Goal: Task Accomplishment & Management: Use online tool/utility

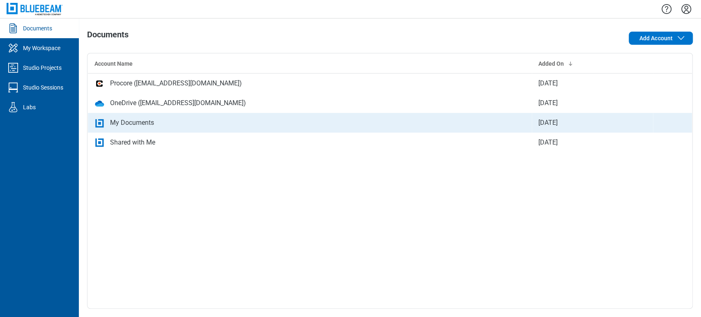
click at [135, 118] on div "My Documents" at bounding box center [132, 123] width 44 height 10
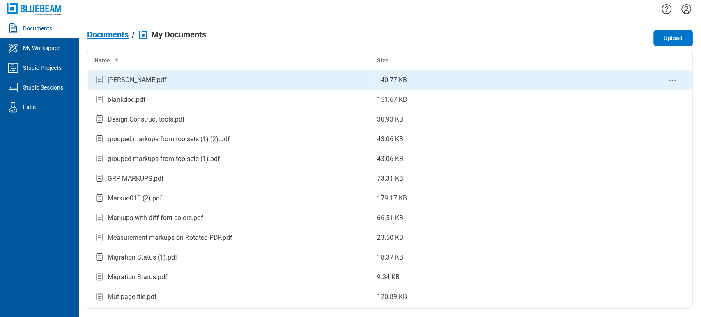
click at [114, 86] on td "[PERSON_NAME]pdf" at bounding box center [229, 80] width 282 height 20
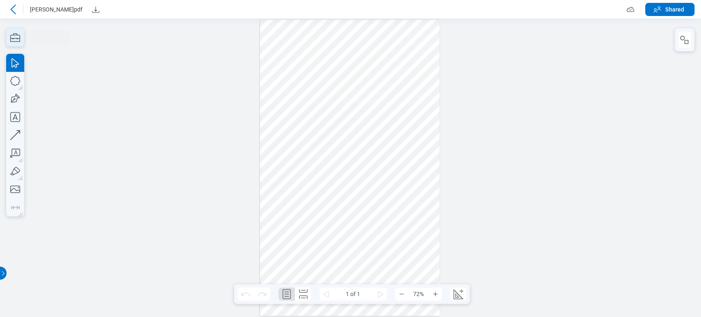
click at [17, 38] on icon "button" at bounding box center [15, 37] width 18 height 18
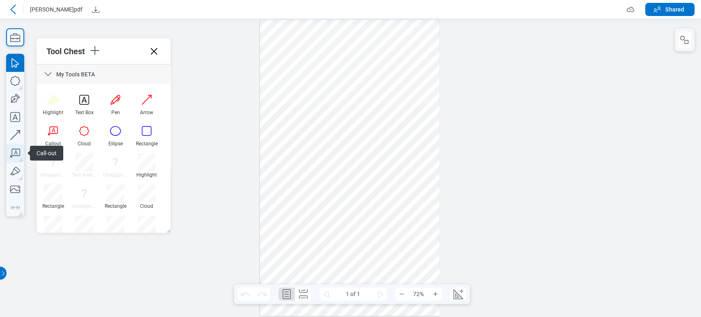
click at [19, 153] on icon "button" at bounding box center [15, 153] width 18 height 18
drag, startPoint x: 296, startPoint y: 228, endPoint x: 316, endPoint y: 238, distance: 22.6
click at [316, 238] on div at bounding box center [350, 168] width 180 height 296
click at [414, 245] on div at bounding box center [350, 168] width 180 height 296
click at [688, 30] on div "Markups" at bounding box center [684, 39] width 20 height 23
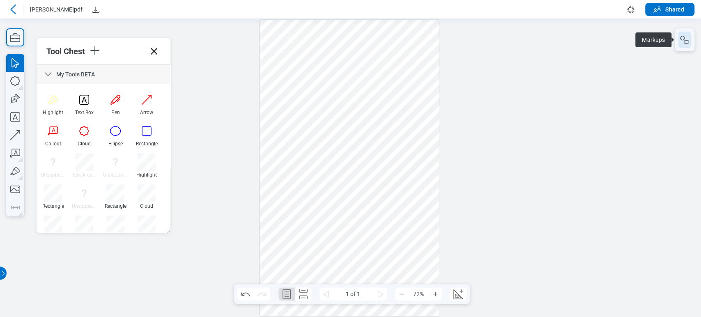
click at [688, 33] on button "button" at bounding box center [684, 40] width 13 height 16
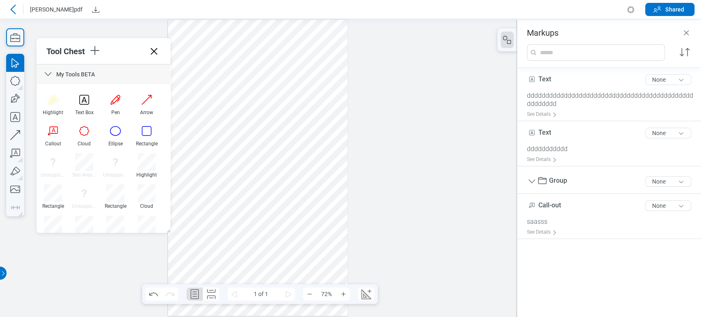
click at [215, 246] on div at bounding box center [258, 168] width 180 height 296
click at [219, 241] on div at bounding box center [258, 168] width 180 height 296
click at [223, 237] on div at bounding box center [258, 168] width 180 height 296
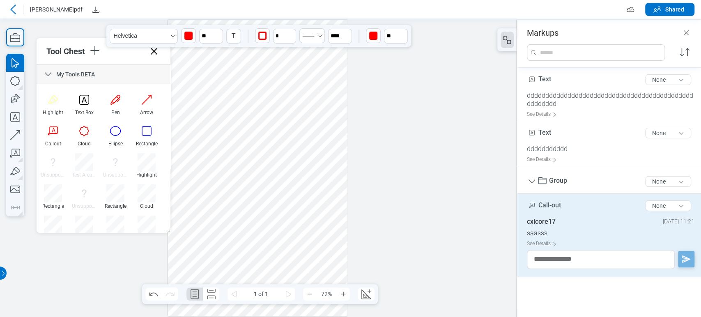
click at [229, 236] on div at bounding box center [258, 168] width 180 height 296
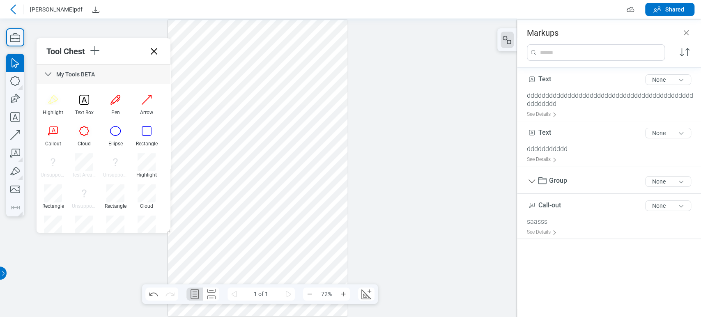
click at [277, 225] on div at bounding box center [258, 168] width 180 height 296
click at [16, 158] on icon "button" at bounding box center [15, 153] width 18 height 18
drag, startPoint x: 252, startPoint y: 218, endPoint x: 274, endPoint y: 231, distance: 25.4
click at [274, 231] on div at bounding box center [258, 168] width 180 height 296
click at [275, 253] on div at bounding box center [258, 168] width 180 height 296
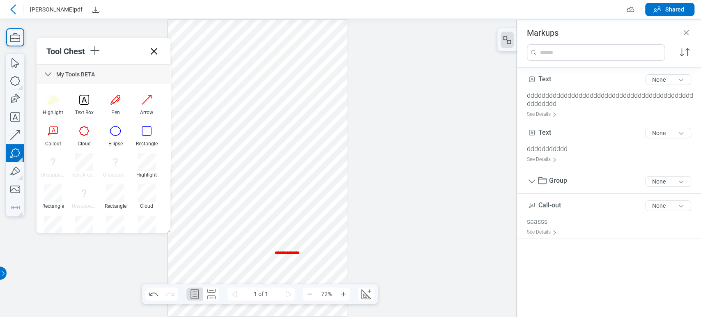
click at [304, 232] on div at bounding box center [258, 168] width 180 height 296
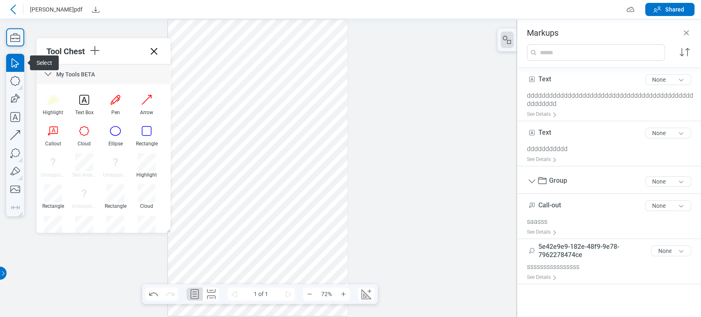
click at [297, 251] on div at bounding box center [258, 168] width 180 height 296
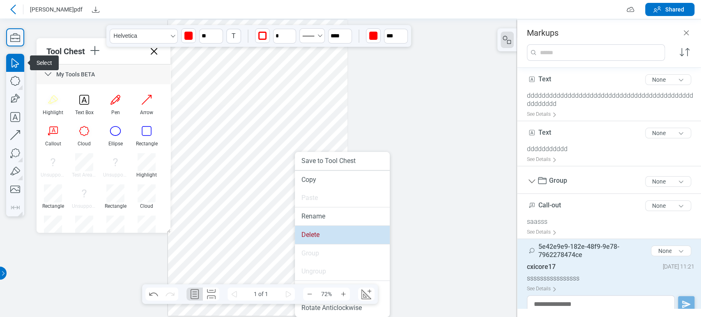
click at [306, 237] on li "Delete" at bounding box center [342, 235] width 95 height 18
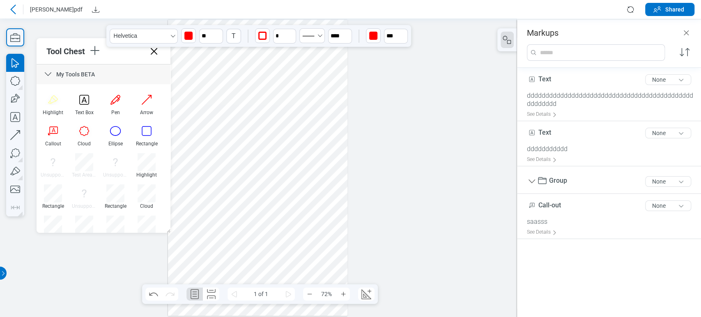
click at [235, 237] on div at bounding box center [258, 168] width 180 height 296
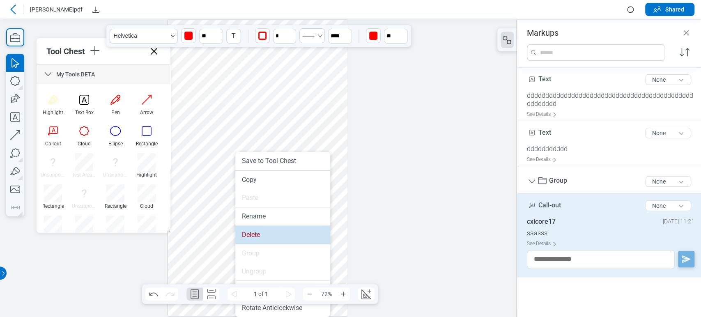
click at [242, 229] on li "Delete" at bounding box center [282, 235] width 95 height 18
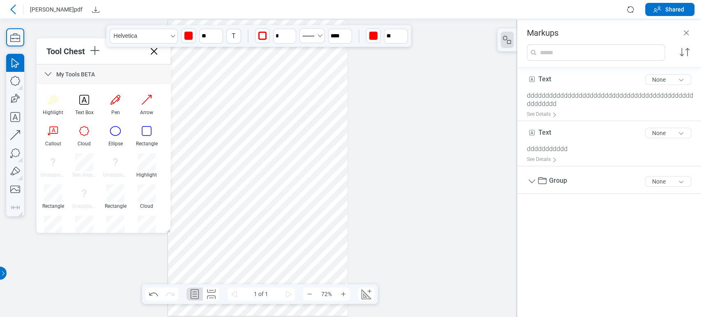
click at [217, 169] on div at bounding box center [258, 168] width 180 height 296
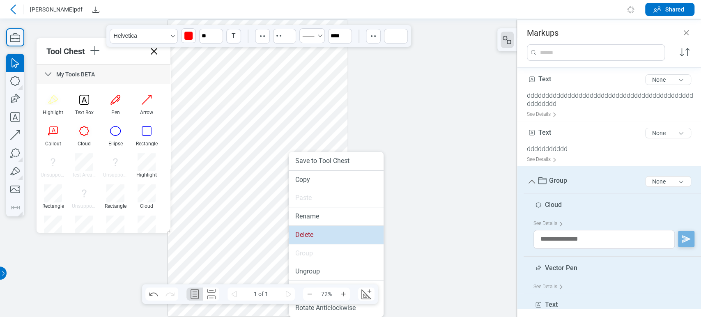
click at [302, 233] on li "Delete" at bounding box center [335, 235] width 95 height 18
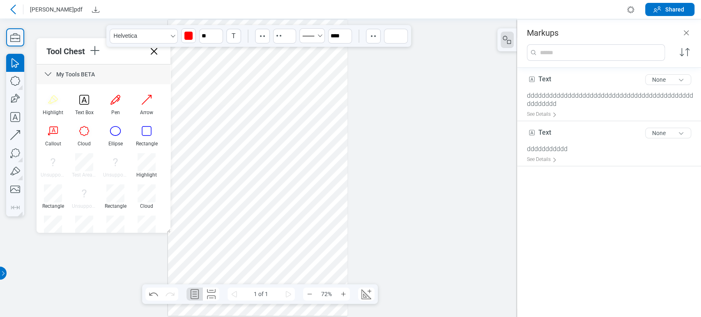
click at [304, 156] on div at bounding box center [258, 168] width 180 height 296
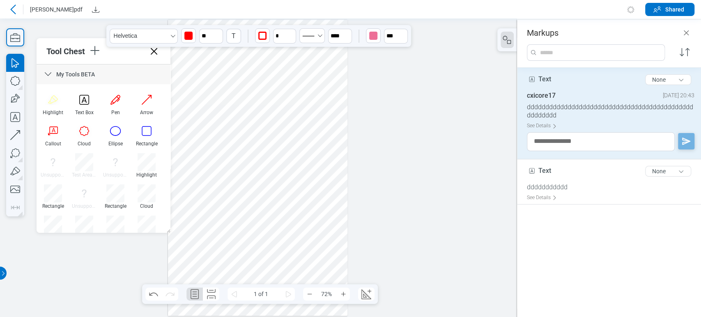
click at [302, 192] on div at bounding box center [258, 168] width 180 height 296
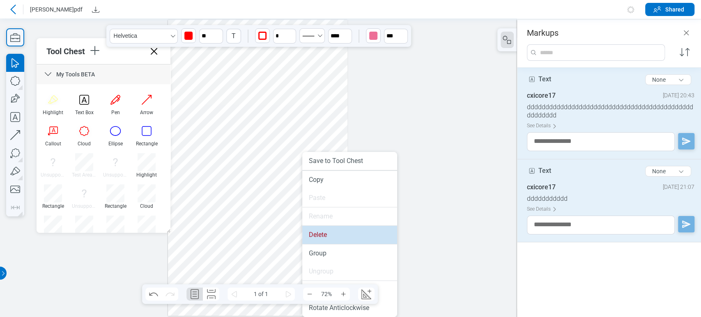
click at [325, 242] on li "Delete" at bounding box center [349, 235] width 95 height 18
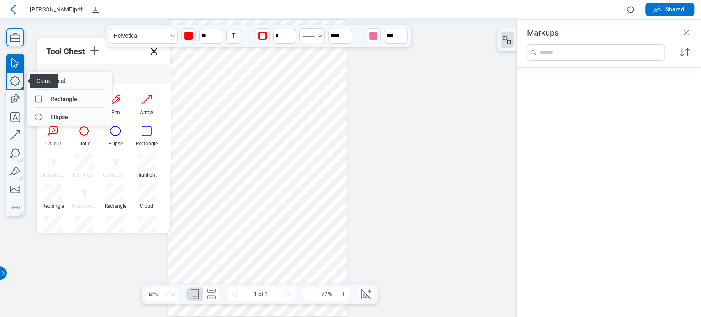
click at [19, 82] on icon "button" at bounding box center [15, 81] width 10 height 10
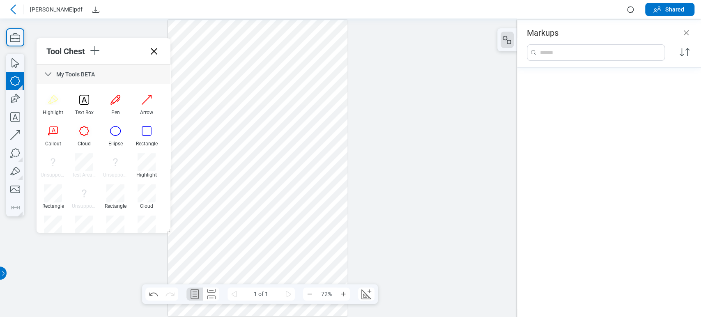
drag, startPoint x: 192, startPoint y: 50, endPoint x: 214, endPoint y: 65, distance: 26.9
click at [214, 65] on div at bounding box center [258, 168] width 180 height 296
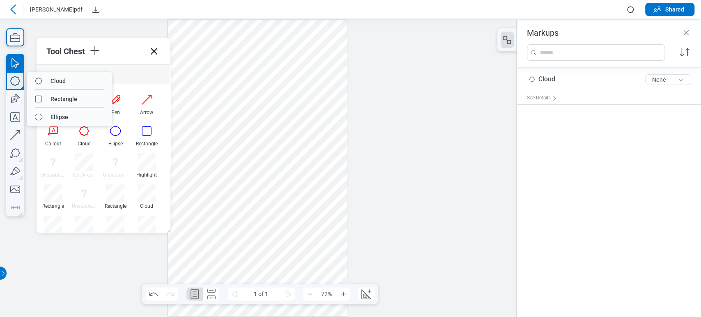
click at [16, 81] on icon "button" at bounding box center [15, 81] width 18 height 18
drag, startPoint x: 47, startPoint y: 98, endPoint x: 234, endPoint y: 80, distance: 188.1
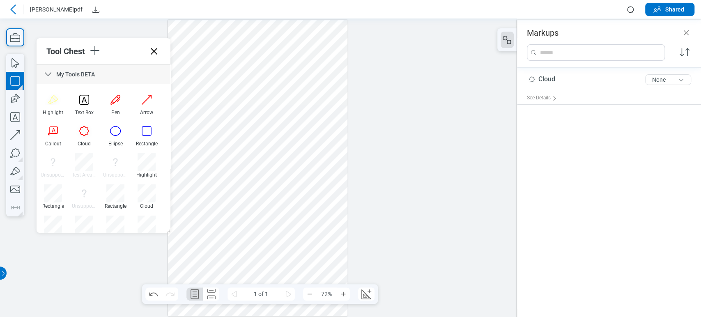
drag, startPoint x: 227, startPoint y: 47, endPoint x: 241, endPoint y: 64, distance: 22.4
click at [241, 64] on div at bounding box center [258, 168] width 180 height 296
click at [13, 80] on icon "button" at bounding box center [15, 81] width 18 height 18
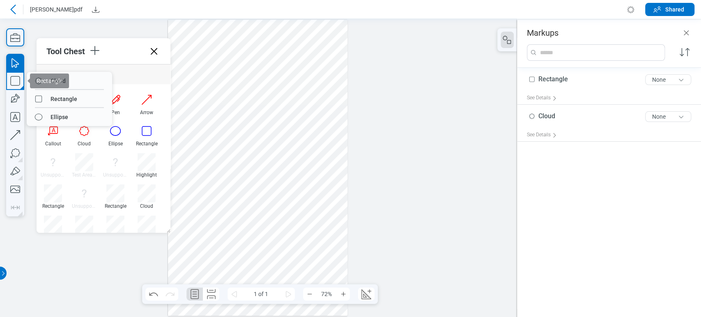
drag, startPoint x: 64, startPoint y: 114, endPoint x: 143, endPoint y: 110, distance: 79.3
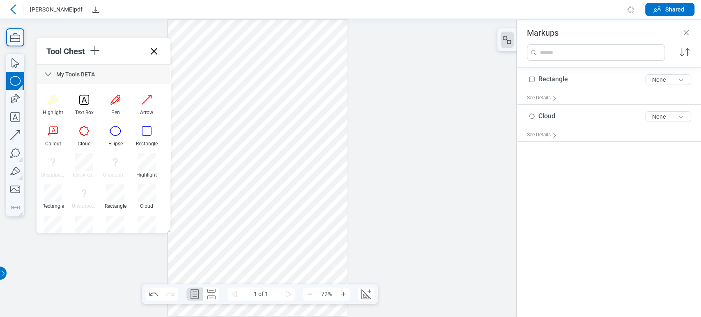
drag, startPoint x: 272, startPoint y: 42, endPoint x: 288, endPoint y: 76, distance: 36.9
click at [288, 76] on div at bounding box center [258, 168] width 180 height 296
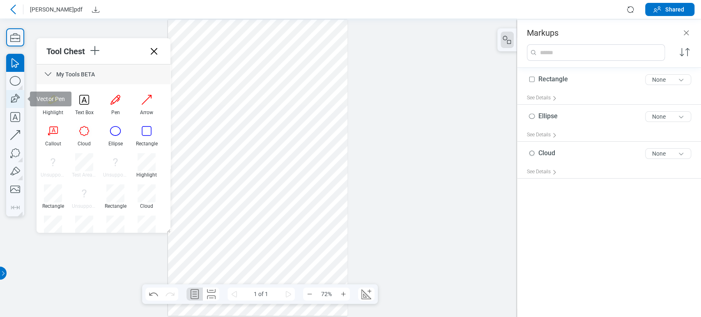
click at [16, 99] on icon "button" at bounding box center [15, 99] width 18 height 18
drag, startPoint x: 200, startPoint y: 80, endPoint x: 224, endPoint y: 112, distance: 40.7
click at [224, 112] on div at bounding box center [258, 168] width 180 height 296
click at [20, 119] on icon "button" at bounding box center [15, 117] width 10 height 10
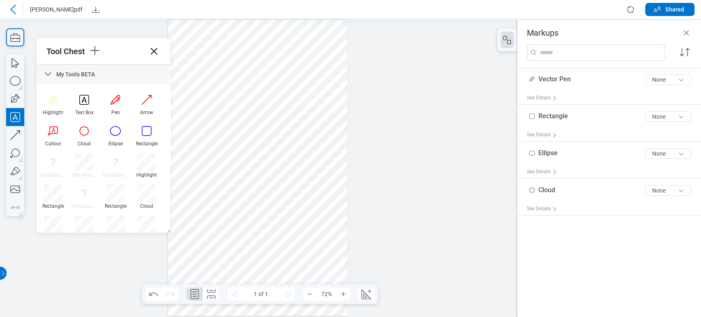
click at [241, 95] on div at bounding box center [258, 168] width 180 height 296
click at [245, 115] on div at bounding box center [258, 168] width 180 height 296
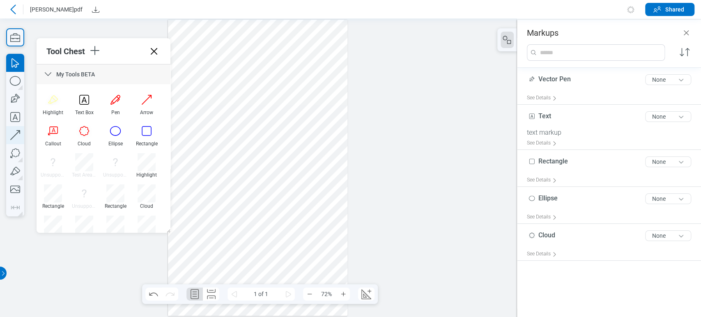
click at [11, 138] on icon "button" at bounding box center [15, 135] width 18 height 18
drag, startPoint x: 289, startPoint y: 92, endPoint x: 290, endPoint y: 119, distance: 27.1
click at [290, 119] on div at bounding box center [258, 168] width 180 height 296
click at [315, 110] on div at bounding box center [258, 168] width 180 height 296
click at [16, 152] on icon "button" at bounding box center [15, 153] width 18 height 18
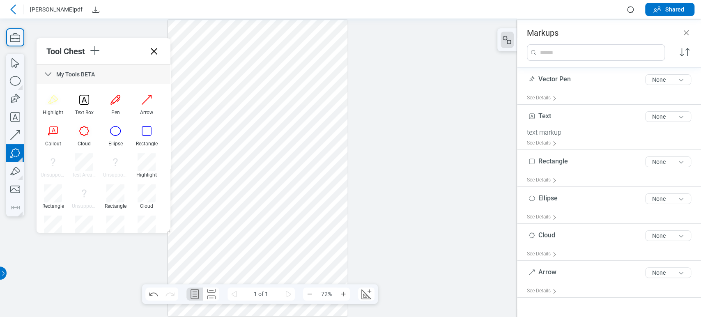
drag, startPoint x: 200, startPoint y: 124, endPoint x: 225, endPoint y: 149, distance: 36.0
click at [225, 149] on div at bounding box center [258, 168] width 180 height 296
click at [219, 163] on div at bounding box center [258, 168] width 180 height 296
click at [261, 149] on div at bounding box center [258, 168] width 180 height 296
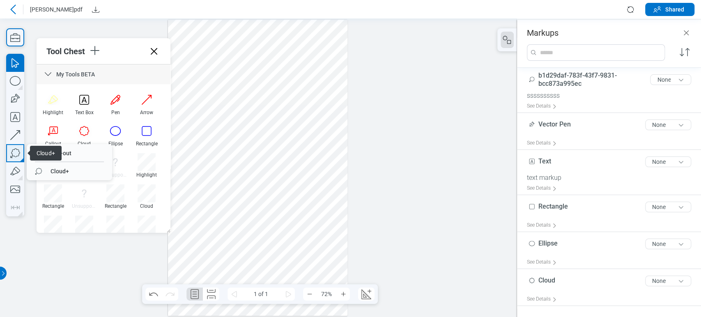
click at [16, 153] on icon "button" at bounding box center [15, 153] width 18 height 18
drag, startPoint x: 277, startPoint y: 132, endPoint x: 288, endPoint y: 149, distance: 20.5
click at [288, 149] on div at bounding box center [258, 168] width 180 height 296
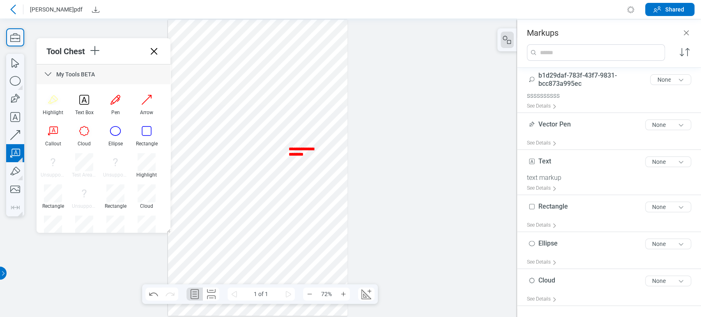
click at [295, 189] on div at bounding box center [258, 168] width 180 height 296
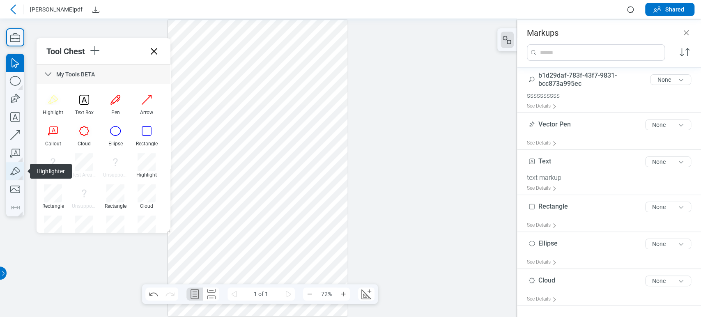
click at [16, 164] on icon "button" at bounding box center [15, 171] width 18 height 18
drag, startPoint x: 215, startPoint y: 184, endPoint x: 191, endPoint y: 188, distance: 24.0
click at [191, 188] on div at bounding box center [258, 168] width 180 height 296
click at [23, 166] on div "Highlighter" at bounding box center [15, 135] width 18 height 163
click at [23, 166] on icon "button" at bounding box center [15, 171] width 18 height 18
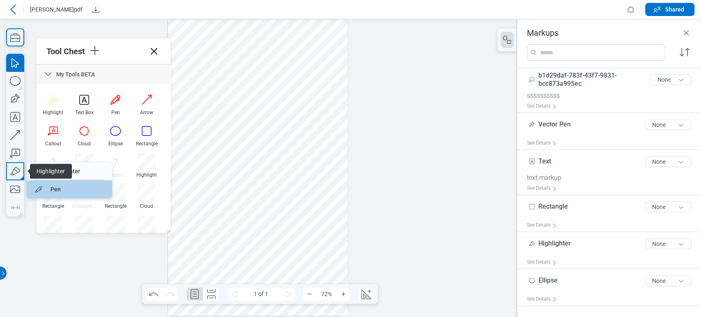
drag, startPoint x: 59, startPoint y: 189, endPoint x: 197, endPoint y: 190, distance: 137.9
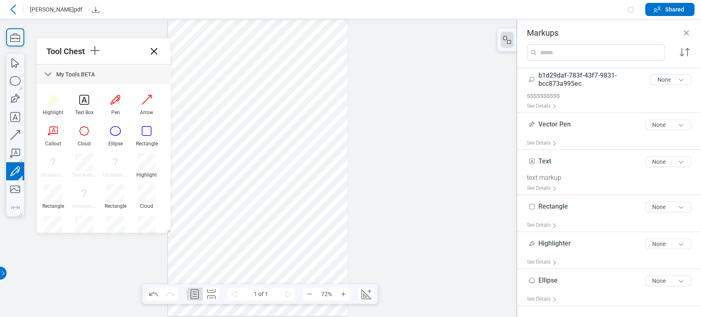
drag, startPoint x: 293, startPoint y: 186, endPoint x: 331, endPoint y: 199, distance: 39.8
click at [331, 199] on div at bounding box center [258, 168] width 180 height 296
click at [316, 201] on div at bounding box center [258, 168] width 180 height 296
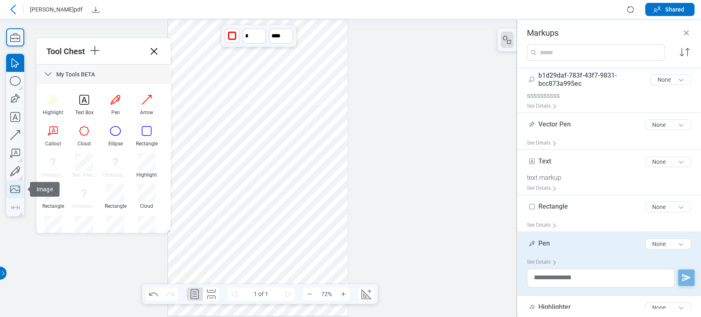
click at [11, 193] on icon "button" at bounding box center [15, 189] width 18 height 18
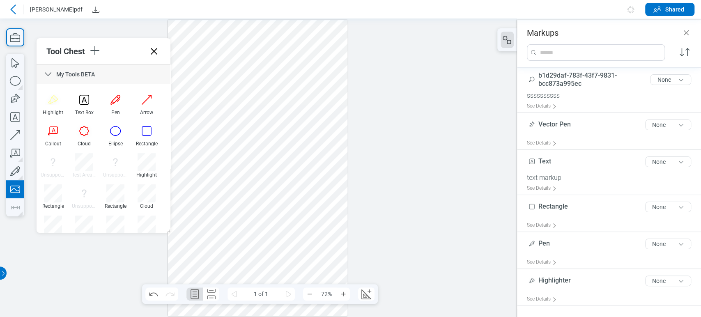
drag, startPoint x: 197, startPoint y: 222, endPoint x: 280, endPoint y: 268, distance: 95.0
click at [280, 268] on div at bounding box center [258, 168] width 180 height 296
click at [264, 272] on div at bounding box center [258, 168] width 180 height 296
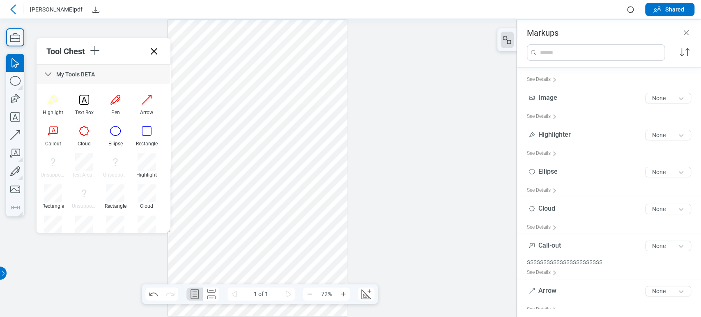
scroll to position [190, 0]
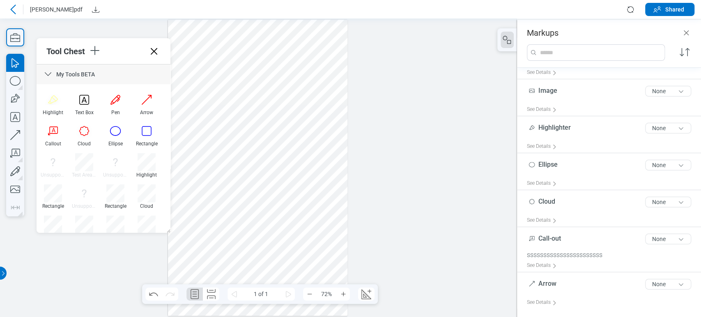
click at [320, 201] on div at bounding box center [258, 168] width 180 height 296
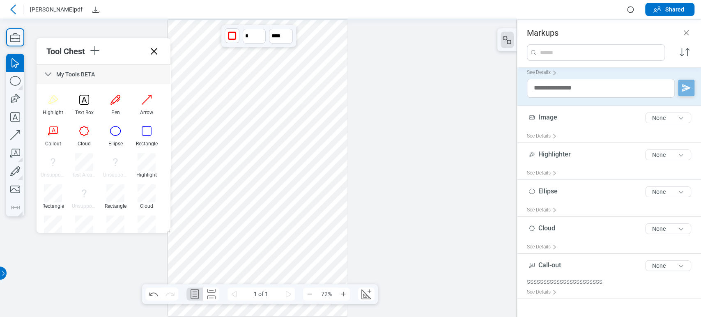
scroll to position [164, 0]
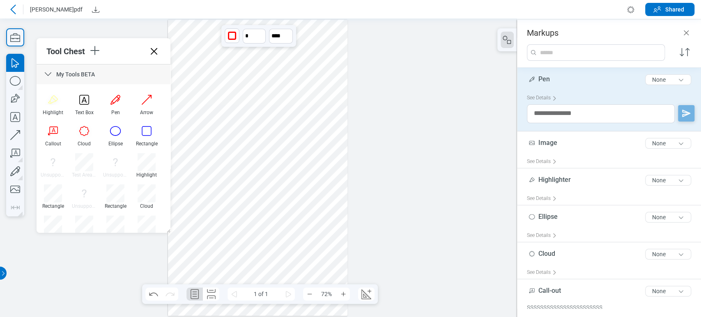
click at [238, 244] on div at bounding box center [258, 168] width 180 height 296
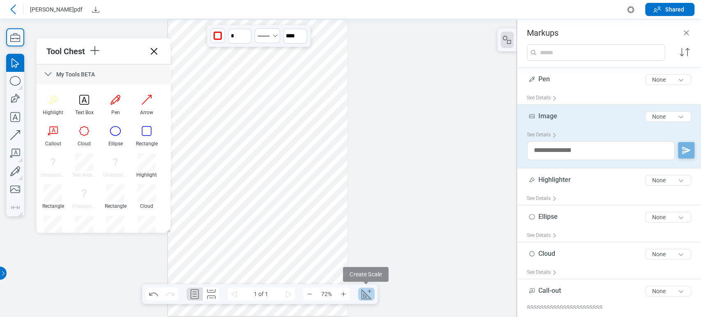
click at [371, 293] on icon "Create Scale" at bounding box center [365, 293] width 13 height 13
select select "**"
select select "***"
select select "**********"
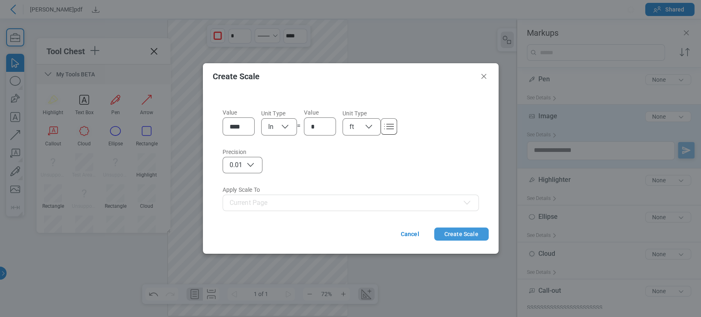
drag, startPoint x: 448, startPoint y: 234, endPoint x: 315, endPoint y: 187, distance: 141.2
click at [448, 234] on button "Create Scale" at bounding box center [461, 233] width 55 height 13
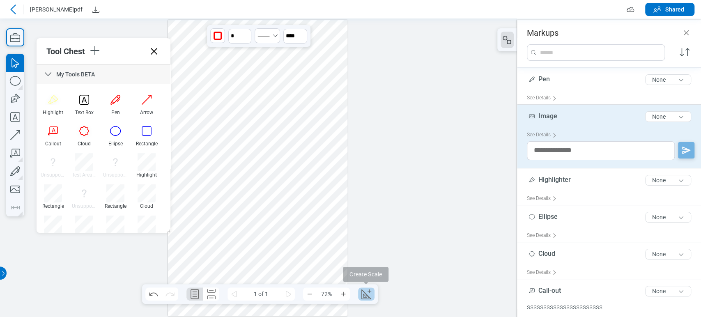
click at [362, 295] on icon "Create Scale" at bounding box center [365, 293] width 13 height 13
select select "**"
select select "***"
select select "**********"
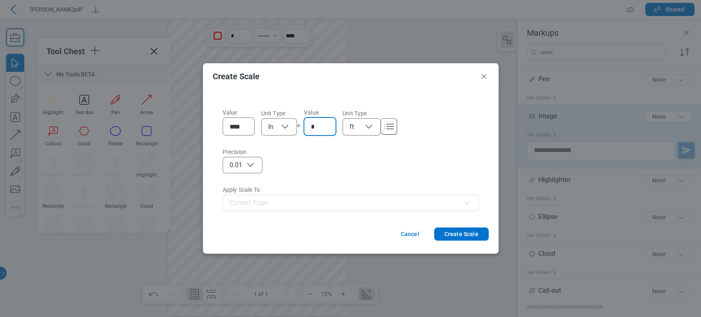
click at [330, 122] on input "*" at bounding box center [321, 126] width 21 height 10
drag, startPoint x: 457, startPoint y: 231, endPoint x: 456, endPoint y: 213, distance: 18.1
click at [457, 231] on button "Create Scale" at bounding box center [461, 233] width 55 height 13
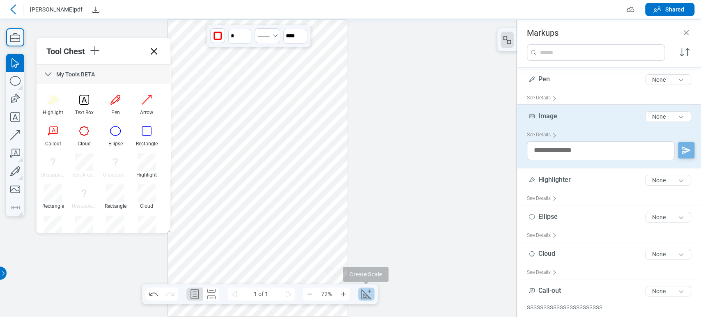
click at [364, 295] on icon "Create Scale" at bounding box center [365, 293] width 13 height 13
select select "**"
select select "***"
select select "**********"
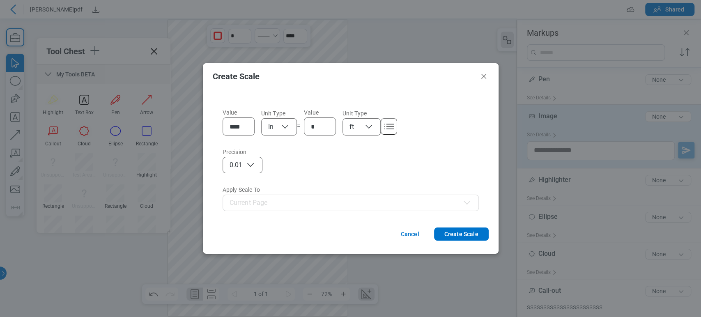
click at [286, 122] on icon "button" at bounding box center [285, 127] width 10 height 10
select select "**"
click at [255, 168] on button "0.01" at bounding box center [242, 165] width 40 height 16
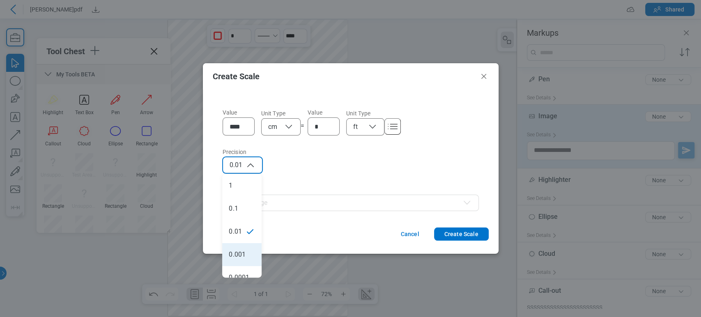
select select "****"
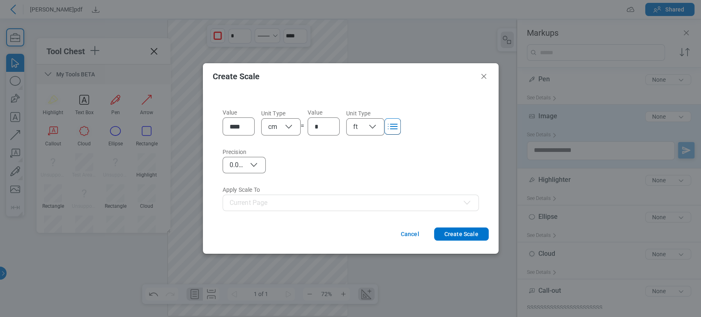
click at [389, 126] on icon "button" at bounding box center [392, 126] width 10 height 10
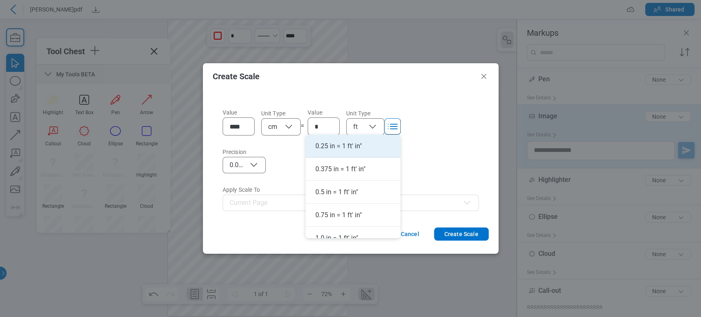
click at [384, 155] on li "0.25 in = 1 ft' in"" at bounding box center [352, 146] width 95 height 23
type input "****"
select select "**"
select select "*****"
type input "**********"
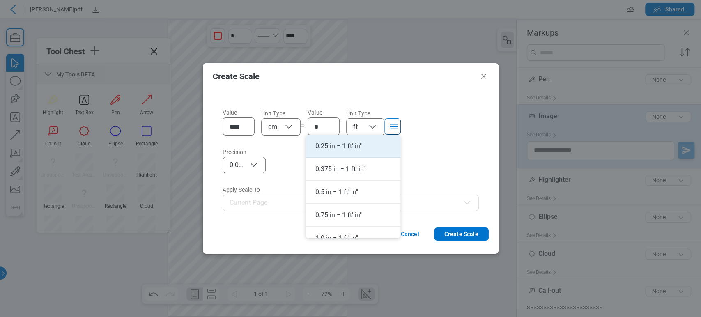
select select "*"
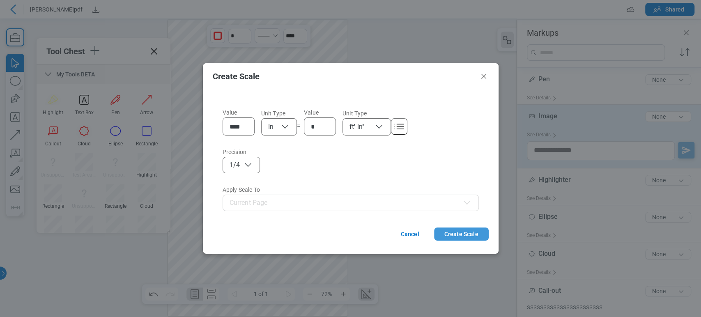
click at [453, 231] on button "Create Scale" at bounding box center [461, 233] width 55 height 13
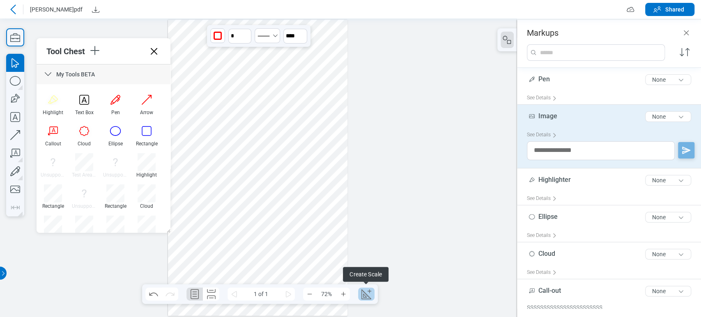
click at [365, 294] on icon "Create Scale" at bounding box center [365, 293] width 13 height 13
select select "**"
select select "***"
select select "**********"
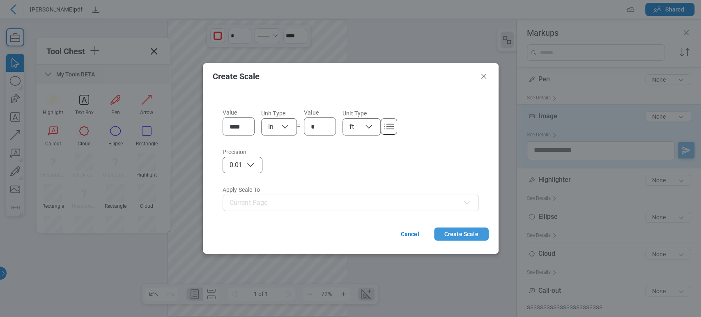
click at [460, 238] on button "Create Scale" at bounding box center [461, 233] width 55 height 13
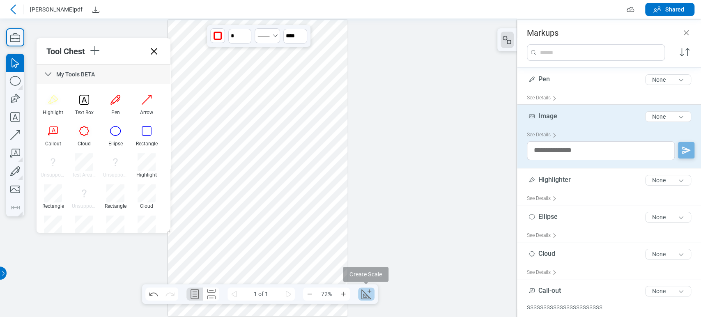
click at [365, 291] on icon "Create Scale" at bounding box center [365, 293] width 13 height 13
select select "**"
select select "***"
select select "**********"
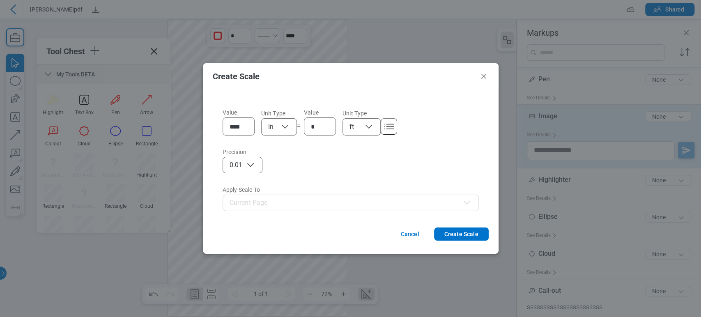
click at [246, 166] on icon "button" at bounding box center [250, 165] width 10 height 10
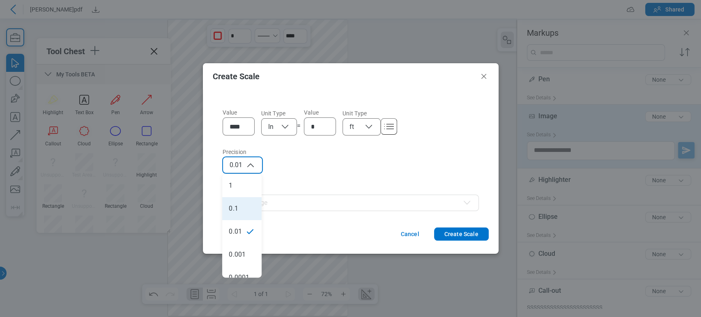
select select "**"
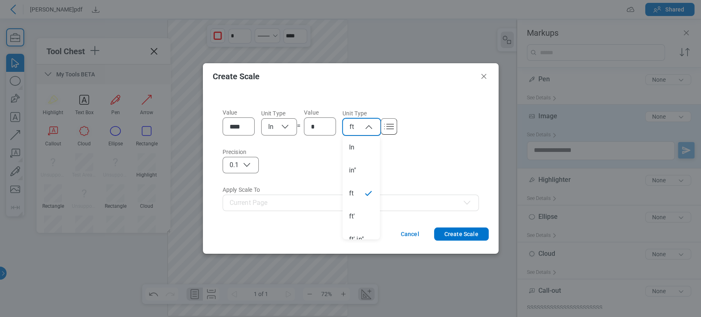
click at [373, 125] on button "ft" at bounding box center [361, 126] width 38 height 17
select select "**"
select select "***"
click at [450, 229] on button "Create Scale" at bounding box center [461, 233] width 55 height 13
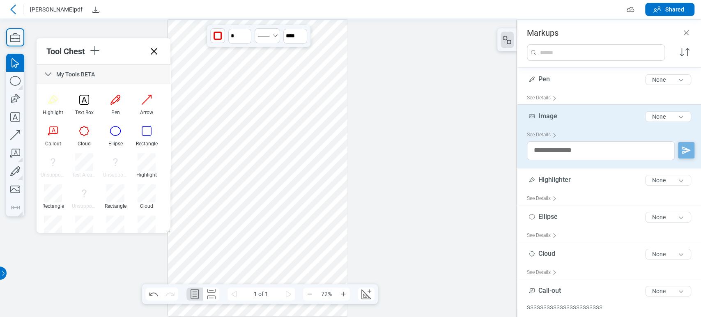
click at [13, 8] on icon at bounding box center [13, 10] width 10 height 10
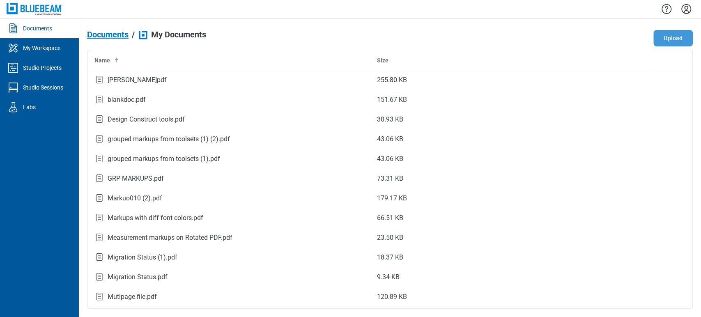
click at [663, 36] on button "Upload" at bounding box center [672, 38] width 39 height 16
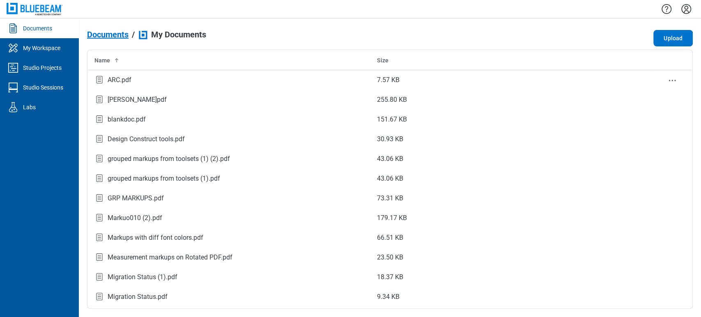
click at [181, 86] on td "ARC.pdf" at bounding box center [229, 80] width 282 height 20
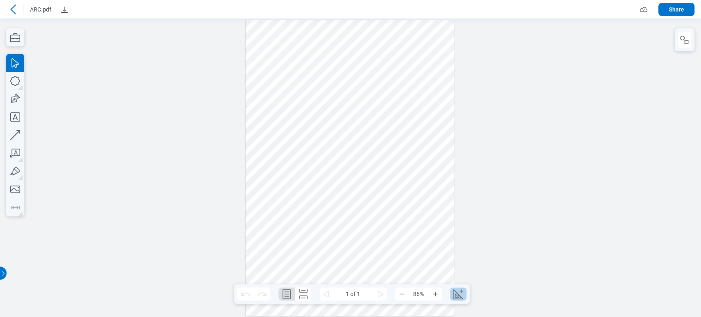
click at [456, 291] on icon "Create Scale" at bounding box center [457, 293] width 13 height 13
select select "**"
select select "***"
select select "**********"
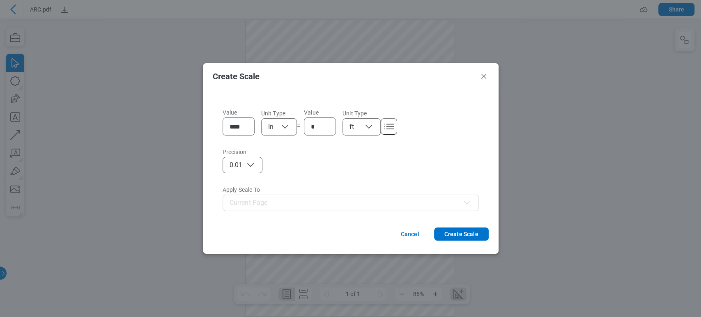
click at [366, 128] on icon "button" at bounding box center [369, 127] width 10 height 10
click at [460, 236] on button "Create Scale" at bounding box center [461, 233] width 55 height 13
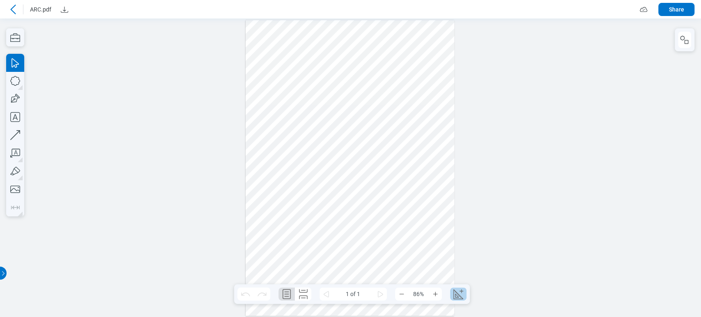
click at [456, 289] on icon "Create Scale" at bounding box center [457, 293] width 13 height 13
select select "**"
select select "***"
select select "**********"
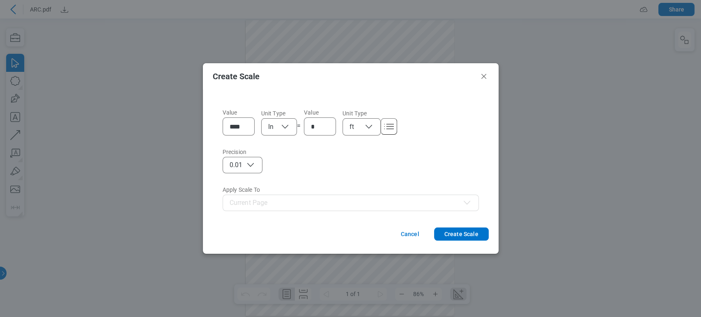
click at [370, 125] on icon "button" at bounding box center [369, 127] width 10 height 10
select select "**"
click at [454, 228] on button "Create Scale" at bounding box center [461, 233] width 55 height 13
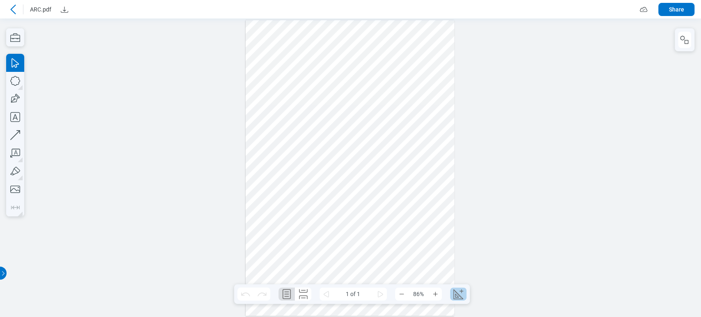
click at [462, 293] on icon "Create Scale" at bounding box center [457, 293] width 13 height 13
select select "**"
select select "***"
select select "**********"
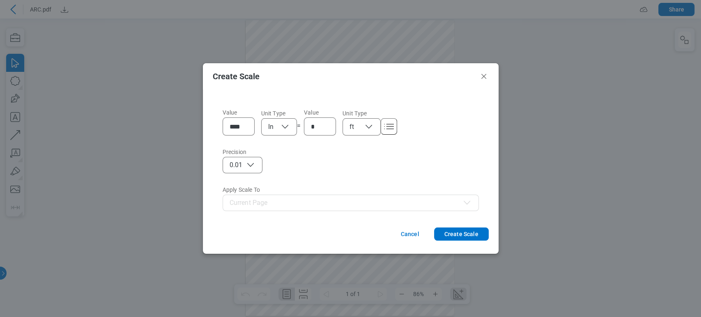
click at [296, 192] on label "Apply Scale To" at bounding box center [350, 189] width 256 height 7
click at [247, 165] on icon "button" at bounding box center [250, 165] width 10 height 10
click at [246, 127] on input "****" at bounding box center [239, 126] width 21 height 10
click at [304, 130] on div "*" at bounding box center [320, 126] width 32 height 18
click at [485, 78] on icon "Close" at bounding box center [483, 76] width 10 height 10
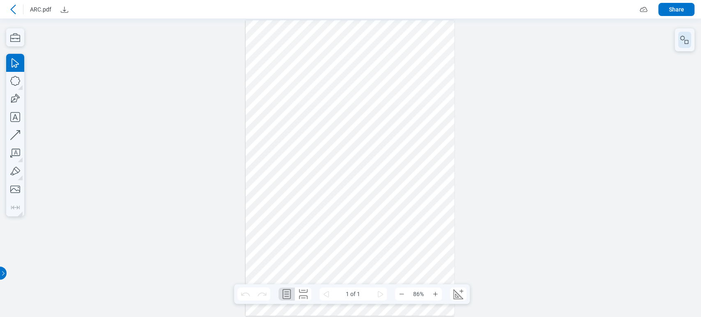
click at [682, 38] on icon "button" at bounding box center [684, 40] width 10 height 10
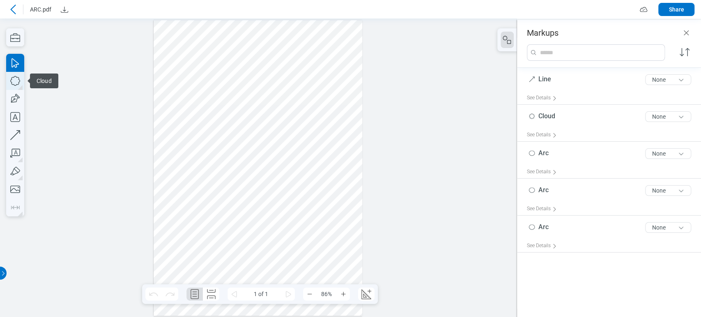
click at [12, 78] on icon "button" at bounding box center [15, 81] width 10 height 10
drag, startPoint x: 184, startPoint y: 44, endPoint x: 212, endPoint y: 77, distance: 43.0
click at [212, 77] on div at bounding box center [257, 167] width 209 height 295
click at [185, 56] on div at bounding box center [257, 167] width 209 height 295
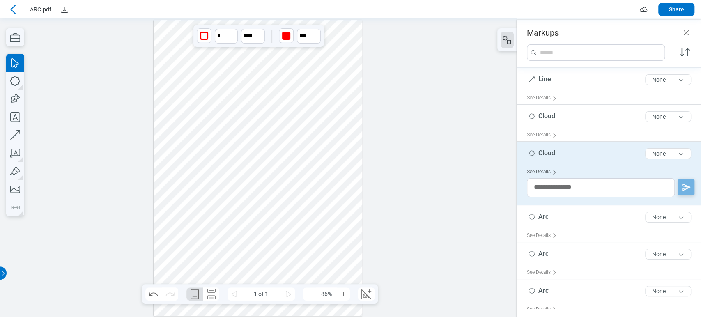
click at [552, 168] on div "See Details" at bounding box center [543, 171] width 33 height 13
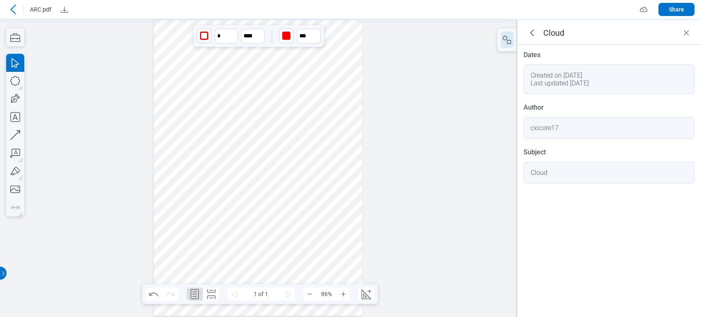
drag, startPoint x: 536, startPoint y: 33, endPoint x: 505, endPoint y: 41, distance: 31.8
click at [536, 32] on icon "goBack" at bounding box center [532, 33] width 10 height 10
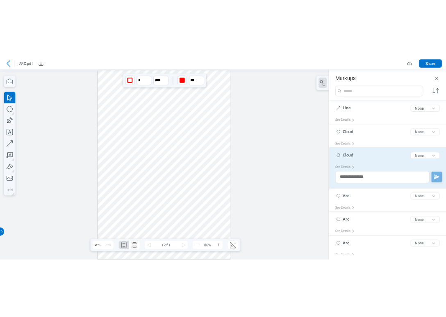
scroll to position [7, 0]
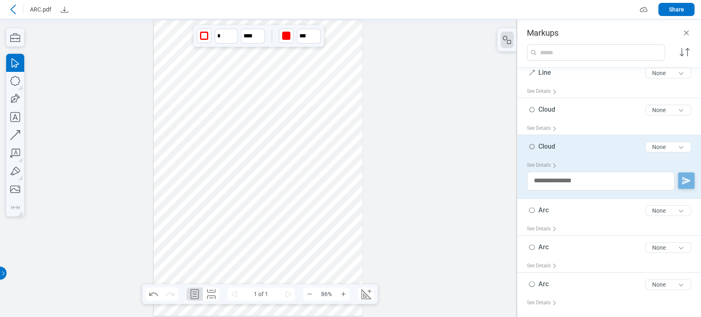
click at [14, 6] on icon at bounding box center [12, 9] width 5 height 9
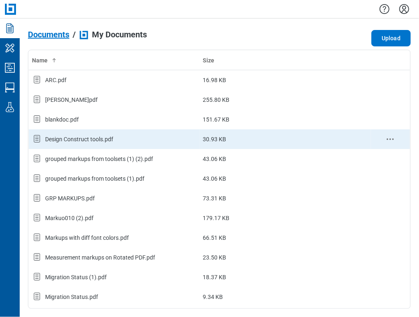
click at [65, 140] on div "Design Construct tools.pdf" at bounding box center [79, 139] width 68 height 8
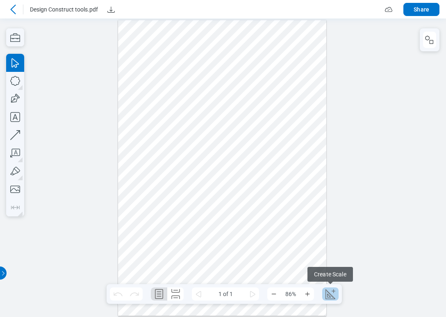
click at [329, 291] on icon "Create Scale" at bounding box center [330, 293] width 13 height 13
select select "**"
select select "***"
select select "**********"
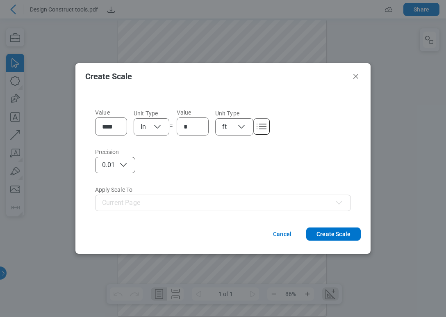
click at [343, 227] on footer "Cancel Create Scale" at bounding box center [223, 237] width 295 height 33
click at [341, 234] on button "Create Scale" at bounding box center [334, 233] width 55 height 13
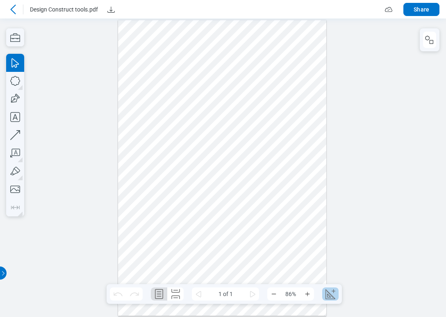
click at [331, 298] on icon "Create Scale" at bounding box center [331, 294] width 10 height 10
select select "**"
select select "***"
select select "**********"
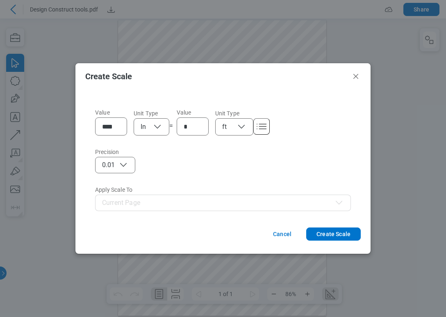
click at [247, 126] on button "ft" at bounding box center [234, 126] width 38 height 17
select select "**"
click at [355, 234] on button "Create Scale" at bounding box center [334, 233] width 55 height 13
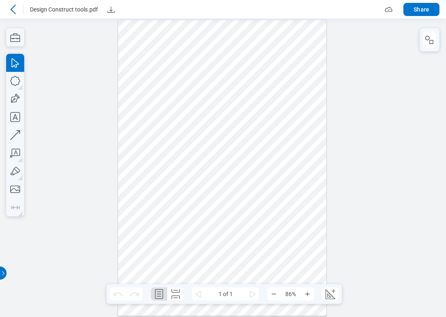
click at [14, 7] on icon at bounding box center [13, 10] width 10 height 10
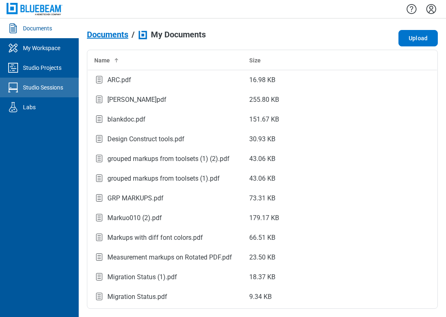
click at [44, 85] on div "Studio Sessions" at bounding box center [43, 87] width 40 height 8
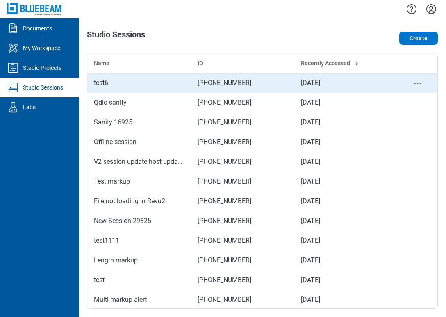
click at [176, 85] on div "test6" at bounding box center [139, 83] width 91 height 10
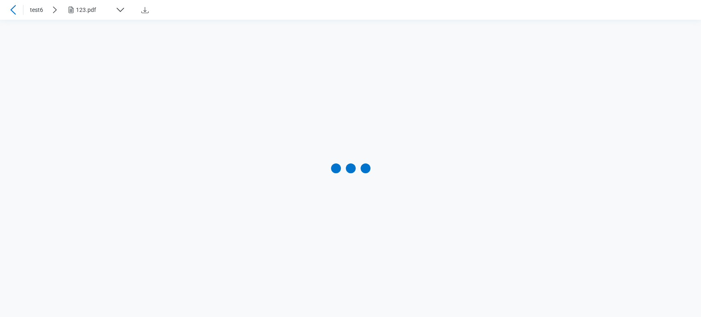
click at [13, 9] on icon at bounding box center [13, 10] width 10 height 10
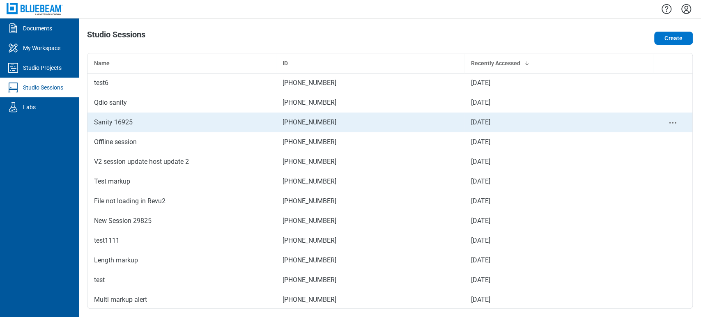
click at [120, 126] on div "Sanity 16925" at bounding box center [181, 122] width 175 height 10
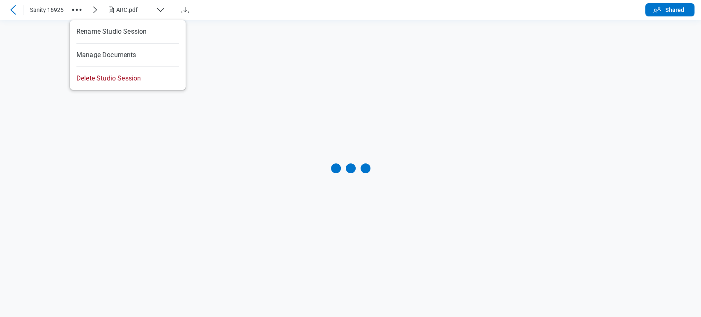
click at [77, 15] on icon "button" at bounding box center [76, 9] width 13 height 13
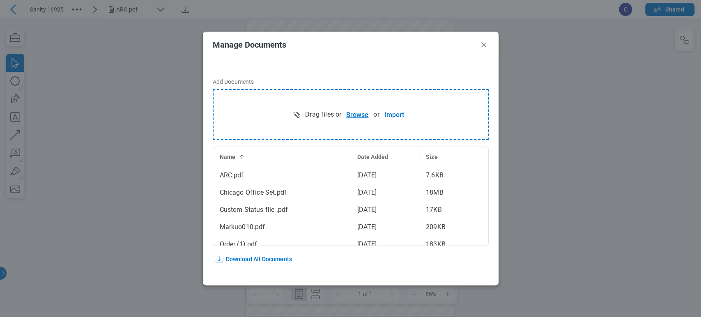
click at [354, 110] on button "Browse" at bounding box center [357, 114] width 32 height 16
click at [484, 42] on icon "Close" at bounding box center [483, 45] width 10 height 10
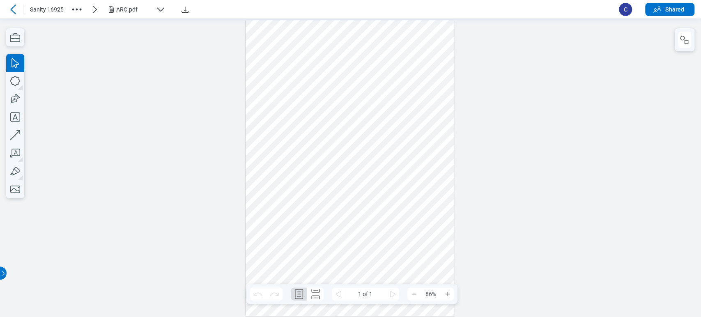
click at [129, 11] on div "ARC.pdf" at bounding box center [134, 9] width 36 height 8
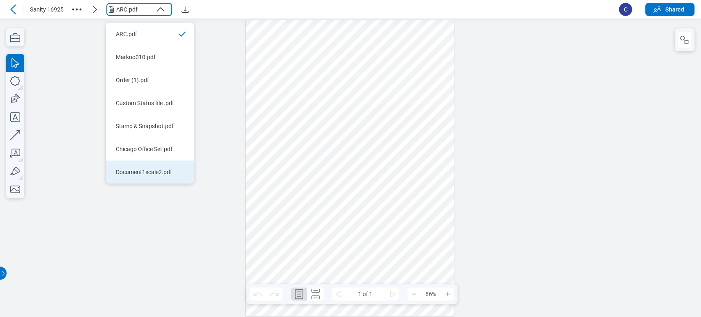
click at [148, 172] on div "Document1scale2.pdf" at bounding box center [145, 172] width 58 height 8
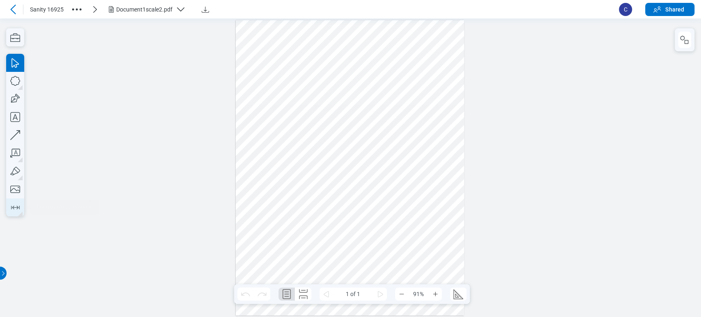
click at [16, 204] on icon "button" at bounding box center [15, 207] width 13 height 13
click at [244, 69] on div at bounding box center [350, 167] width 228 height 295
click at [325, 64] on div at bounding box center [350, 167] width 228 height 295
click at [280, 128] on div at bounding box center [350, 167] width 228 height 295
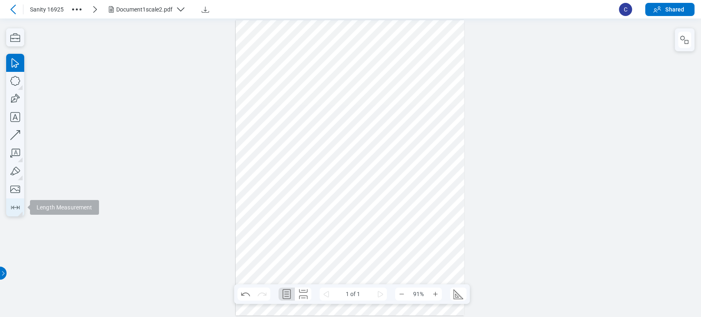
click at [11, 212] on icon "button" at bounding box center [15, 207] width 13 height 13
click at [689, 34] on button "button" at bounding box center [684, 40] width 13 height 16
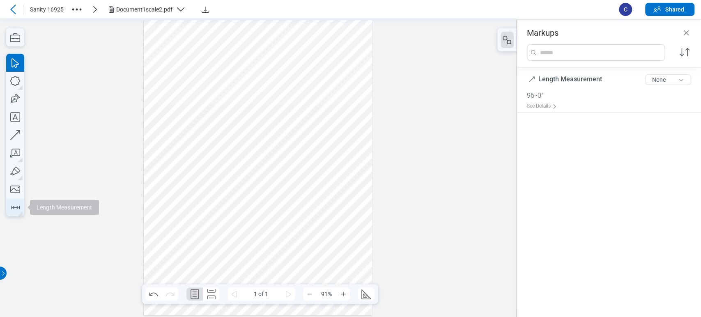
click at [11, 203] on icon "button" at bounding box center [15, 207] width 13 height 13
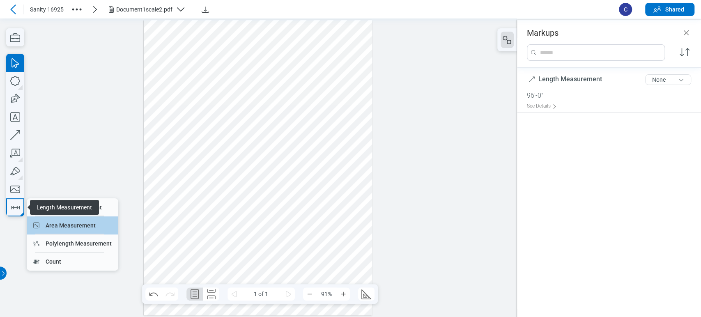
drag, startPoint x: 36, startPoint y: 196, endPoint x: 36, endPoint y: 220, distance: 24.2
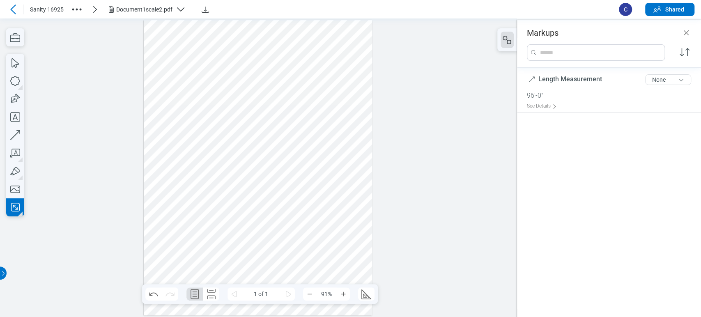
drag, startPoint x: 173, startPoint y: 86, endPoint x: 220, endPoint y: 117, distance: 56.5
click at [220, 117] on div at bounding box center [258, 167] width 228 height 295
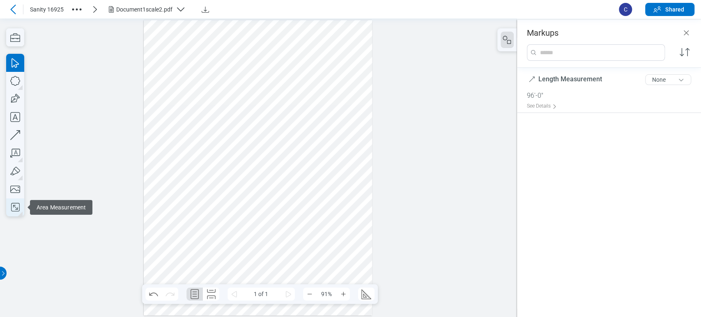
click at [13, 212] on icon "button" at bounding box center [15, 207] width 13 height 13
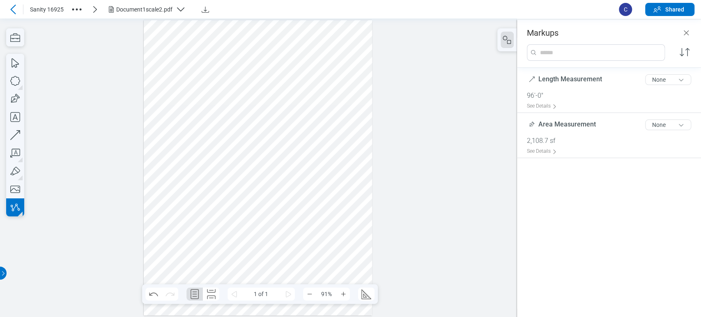
click at [251, 94] on div at bounding box center [258, 167] width 228 height 295
click at [311, 91] on div at bounding box center [258, 167] width 228 height 295
click at [315, 130] on div at bounding box center [258, 167] width 228 height 295
click at [252, 128] on div at bounding box center [258, 167] width 228 height 295
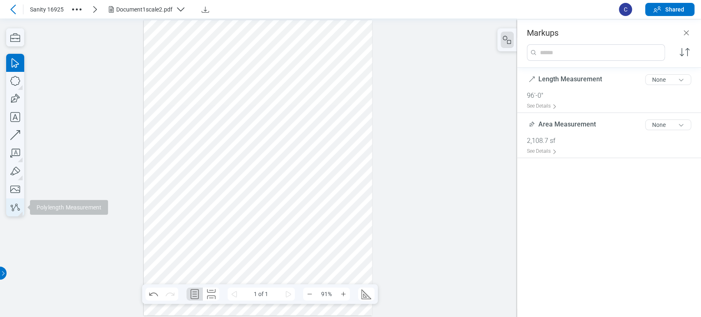
click at [13, 206] on icon "button" at bounding box center [15, 207] width 13 height 13
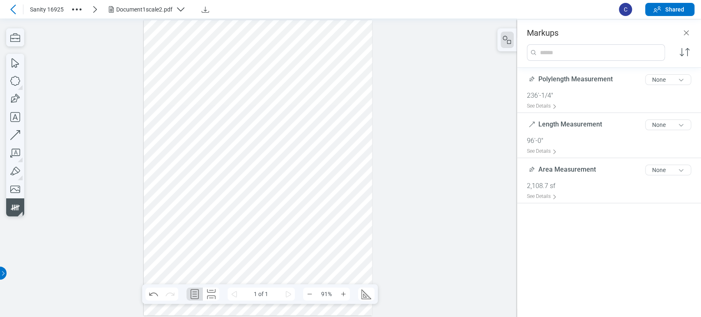
click at [169, 162] on div at bounding box center [258, 167] width 228 height 295
click at [12, 62] on icon "button" at bounding box center [14, 62] width 7 height 9
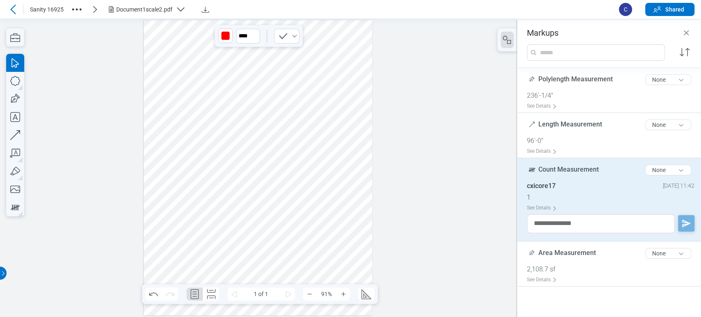
click at [99, 143] on div at bounding box center [258, 167] width 517 height 298
click at [194, 99] on div at bounding box center [258, 167] width 228 height 295
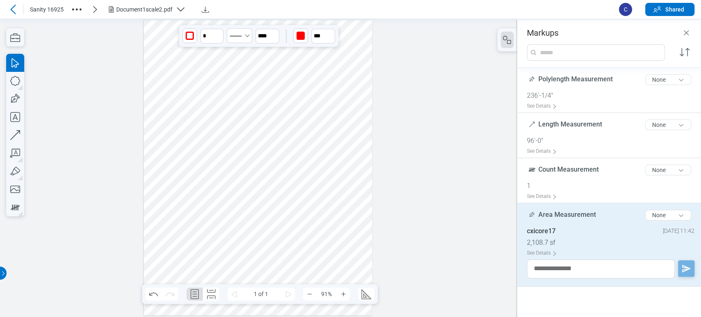
click at [165, 163] on div at bounding box center [258, 167] width 228 height 295
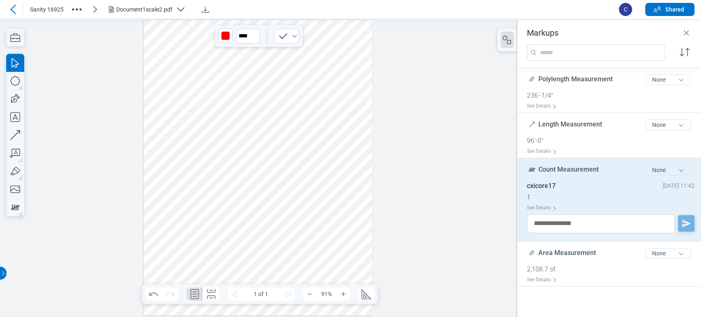
click at [691, 169] on div "None" at bounding box center [667, 169] width 53 height 17
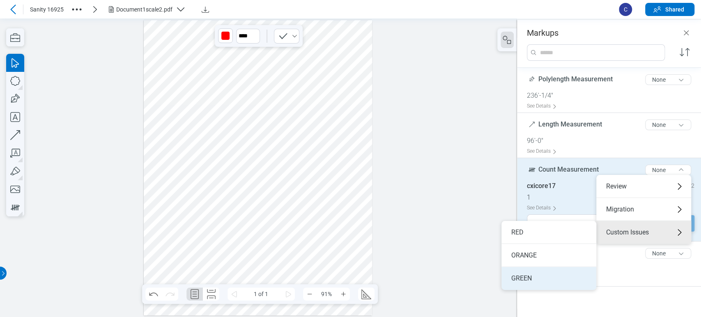
click at [543, 276] on li "GREEN" at bounding box center [548, 278] width 95 height 23
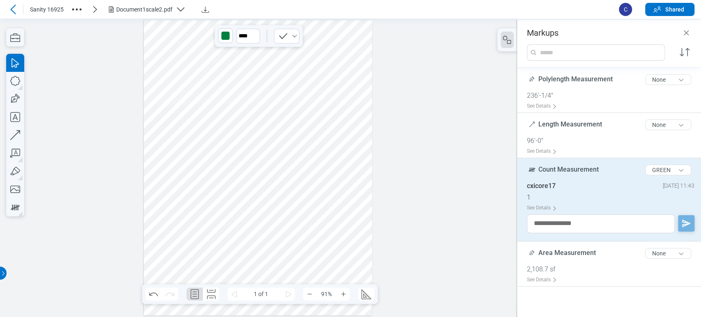
click at [211, 175] on div at bounding box center [258, 167] width 228 height 295
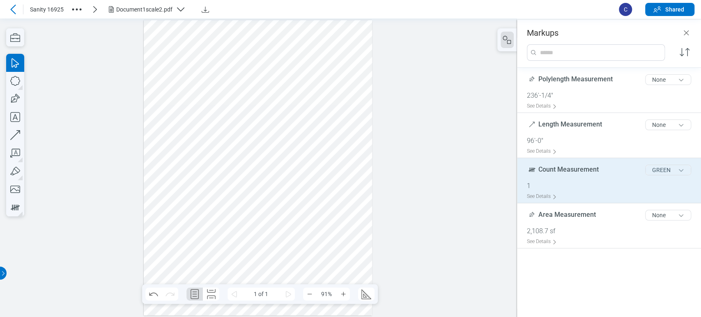
click at [678, 167] on button "GREEN" at bounding box center [668, 170] width 46 height 11
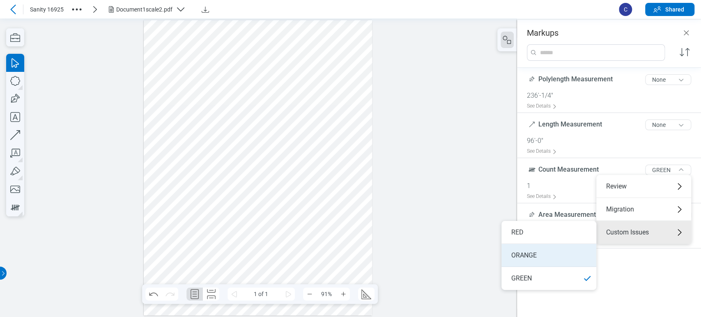
click at [537, 254] on li "ORANGE" at bounding box center [548, 255] width 95 height 23
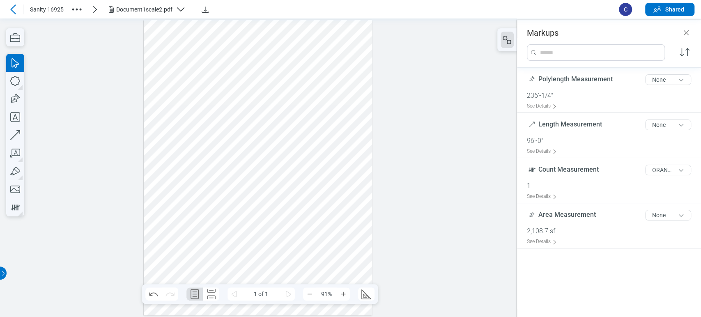
click at [190, 174] on div at bounding box center [258, 167] width 228 height 295
drag, startPoint x: 161, startPoint y: 159, endPoint x: 180, endPoint y: 174, distance: 24.3
click at [180, 174] on div at bounding box center [258, 167] width 228 height 295
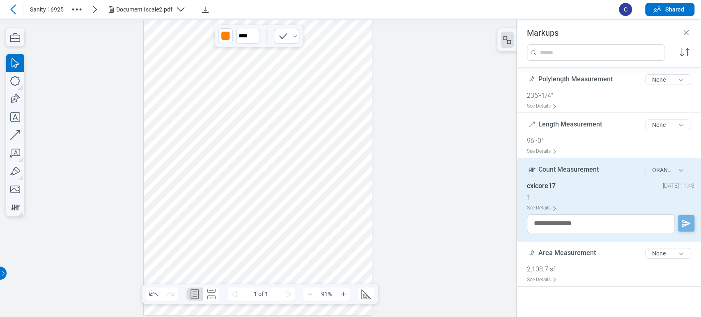
click at [671, 172] on button "ORANGE" at bounding box center [668, 170] width 46 height 11
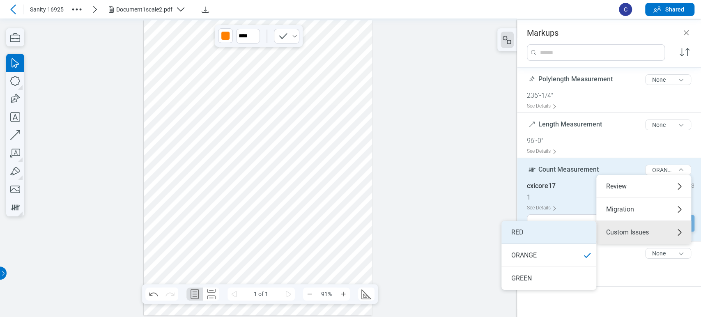
click at [595, 229] on li "RED" at bounding box center [548, 232] width 95 height 23
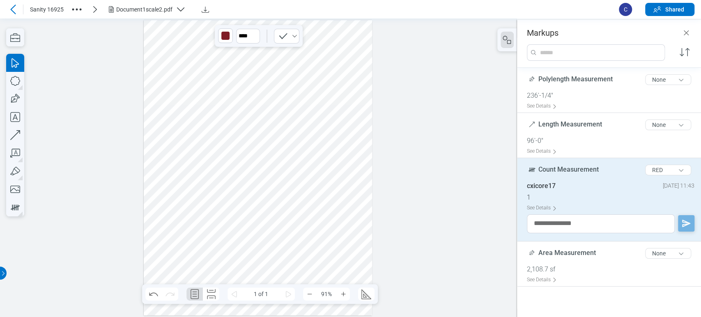
click at [276, 187] on div at bounding box center [258, 167] width 228 height 295
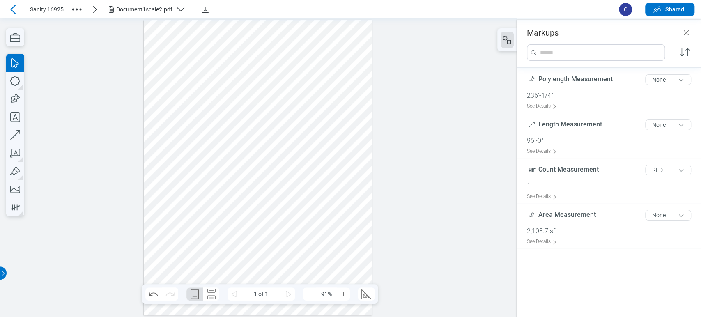
click at [199, 108] on div at bounding box center [258, 167] width 228 height 295
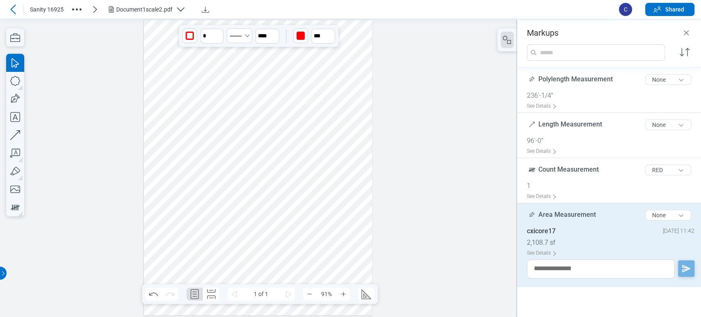
click at [310, 102] on div at bounding box center [258, 167] width 228 height 295
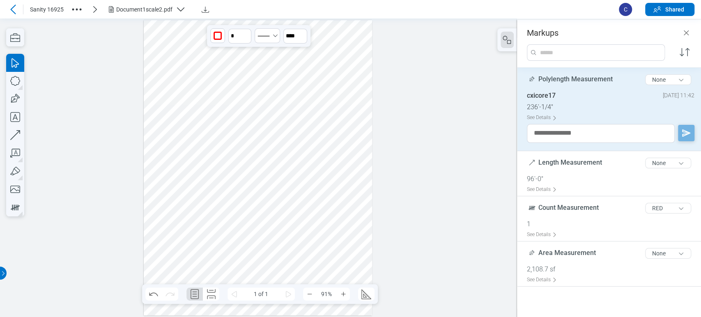
drag, startPoint x: 250, startPoint y: 127, endPoint x: 252, endPoint y: 133, distance: 6.0
click at [252, 133] on div at bounding box center [258, 167] width 228 height 295
click at [282, 161] on div at bounding box center [258, 167] width 228 height 295
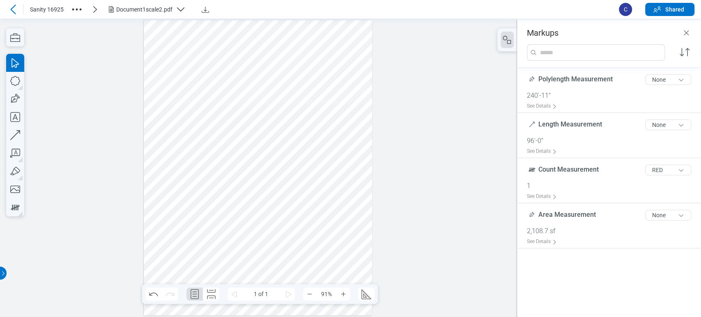
click at [188, 66] on div at bounding box center [258, 167] width 228 height 295
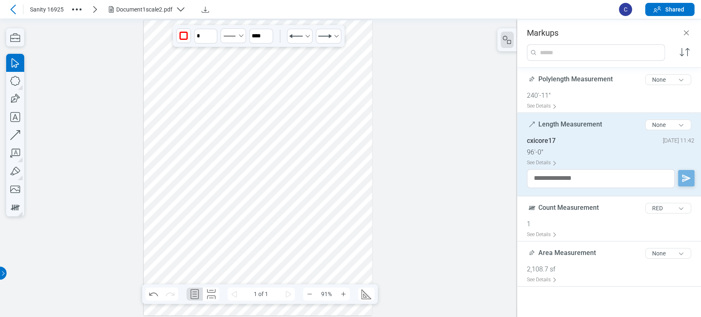
drag, startPoint x: 151, startPoint y: 69, endPoint x: 161, endPoint y: 64, distance: 11.2
click at [161, 64] on div at bounding box center [258, 167] width 228 height 295
click at [268, 70] on div at bounding box center [258, 167] width 228 height 295
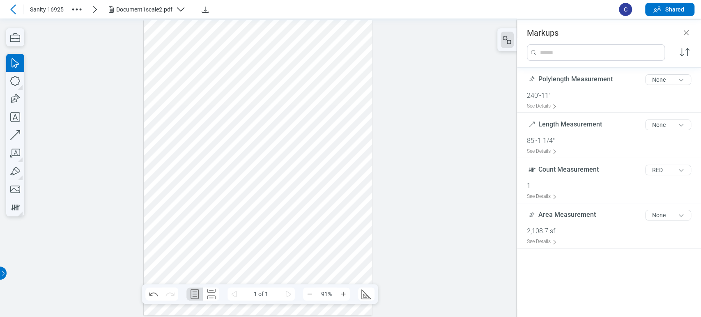
click at [16, 11] on icon at bounding box center [13, 10] width 10 height 10
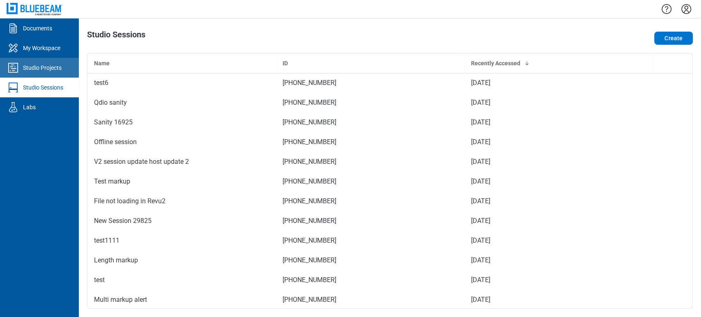
click at [47, 63] on link "Studio Projects" at bounding box center [39, 68] width 79 height 20
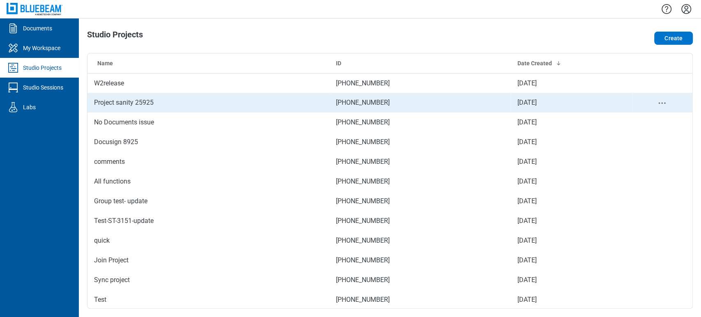
click at [167, 109] on td "Project sanity 25925" at bounding box center [208, 103] width 242 height 20
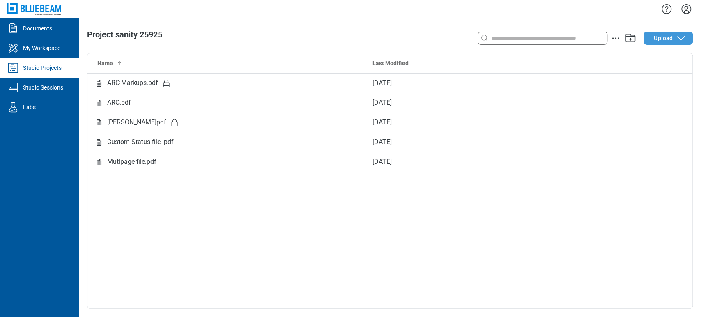
click at [670, 41] on span "Upload" at bounding box center [662, 38] width 19 height 8
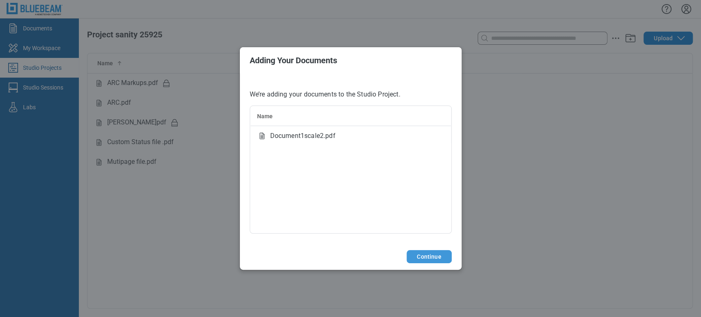
click at [430, 261] on button "Continue" at bounding box center [428, 256] width 45 height 13
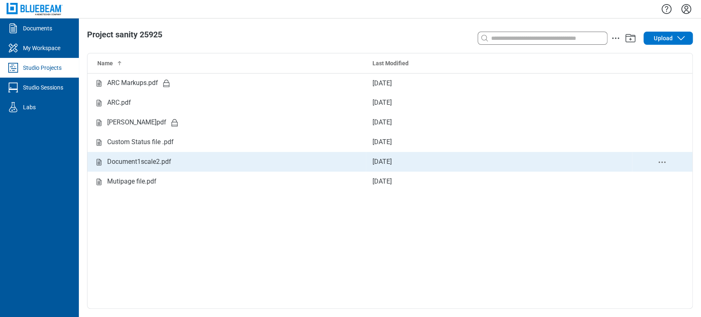
click at [165, 164] on div "Document1scale2.pdf" at bounding box center [139, 162] width 64 height 10
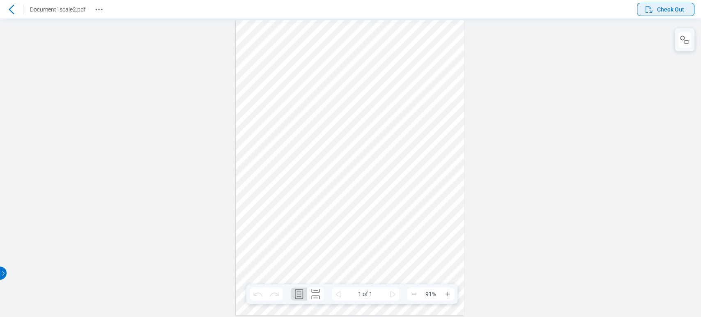
click at [668, 11] on span "Check Out" at bounding box center [670, 9] width 27 height 8
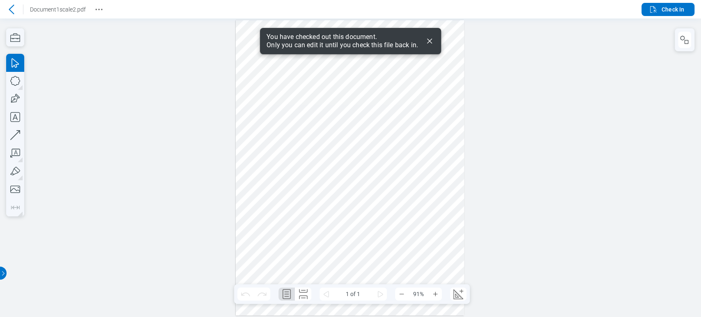
click at [430, 42] on icon "Dismiss" at bounding box center [429, 41] width 5 height 5
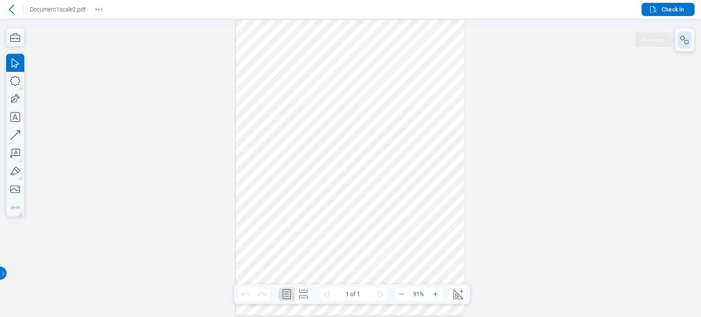
click at [688, 34] on button "button" at bounding box center [684, 40] width 13 height 16
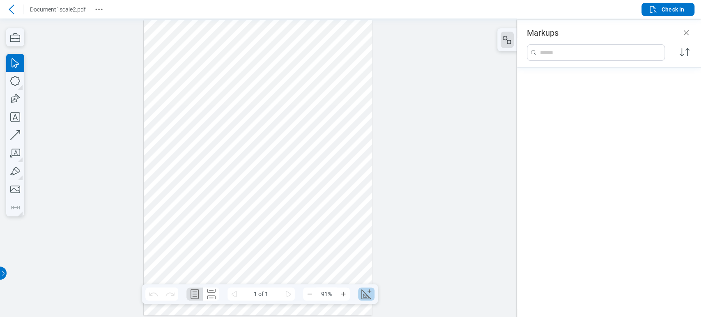
click at [371, 296] on icon "Create Scale" at bounding box center [365, 293] width 13 height 13
select select "**"
select select "***"
select select "**********"
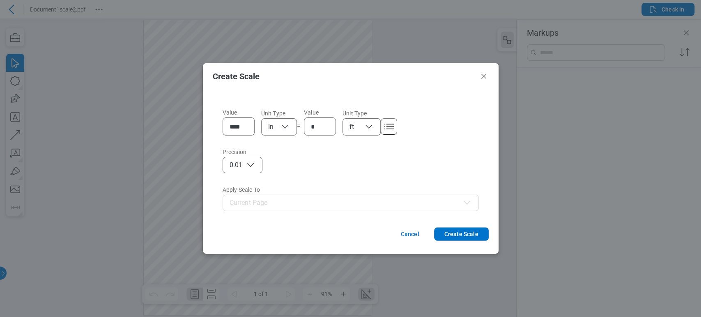
click at [364, 125] on icon "button" at bounding box center [369, 127] width 10 height 10
select select "**"
click at [468, 234] on button "Create Scale" at bounding box center [461, 233] width 55 height 13
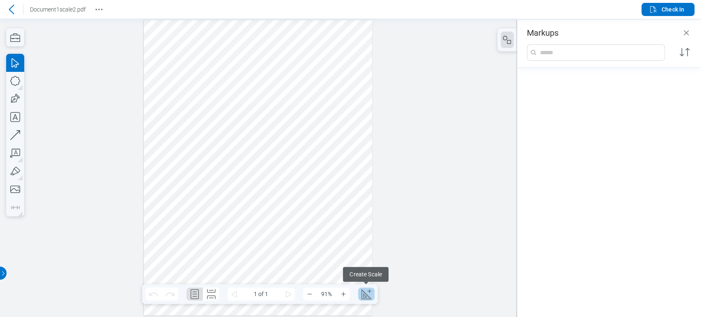
click at [371, 295] on icon "Create Scale" at bounding box center [365, 293] width 13 height 13
select select "**"
select select "***"
select select "**********"
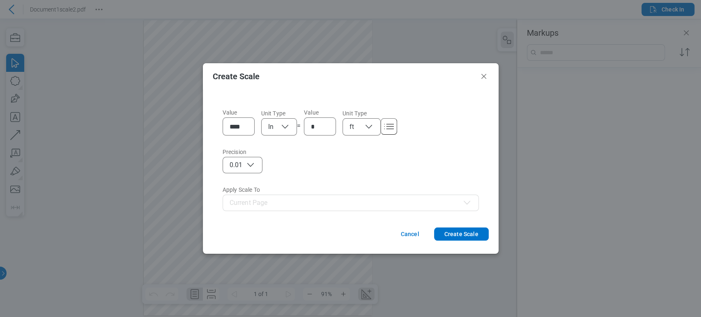
click at [256, 168] on button "0.01" at bounding box center [242, 165] width 40 height 16
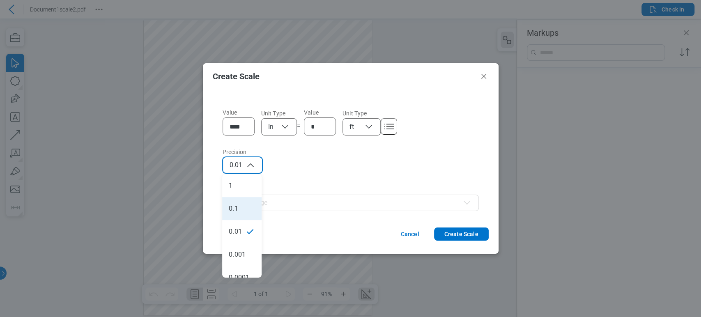
select select "**"
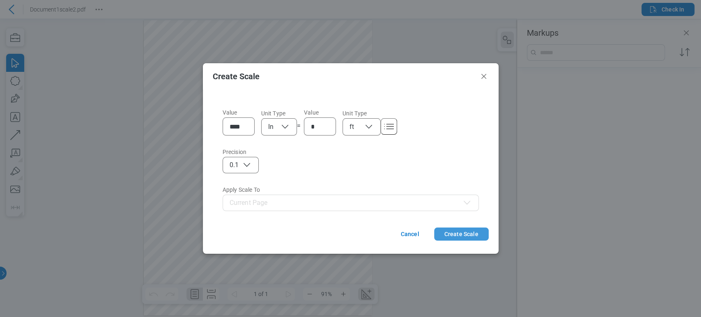
click at [462, 232] on button "Create Scale" at bounding box center [461, 233] width 55 height 13
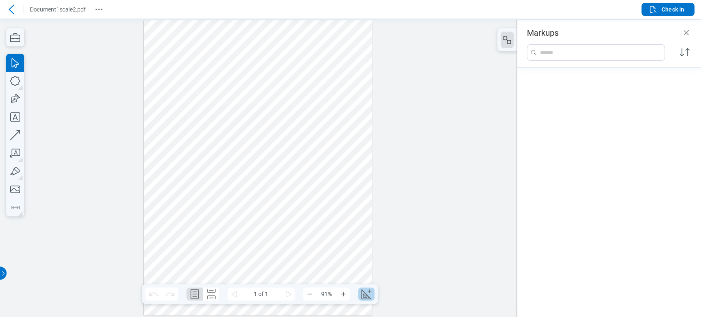
click at [364, 298] on icon "Create Scale" at bounding box center [366, 294] width 10 height 10
select select "**"
select select "***"
select select "**********"
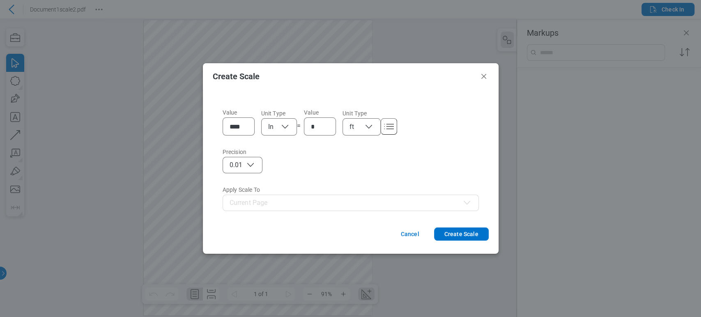
click at [286, 122] on icon "button" at bounding box center [285, 127] width 10 height 10
select select "**"
click at [453, 230] on button "Create Scale" at bounding box center [461, 233] width 55 height 13
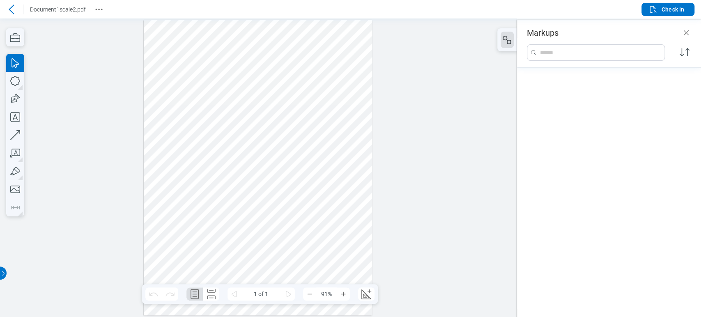
drag, startPoint x: 231, startPoint y: 189, endPoint x: 259, endPoint y: 228, distance: 48.3
click at [259, 228] on div at bounding box center [258, 167] width 228 height 295
drag, startPoint x: 205, startPoint y: 201, endPoint x: 273, endPoint y: 238, distance: 77.5
click at [260, 232] on div at bounding box center [258, 167] width 228 height 295
click at [359, 293] on icon "Create Scale" at bounding box center [365, 293] width 13 height 13
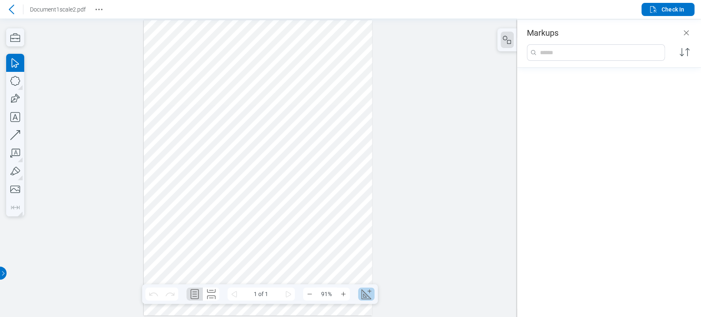
select select "**"
select select "***"
select select "**********"
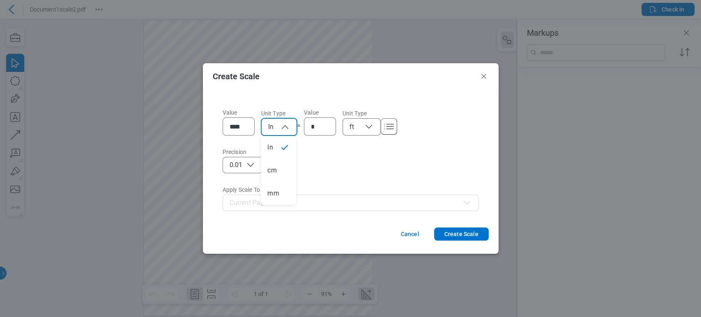
click at [289, 124] on icon "button" at bounding box center [285, 127] width 10 height 10
select select "**"
click at [453, 230] on button "Create Scale" at bounding box center [461, 233] width 55 height 13
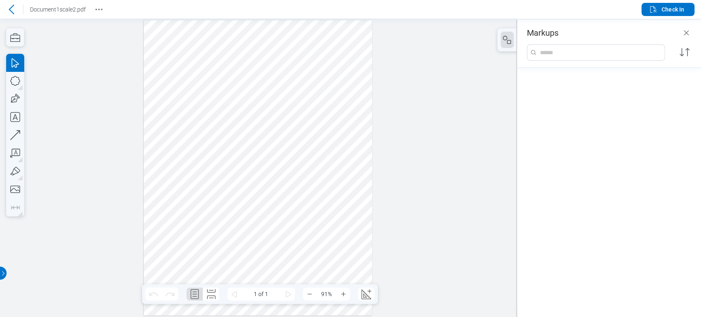
drag, startPoint x: 273, startPoint y: 201, endPoint x: 320, endPoint y: 230, distance: 55.7
click at [320, 230] on div at bounding box center [258, 167] width 228 height 295
drag, startPoint x: 350, startPoint y: 269, endPoint x: 373, endPoint y: 316, distance: 52.3
click at [350, 269] on div at bounding box center [258, 167] width 228 height 295
click at [677, 5] on span "Check In" at bounding box center [672, 9] width 23 height 8
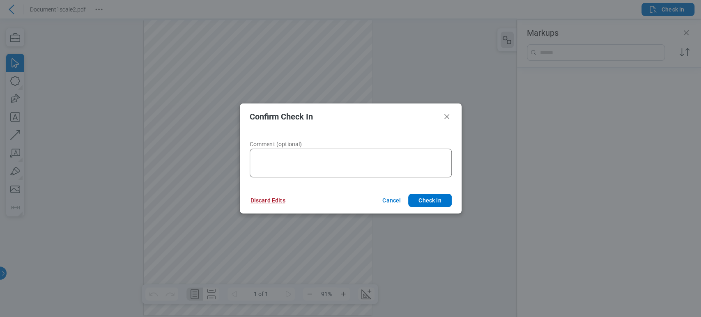
click at [266, 206] on button "Discard Edits" at bounding box center [267, 200] width 55 height 13
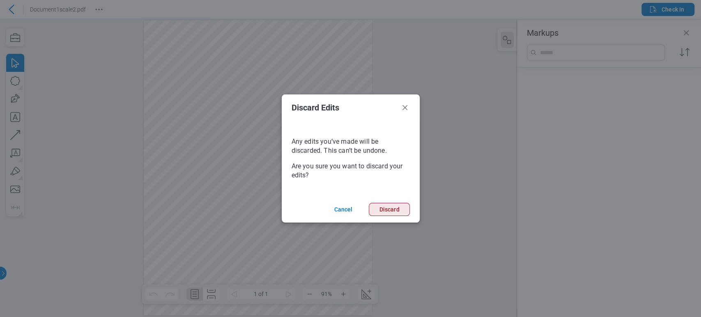
click at [397, 210] on button "Discard" at bounding box center [389, 209] width 41 height 13
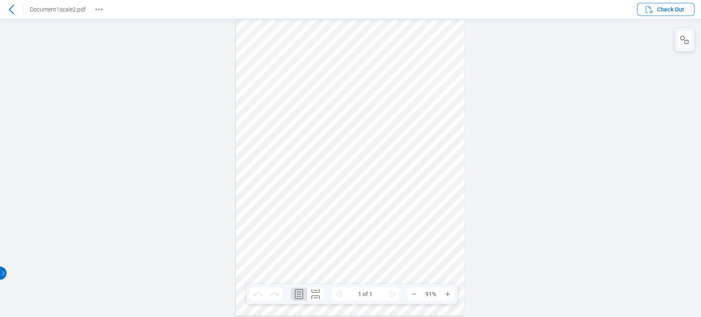
click at [14, 11] on icon at bounding box center [12, 10] width 10 height 10
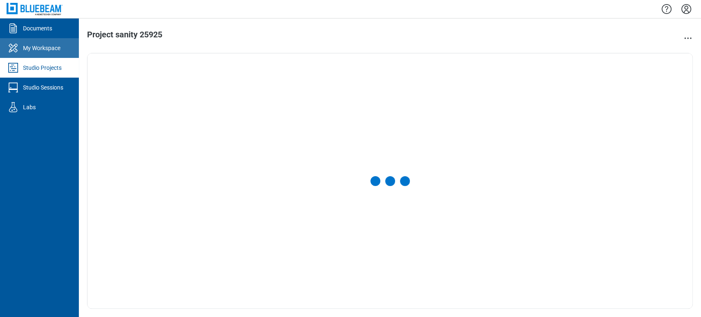
click at [50, 54] on link "My Workspace" at bounding box center [39, 48] width 79 height 20
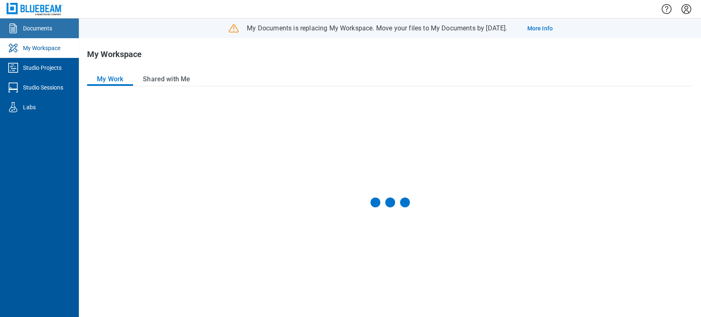
click at [34, 27] on div "Documents" at bounding box center [37, 28] width 29 height 8
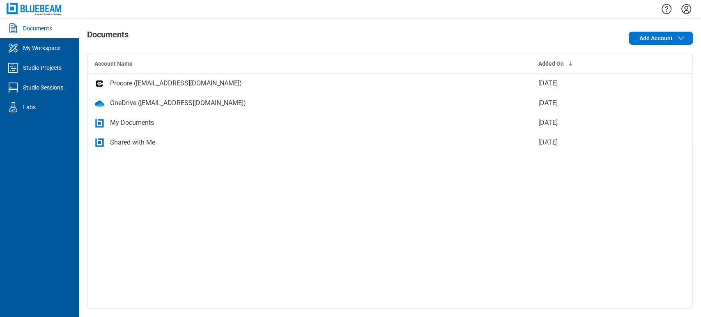
click at [184, 130] on td "My Documents" at bounding box center [310, 123] width 444 height 20
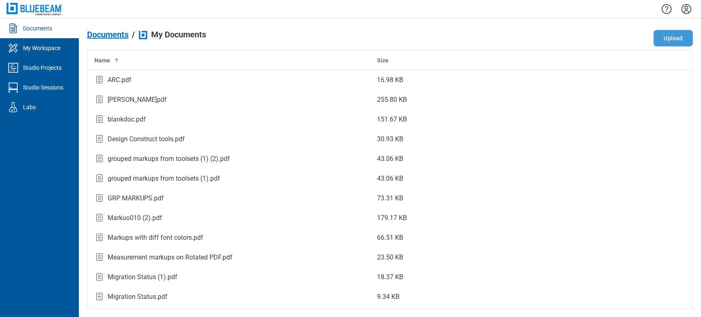
click at [660, 37] on button "Upload" at bounding box center [672, 38] width 39 height 16
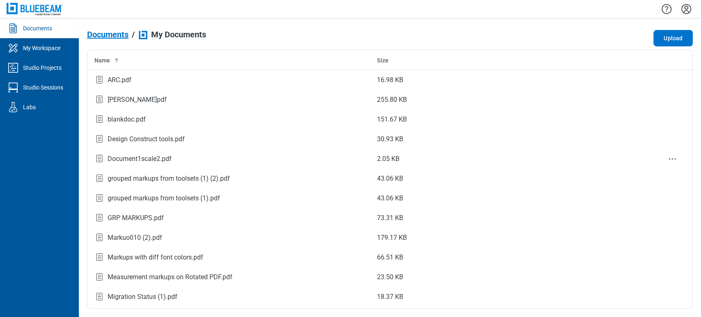
click at [174, 167] on td "Document1scale2.pdf" at bounding box center [229, 159] width 282 height 20
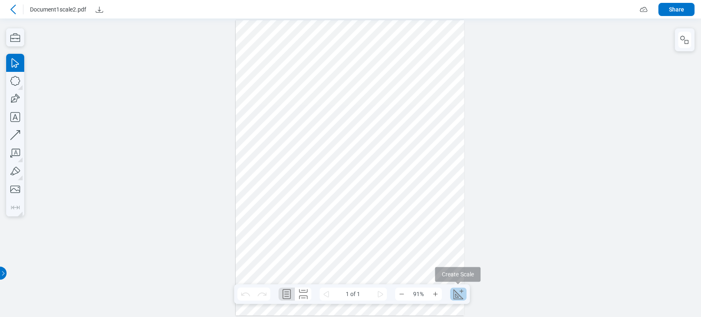
click at [454, 298] on icon "Create Scale" at bounding box center [457, 293] width 13 height 13
select select "**"
select select "***"
select select "**********"
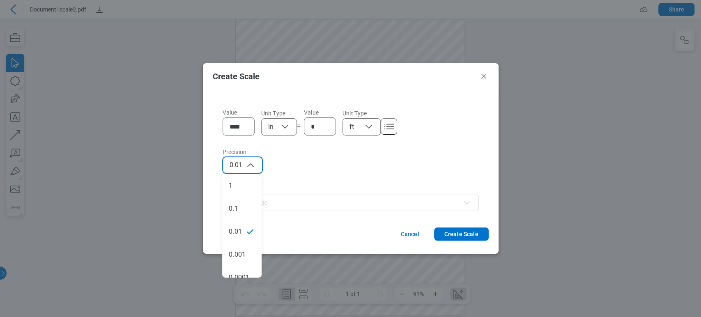
click at [254, 163] on icon "button" at bounding box center [250, 165] width 10 height 10
select select "****"
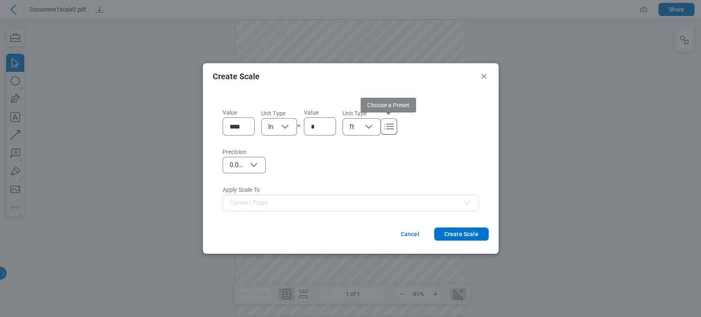
click at [374, 130] on button "ft" at bounding box center [361, 126] width 38 height 17
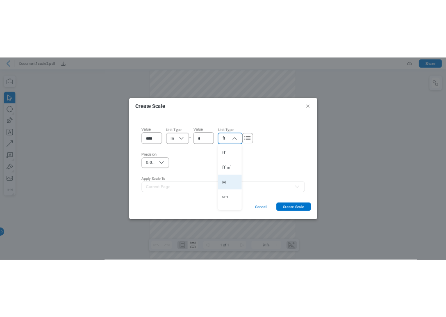
scroll to position [80, 0]
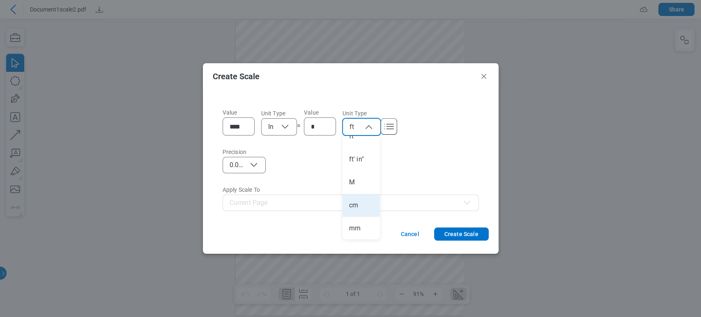
select select "**"
select select "***"
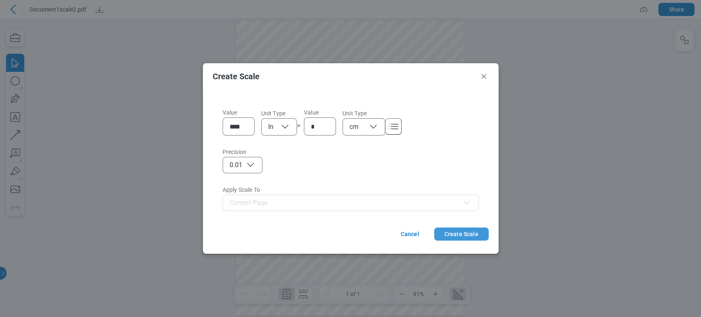
click at [451, 232] on button "Create Scale" at bounding box center [461, 233] width 55 height 13
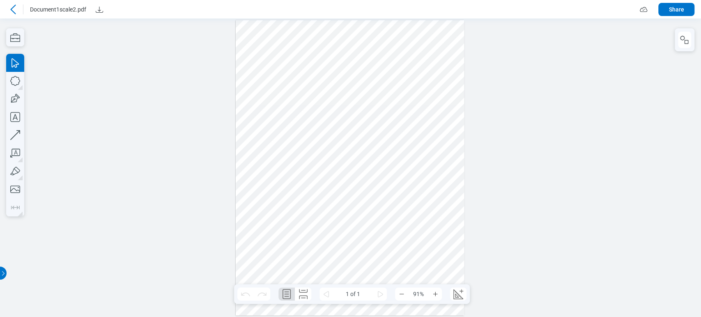
drag, startPoint x: 266, startPoint y: 38, endPoint x: 297, endPoint y: 66, distance: 42.1
click at [297, 66] on div at bounding box center [350, 167] width 228 height 295
click at [14, 117] on icon "button" at bounding box center [15, 117] width 10 height 10
click at [4, 207] on div at bounding box center [350, 167] width 701 height 298
click at [460, 289] on icon "Create Scale" at bounding box center [457, 293] width 13 height 13
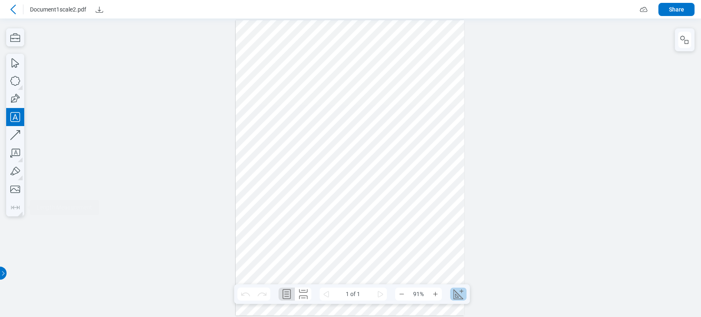
select select "**"
select select "***"
select select "**********"
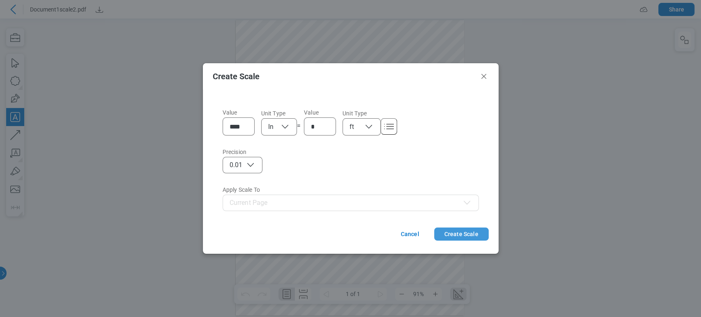
click at [473, 237] on button "Create Scale" at bounding box center [461, 233] width 55 height 13
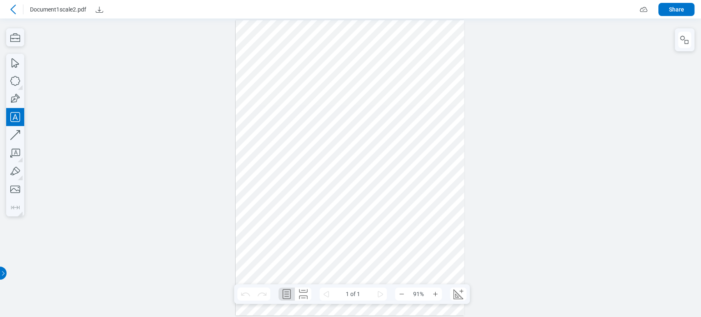
click at [14, 11] on icon at bounding box center [12, 9] width 5 height 9
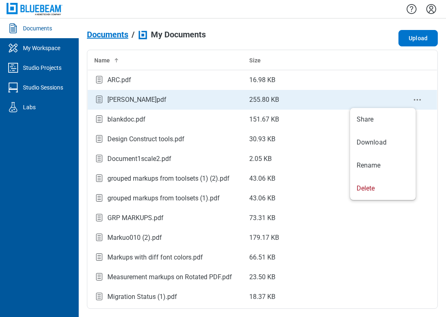
click at [413, 98] on icon "context-menu" at bounding box center [418, 100] width 10 height 10
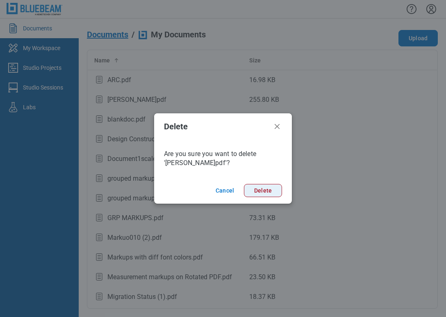
click at [272, 186] on button "Delete" at bounding box center [263, 190] width 38 height 13
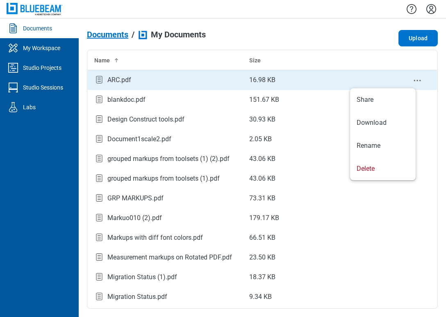
click at [413, 79] on icon "context-menu" at bounding box center [418, 81] width 10 height 10
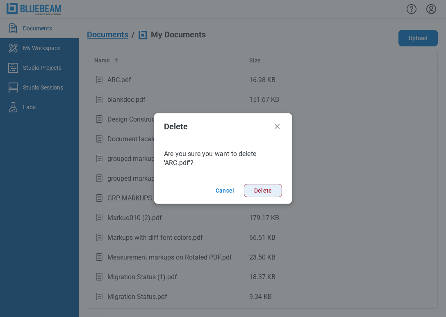
click at [268, 190] on button "Delete" at bounding box center [263, 190] width 38 height 13
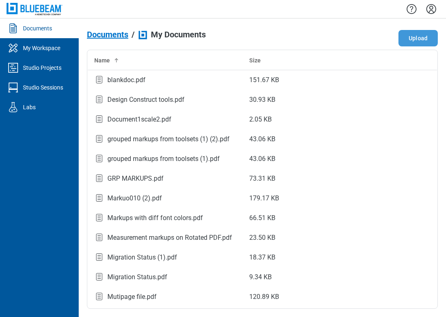
click at [421, 34] on button "Upload" at bounding box center [418, 38] width 39 height 16
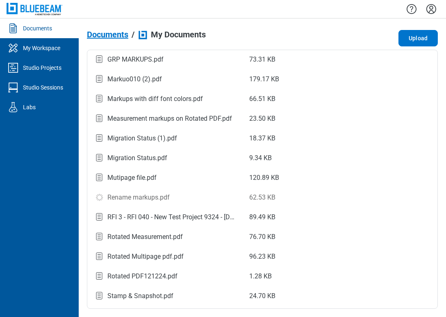
scroll to position [120, 0]
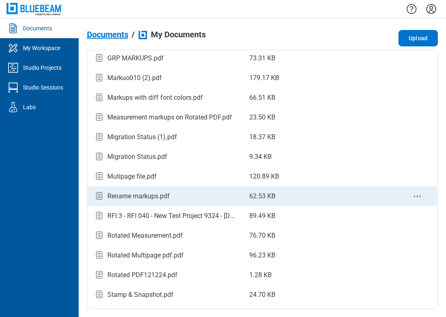
click at [195, 186] on td "Rename markups.pdf" at bounding box center [166, 196] width 156 height 20
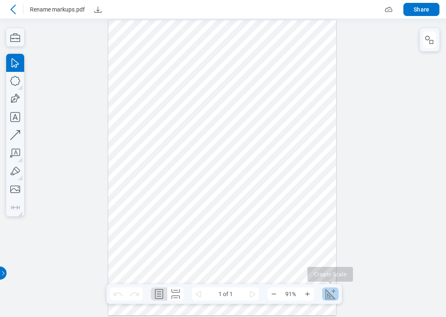
click at [332, 298] on icon "Create Scale" at bounding box center [330, 293] width 13 height 13
select select "**"
select select "***"
select select "**********"
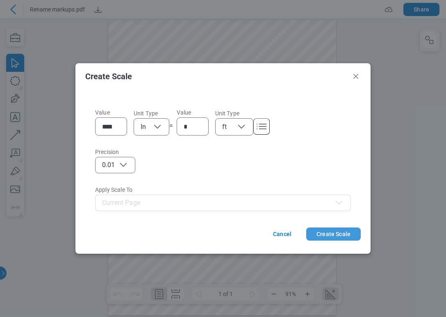
click at [316, 236] on button "Create Scale" at bounding box center [334, 233] width 55 height 13
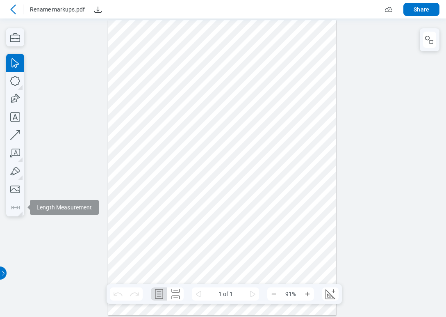
click at [77, 132] on div at bounding box center [223, 167] width 446 height 298
click at [14, 9] on icon at bounding box center [13, 10] width 10 height 10
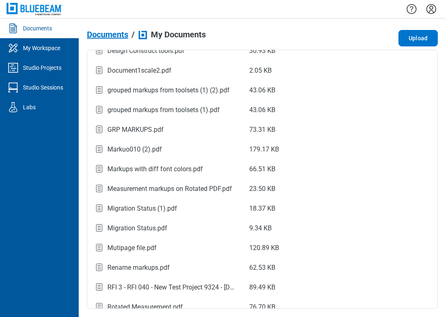
scroll to position [135, 0]
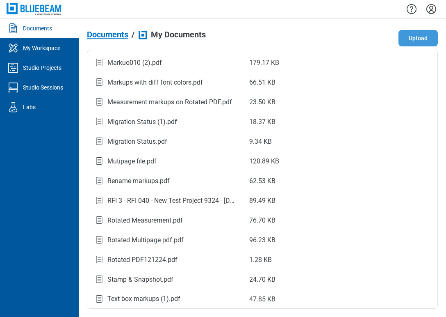
click at [412, 33] on button "Upload" at bounding box center [418, 38] width 39 height 16
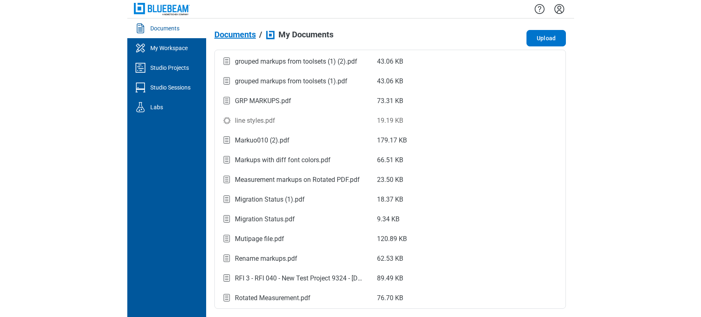
scroll to position [37, 0]
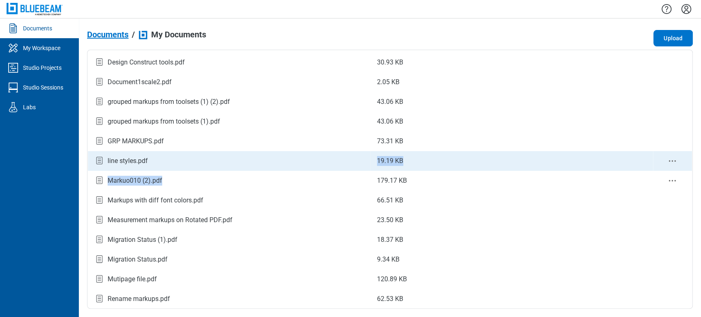
click at [170, 169] on tbody "blankdoc.pdf 151.67 KB Design Construct tools.pdf 30.93 KB Document1scale2.pdf …" at bounding box center [390, 230] width 604 height 394
click at [177, 161] on div "line styles.pdf" at bounding box center [228, 160] width 269 height 11
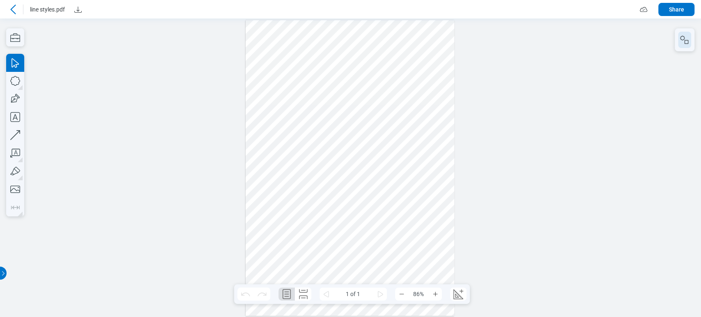
click at [683, 35] on icon "button" at bounding box center [684, 40] width 10 height 10
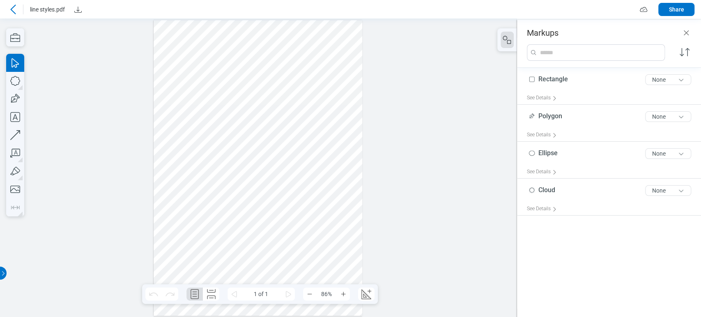
click at [236, 46] on div at bounding box center [257, 167] width 209 height 295
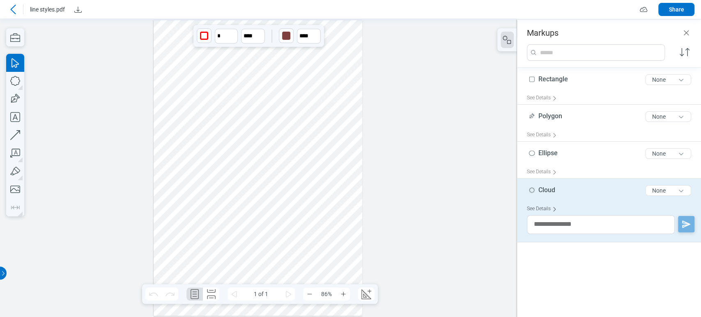
click at [539, 214] on div "See Details" at bounding box center [543, 208] width 33 height 13
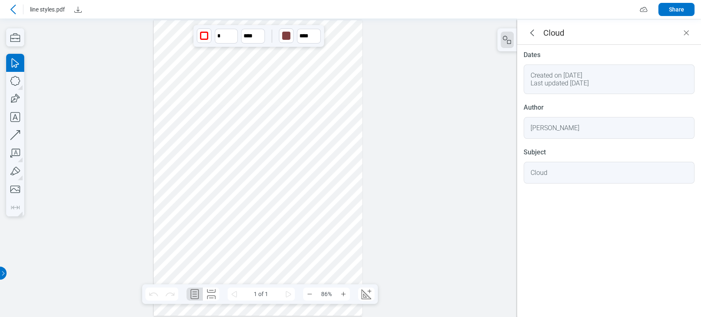
click at [248, 152] on div at bounding box center [257, 167] width 209 height 295
click at [276, 59] on div at bounding box center [257, 167] width 209 height 295
drag, startPoint x: 281, startPoint y: 55, endPoint x: 281, endPoint y: 73, distance: 18.5
click at [286, 100] on div at bounding box center [257, 167] width 209 height 295
drag, startPoint x: 269, startPoint y: 53, endPoint x: 280, endPoint y: 82, distance: 31.0
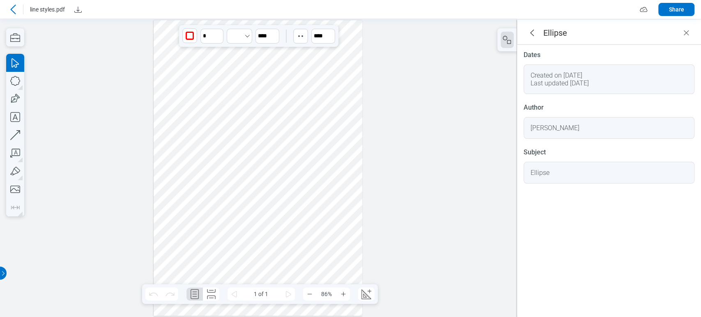
click at [281, 85] on div at bounding box center [257, 167] width 209 height 295
drag, startPoint x: 277, startPoint y: 59, endPoint x: 290, endPoint y: 95, distance: 38.2
click at [290, 95] on div at bounding box center [257, 167] width 209 height 295
drag, startPoint x: 291, startPoint y: 97, endPoint x: 277, endPoint y: 92, distance: 14.7
click at [289, 97] on div at bounding box center [257, 167] width 209 height 295
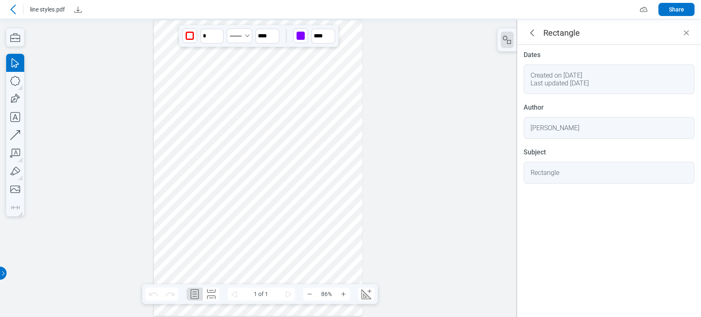
click at [267, 79] on div at bounding box center [257, 167] width 209 height 295
drag, startPoint x: 267, startPoint y: 79, endPoint x: 230, endPoint y: 108, distance: 47.0
click at [230, 108] on div at bounding box center [257, 167] width 209 height 295
click at [259, 76] on div at bounding box center [257, 167] width 209 height 295
drag, startPoint x: 259, startPoint y: 76, endPoint x: 223, endPoint y: 103, distance: 45.1
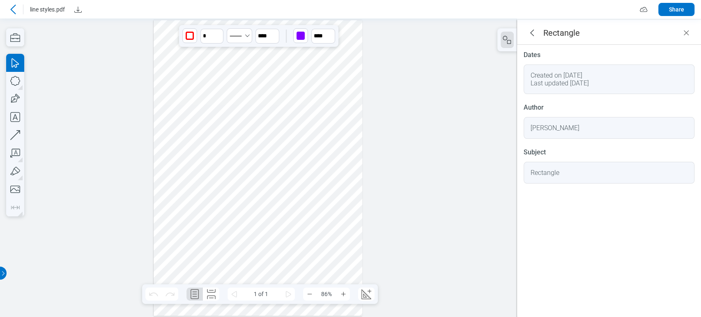
click at [223, 103] on div at bounding box center [257, 167] width 209 height 295
click at [237, 55] on div at bounding box center [257, 167] width 209 height 295
drag, startPoint x: 237, startPoint y: 55, endPoint x: 200, endPoint y: 91, distance: 51.9
click at [200, 91] on div at bounding box center [257, 167] width 209 height 295
click at [271, 57] on div at bounding box center [257, 167] width 209 height 295
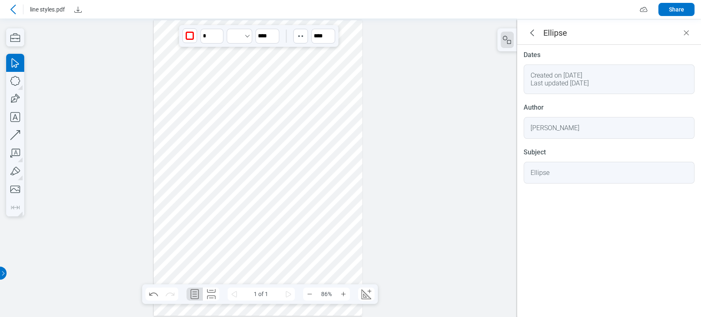
drag, startPoint x: 271, startPoint y: 57, endPoint x: 268, endPoint y: 112, distance: 55.1
click at [268, 112] on div at bounding box center [257, 167] width 209 height 295
drag, startPoint x: 275, startPoint y: 48, endPoint x: 273, endPoint y: 52, distance: 4.8
click at [275, 47] on div at bounding box center [257, 167] width 209 height 295
drag, startPoint x: 272, startPoint y: 56, endPoint x: 305, endPoint y: 64, distance: 33.7
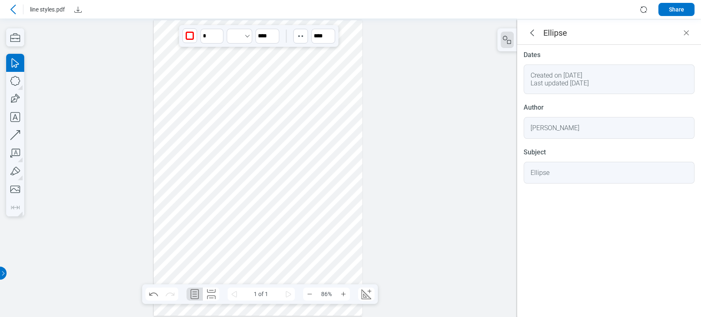
click at [219, 144] on div at bounding box center [257, 167] width 209 height 295
click at [316, 54] on div at bounding box center [257, 167] width 209 height 295
drag, startPoint x: 316, startPoint y: 54, endPoint x: 324, endPoint y: 54, distance: 7.8
click at [341, 117] on div at bounding box center [257, 167] width 209 height 295
drag, startPoint x: 321, startPoint y: 45, endPoint x: 321, endPoint y: 64, distance: 19.3
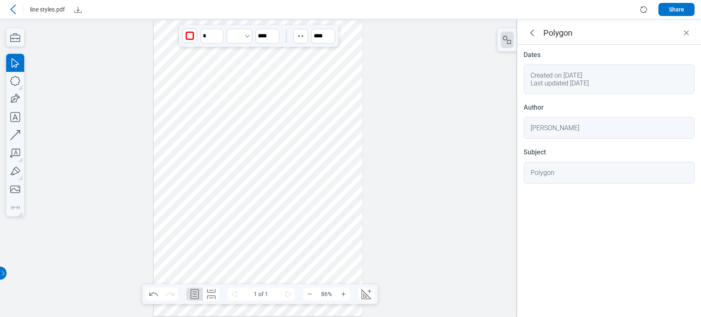
click at [321, 45] on div at bounding box center [257, 167] width 209 height 295
drag, startPoint x: 321, startPoint y: 56, endPoint x: 339, endPoint y: 94, distance: 42.2
click at [339, 94] on div at bounding box center [257, 167] width 209 height 295
click at [307, 295] on icon "Zoom Out" at bounding box center [309, 294] width 7 height 7
click at [308, 295] on icon "Zoom Out" at bounding box center [309, 294] width 7 height 7
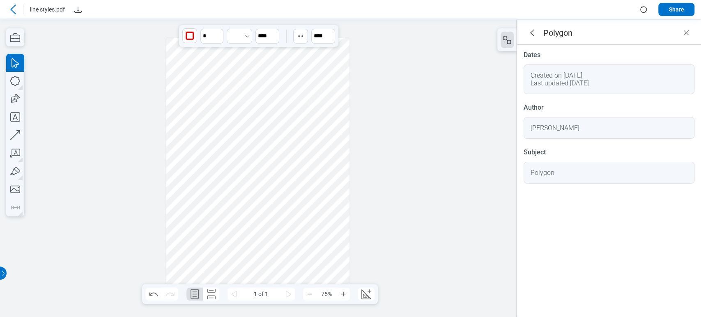
click at [306, 101] on div at bounding box center [257, 167] width 183 height 259
click at [310, 66] on div at bounding box center [257, 167] width 183 height 259
drag, startPoint x: 310, startPoint y: 66, endPoint x: 286, endPoint y: 109, distance: 49.3
click at [286, 109] on div at bounding box center [257, 167] width 183 height 259
drag, startPoint x: 295, startPoint y: 60, endPoint x: 324, endPoint y: 71, distance: 31.2
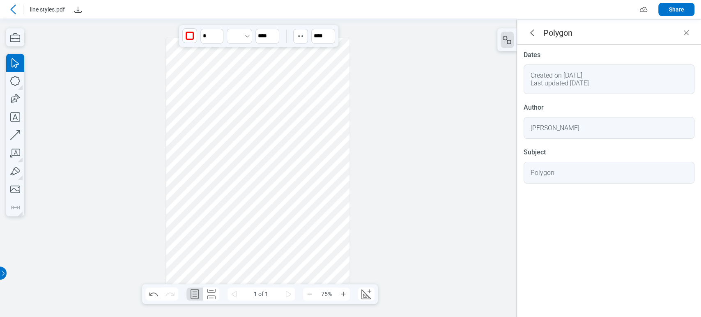
click at [328, 71] on div at bounding box center [257, 167] width 183 height 259
click at [193, 94] on div at bounding box center [257, 167] width 183 height 259
drag, startPoint x: 193, startPoint y: 94, endPoint x: 215, endPoint y: 95, distance: 21.8
click at [215, 95] on div at bounding box center [257, 167] width 183 height 259
drag, startPoint x: 215, startPoint y: 95, endPoint x: 202, endPoint y: 94, distance: 12.7
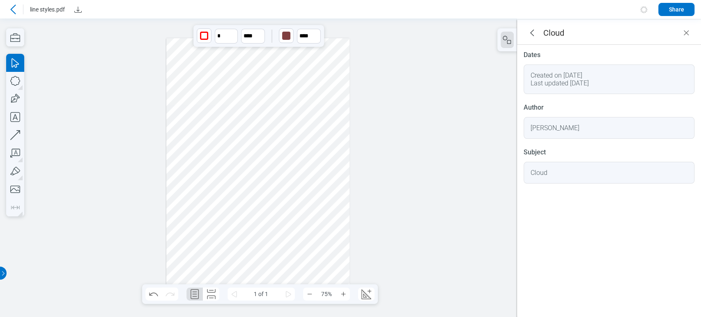
click at [202, 94] on div at bounding box center [257, 167] width 183 height 259
click at [266, 70] on div at bounding box center [257, 167] width 183 height 259
drag, startPoint x: 266, startPoint y: 70, endPoint x: 276, endPoint y: 140, distance: 70.9
click at [276, 140] on div at bounding box center [257, 167] width 183 height 259
click at [234, 119] on div at bounding box center [257, 167] width 183 height 259
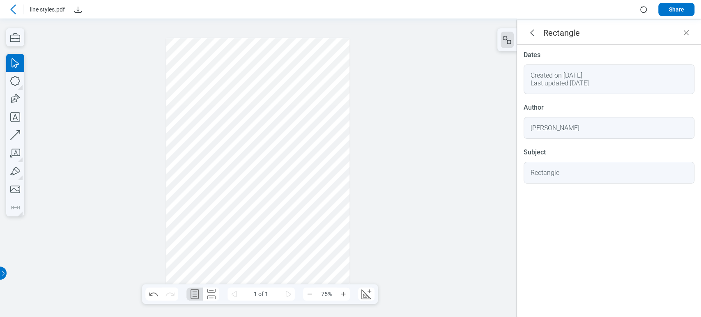
drag, startPoint x: 234, startPoint y: 119, endPoint x: 210, endPoint y: 124, distance: 24.4
click at [210, 124] on div at bounding box center [257, 167] width 183 height 259
click at [233, 113] on div at bounding box center [257, 167] width 183 height 259
drag, startPoint x: 233, startPoint y: 113, endPoint x: 213, endPoint y: 120, distance: 21.2
click at [213, 120] on div at bounding box center [257, 167] width 183 height 259
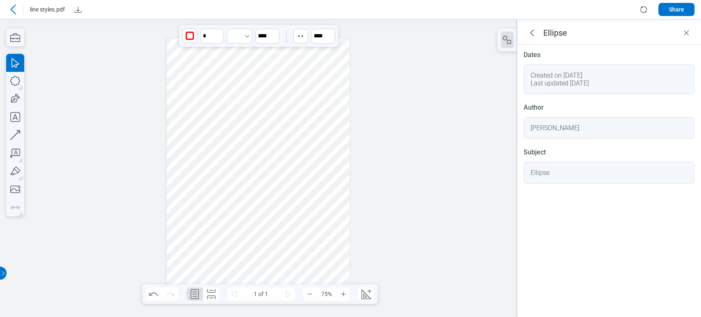
click at [276, 66] on div at bounding box center [257, 167] width 183 height 259
drag, startPoint x: 276, startPoint y: 66, endPoint x: 274, endPoint y: 177, distance: 110.8
click at [270, 181] on div at bounding box center [257, 167] width 183 height 259
click at [311, 67] on div at bounding box center [257, 167] width 183 height 259
drag, startPoint x: 311, startPoint y: 67, endPoint x: 294, endPoint y: 190, distance: 124.4
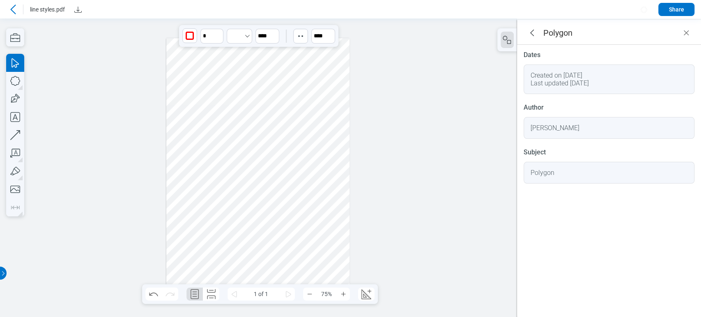
click at [294, 190] on div at bounding box center [257, 167] width 183 height 259
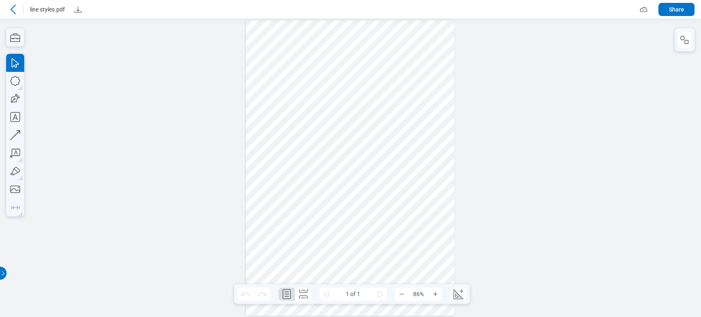
click at [11, 6] on icon at bounding box center [13, 10] width 10 height 10
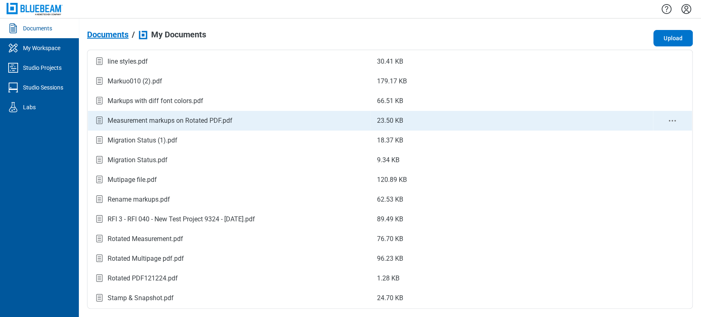
scroll to position [91, 0]
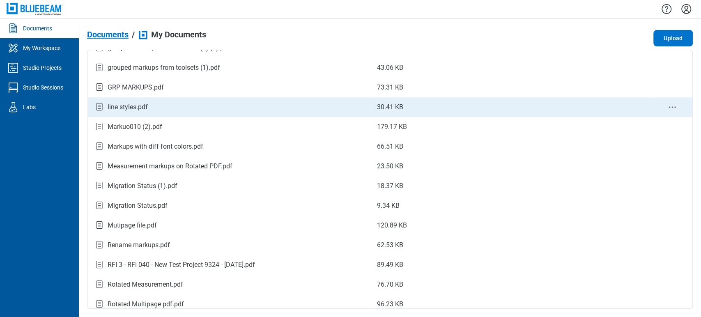
click at [667, 105] on icon "context-menu" at bounding box center [672, 107] width 10 height 10
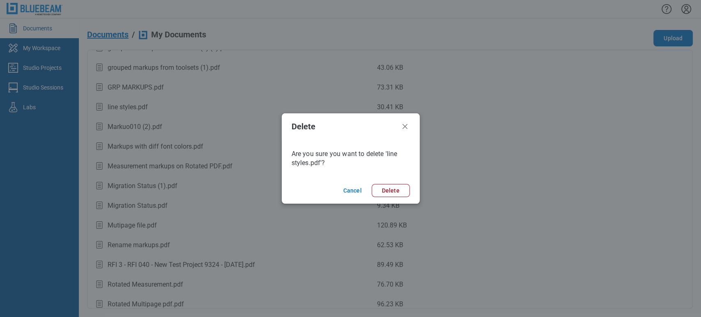
scroll to position [0, 0]
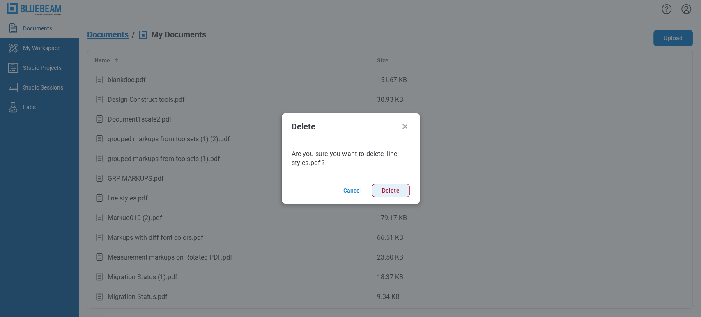
click at [398, 188] on button "Delete" at bounding box center [390, 190] width 38 height 13
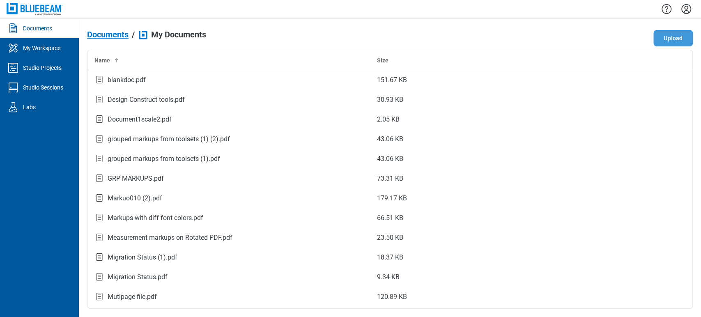
click at [663, 43] on button "Upload" at bounding box center [672, 38] width 39 height 16
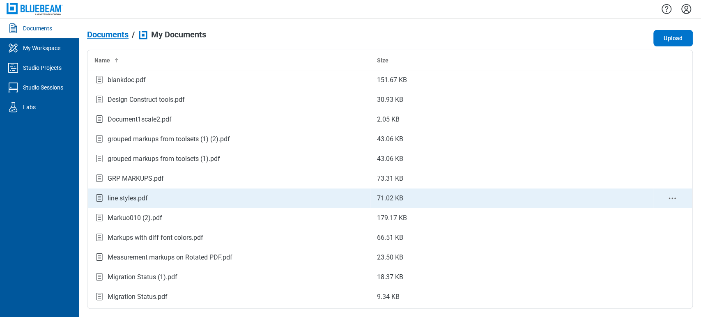
click at [202, 198] on div "line styles.pdf" at bounding box center [228, 197] width 269 height 11
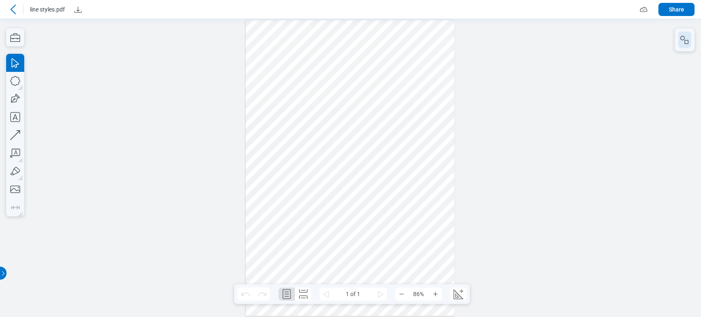
click at [681, 42] on icon "button" at bounding box center [684, 40] width 10 height 10
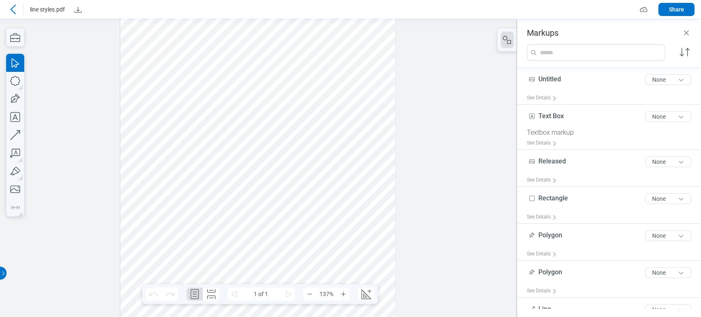
scroll to position [41, 0]
drag, startPoint x: 222, startPoint y: 108, endPoint x: 210, endPoint y: 146, distance: 40.0
click at [210, 146] on div at bounding box center [258, 216] width 336 height 475
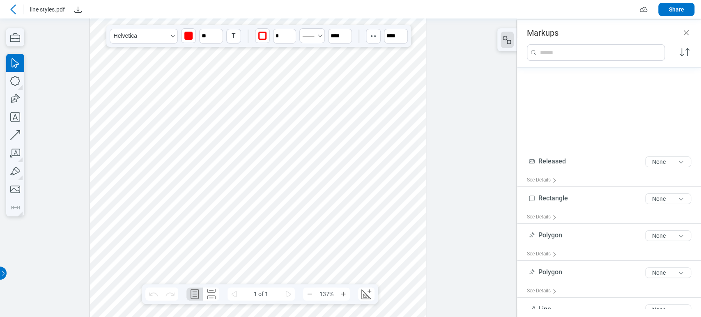
scroll to position [145, 0]
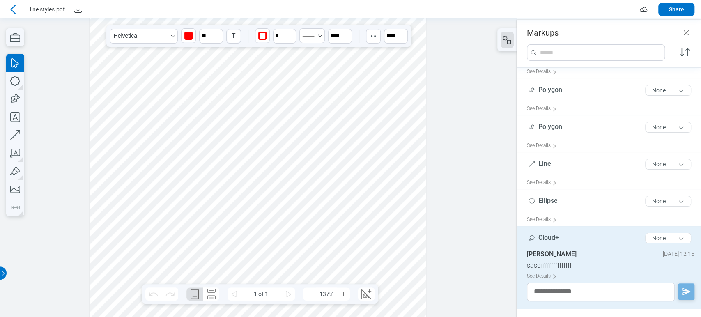
drag, startPoint x: 235, startPoint y: 71, endPoint x: 220, endPoint y: 129, distance: 60.1
click at [235, 71] on div at bounding box center [258, 216] width 336 height 475
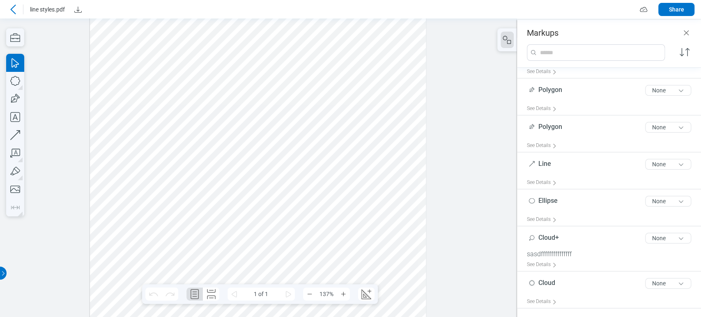
scroll to position [0, 0]
click at [117, 92] on div at bounding box center [258, 258] width 336 height 475
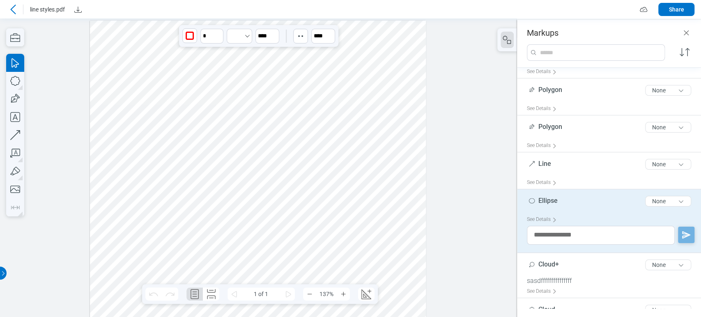
drag, startPoint x: 117, startPoint y: 91, endPoint x: 91, endPoint y: 127, distance: 44.7
click at [91, 128] on div at bounding box center [258, 258] width 336 height 475
click at [210, 72] on div at bounding box center [258, 258] width 336 height 475
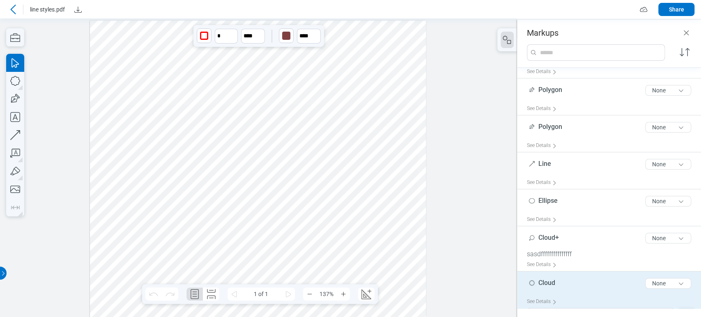
scroll to position [171, 0]
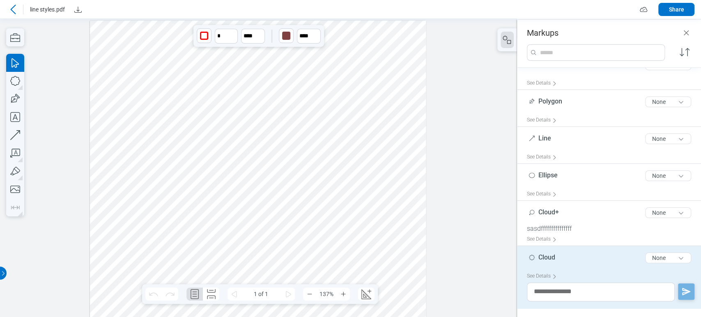
drag, startPoint x: 210, startPoint y: 72, endPoint x: 251, endPoint y: 70, distance: 41.1
click at [207, 69] on div at bounding box center [258, 258] width 336 height 475
click at [286, 77] on div at bounding box center [258, 258] width 336 height 475
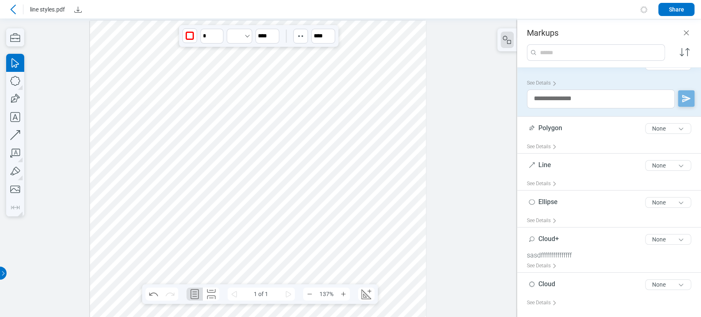
scroll to position [156, 0]
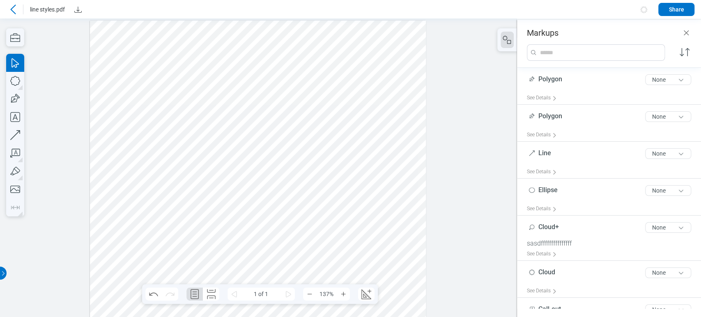
click at [287, 79] on div at bounding box center [258, 258] width 336 height 475
click at [287, 78] on div at bounding box center [258, 258] width 336 height 475
click at [343, 71] on div at bounding box center [258, 258] width 336 height 475
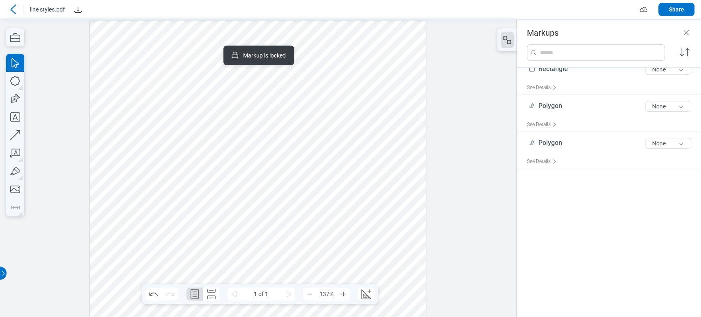
scroll to position [0, 0]
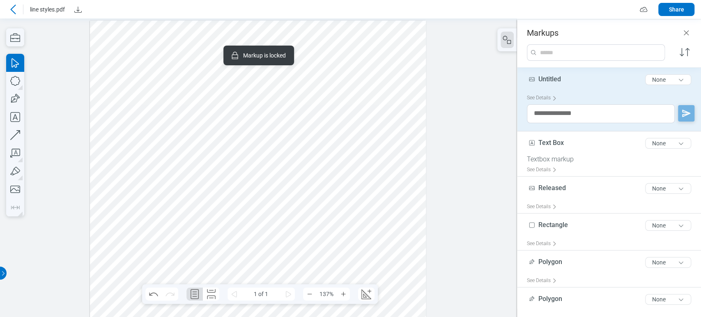
drag, startPoint x: 343, startPoint y: 71, endPoint x: 337, endPoint y: 76, distance: 8.4
click at [341, 77] on div at bounding box center [258, 258] width 336 height 475
click at [411, 124] on div at bounding box center [258, 258] width 336 height 475
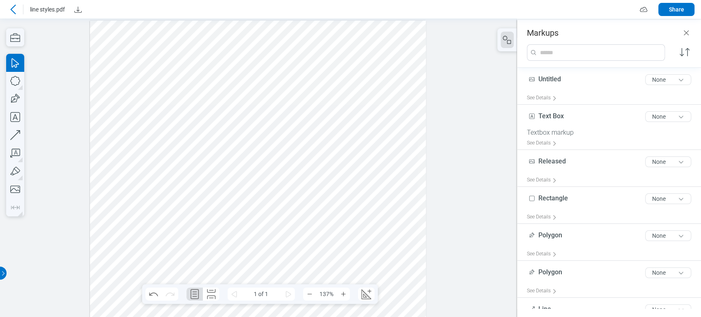
click at [401, 110] on div at bounding box center [258, 258] width 336 height 475
click at [404, 105] on div at bounding box center [258, 258] width 336 height 475
click at [392, 103] on div at bounding box center [258, 258] width 336 height 475
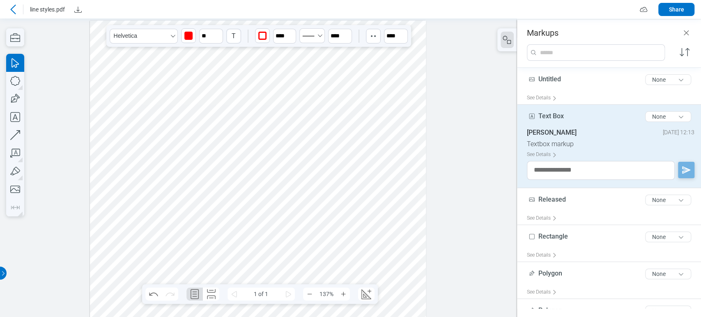
drag, startPoint x: 366, startPoint y: 93, endPoint x: 378, endPoint y: 102, distance: 15.8
click at [378, 102] on div at bounding box center [258, 258] width 336 height 475
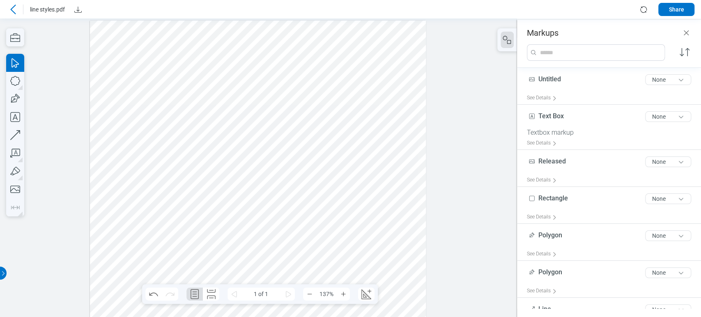
click at [311, 97] on div at bounding box center [258, 258] width 336 height 475
click at [331, 59] on div at bounding box center [258, 258] width 336 height 475
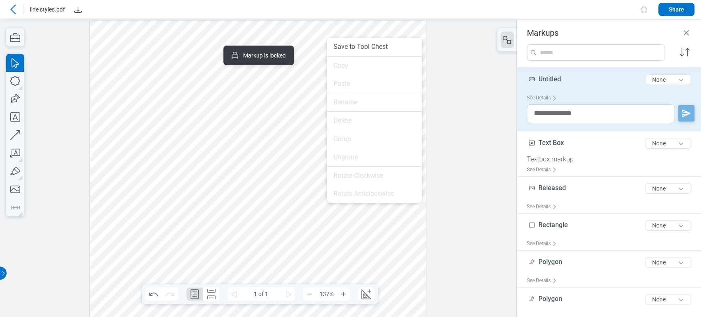
click at [304, 102] on div at bounding box center [258, 258] width 336 height 475
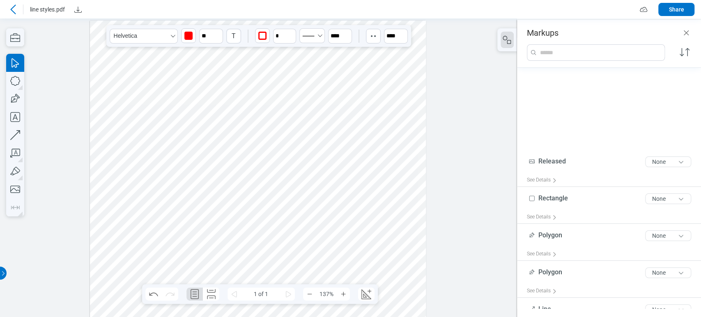
scroll to position [145, 0]
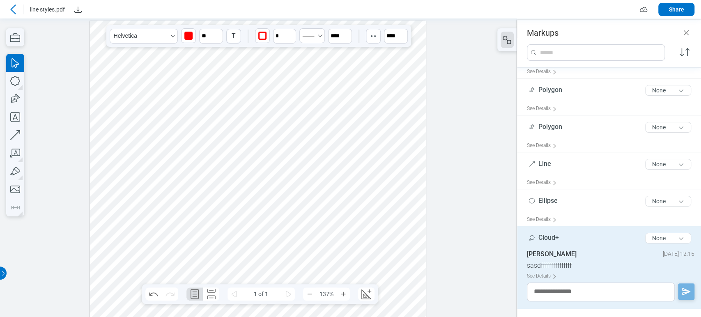
drag, startPoint x: 180, startPoint y: 165, endPoint x: 189, endPoint y: 158, distance: 10.8
click at [189, 158] on div at bounding box center [258, 258] width 336 height 475
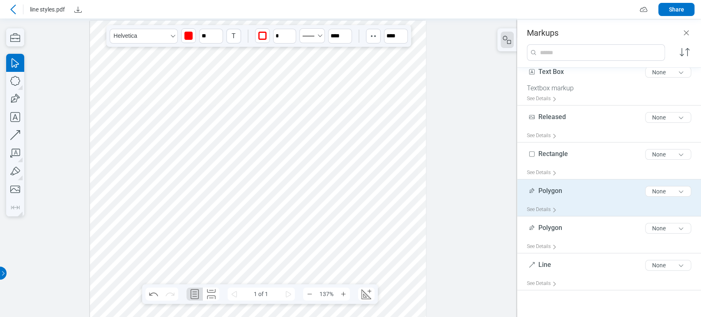
scroll to position [0, 0]
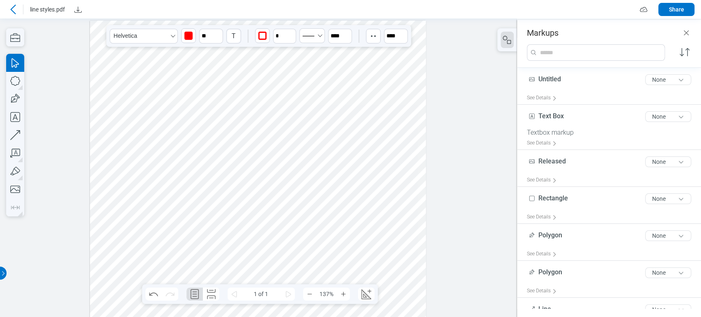
click at [270, 103] on div at bounding box center [258, 258] width 336 height 475
click at [188, 166] on div at bounding box center [258, 258] width 336 height 475
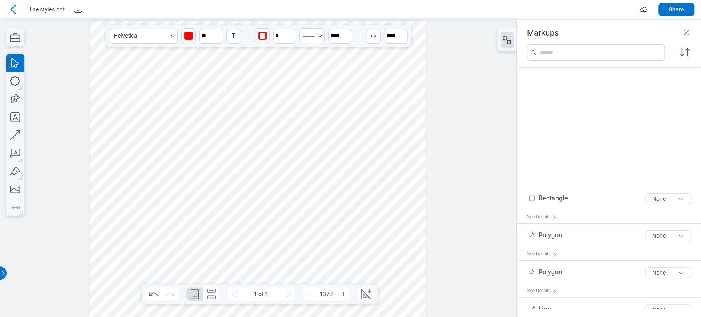
scroll to position [145, 0]
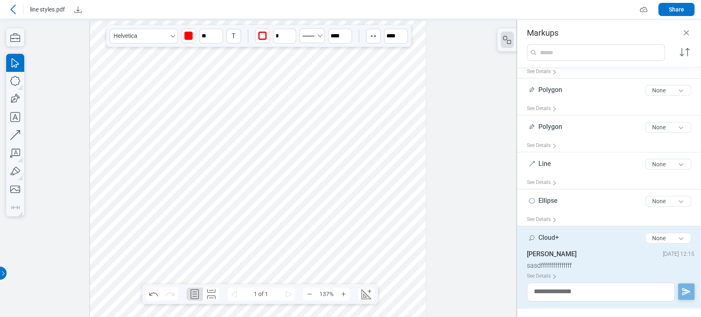
click at [156, 147] on div at bounding box center [258, 258] width 336 height 475
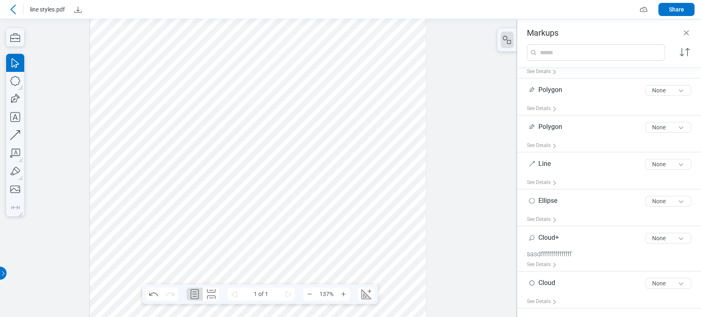
drag, startPoint x: 233, startPoint y: 52, endPoint x: 217, endPoint y: 128, distance: 78.0
click at [217, 128] on div at bounding box center [258, 212] width 336 height 475
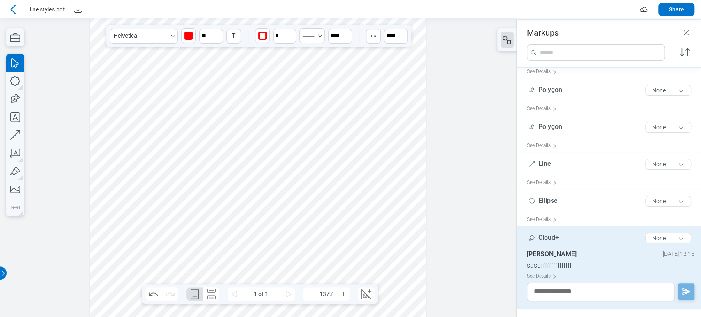
click at [179, 69] on div at bounding box center [258, 212] width 336 height 475
drag, startPoint x: 179, startPoint y: 69, endPoint x: 144, endPoint y: 137, distance: 77.1
click at [144, 137] on div at bounding box center [258, 212] width 336 height 475
drag, startPoint x: 181, startPoint y: 62, endPoint x: 177, endPoint y: 72, distance: 10.3
click at [129, 50] on div at bounding box center [258, 212] width 336 height 475
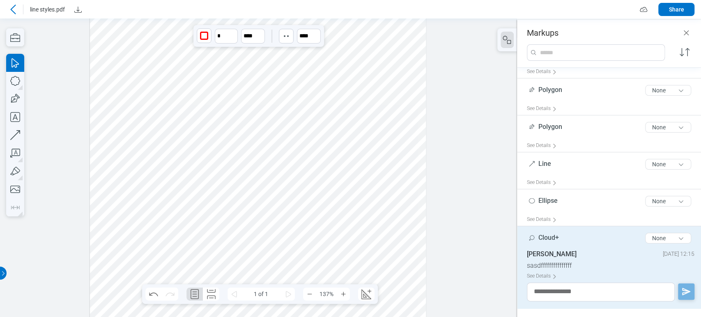
click at [240, 89] on div at bounding box center [258, 212] width 336 height 475
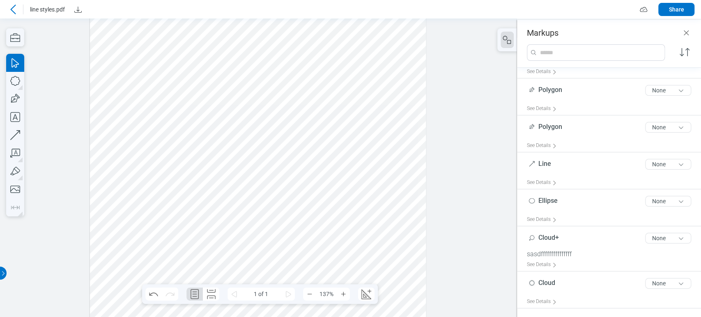
click at [9, 7] on icon at bounding box center [13, 10] width 10 height 10
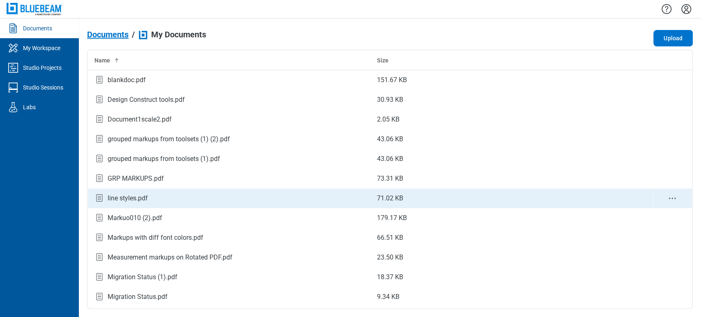
click at [135, 195] on div "line styles.pdf" at bounding box center [128, 198] width 40 height 10
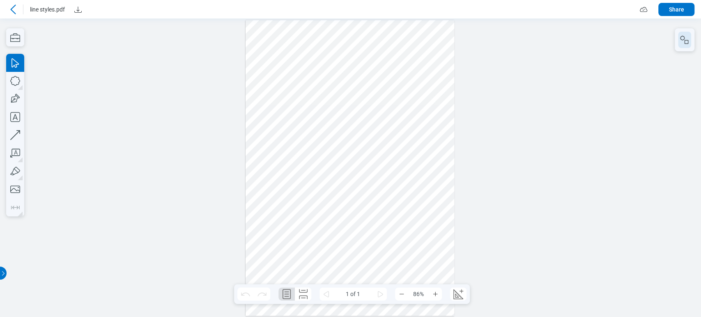
click at [681, 37] on icon "button" at bounding box center [684, 40] width 10 height 10
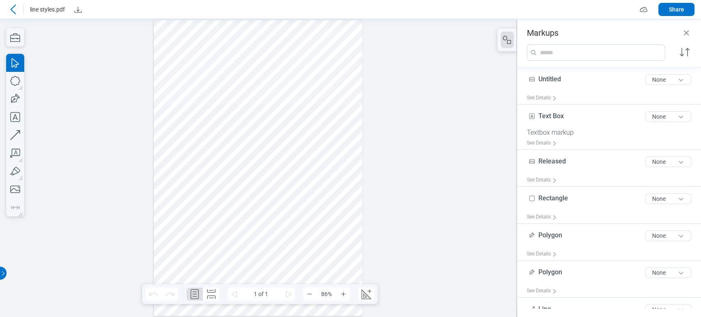
click at [223, 115] on div at bounding box center [257, 167] width 209 height 295
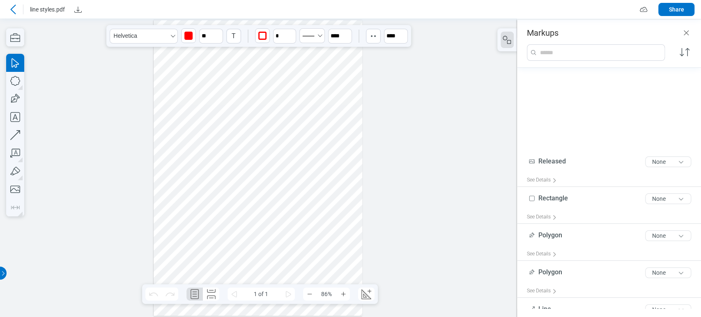
scroll to position [145, 0]
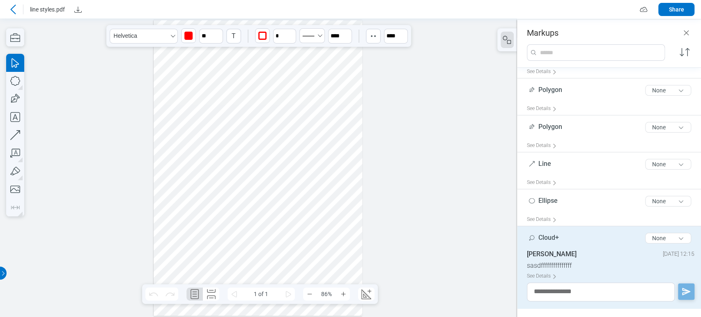
drag, startPoint x: 219, startPoint y: 115, endPoint x: 203, endPoint y: 116, distance: 16.0
click at [203, 116] on div at bounding box center [257, 167] width 209 height 295
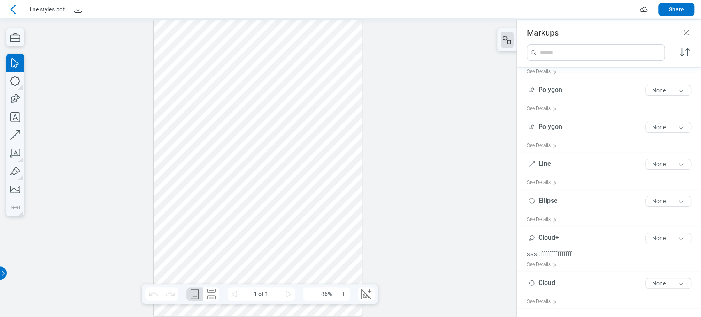
drag, startPoint x: 213, startPoint y: 96, endPoint x: 239, endPoint y: 134, distance: 46.2
click at [239, 134] on div at bounding box center [257, 167] width 209 height 295
click at [239, 135] on div at bounding box center [257, 167] width 209 height 295
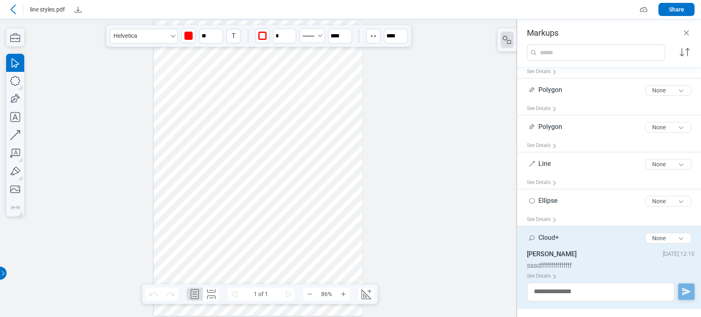
drag, startPoint x: 241, startPoint y: 165, endPoint x: 222, endPoint y: 117, distance: 52.7
click at [241, 166] on div at bounding box center [257, 167] width 209 height 295
drag, startPoint x: 214, startPoint y: 80, endPoint x: 198, endPoint y: 108, distance: 31.7
click at [198, 108] on div at bounding box center [257, 167] width 209 height 295
drag, startPoint x: 206, startPoint y: 80, endPoint x: 155, endPoint y: 95, distance: 53.4
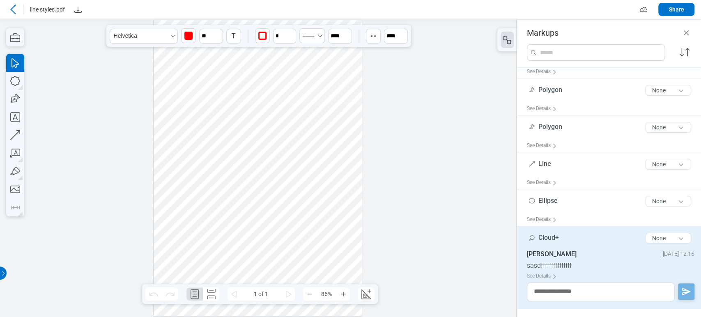
click at [155, 95] on div at bounding box center [257, 167] width 209 height 295
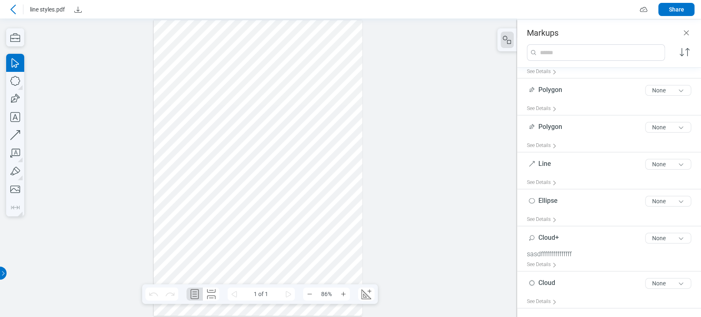
drag, startPoint x: 236, startPoint y: 222, endPoint x: 277, endPoint y: 148, distance: 84.7
click at [277, 148] on div at bounding box center [257, 167] width 209 height 295
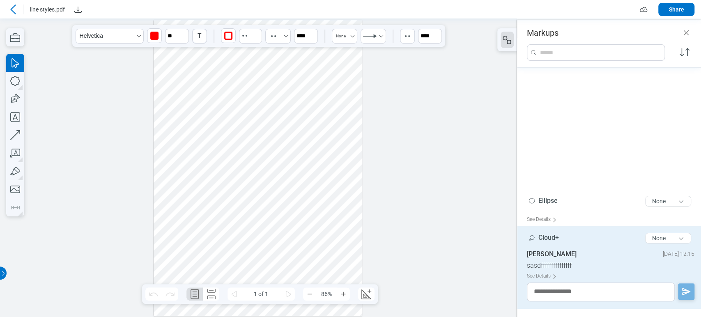
scroll to position [291, 0]
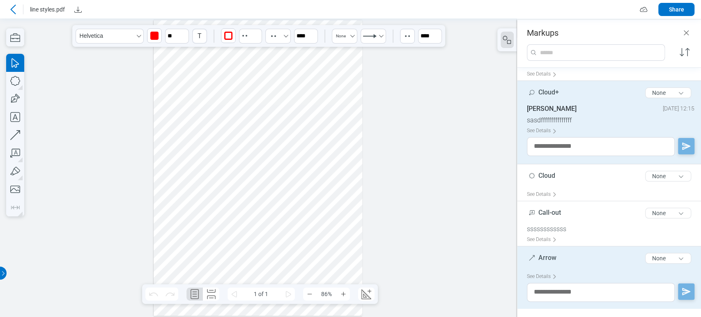
drag, startPoint x: 210, startPoint y: 72, endPoint x: 186, endPoint y: 80, distance: 24.8
click at [186, 80] on div at bounding box center [257, 167] width 209 height 295
click at [14, 9] on icon at bounding box center [13, 10] width 10 height 10
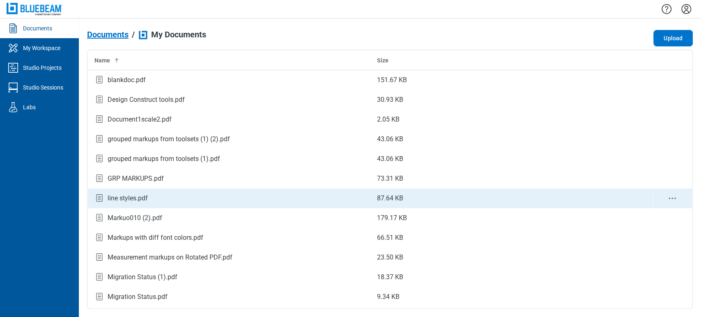
click at [138, 196] on div "line styles.pdf" at bounding box center [128, 198] width 40 height 10
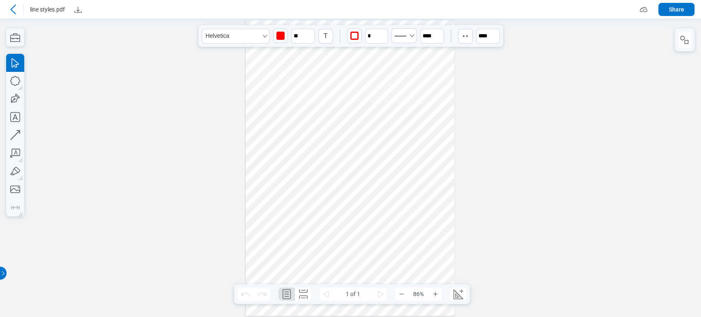
click at [304, 108] on div at bounding box center [349, 167] width 209 height 295
drag, startPoint x: 305, startPoint y: 94, endPoint x: 330, endPoint y: 98, distance: 25.8
click at [330, 98] on div at bounding box center [349, 167] width 209 height 295
click at [319, 121] on div at bounding box center [349, 167] width 209 height 295
drag, startPoint x: 300, startPoint y: 75, endPoint x: 252, endPoint y: 151, distance: 90.2
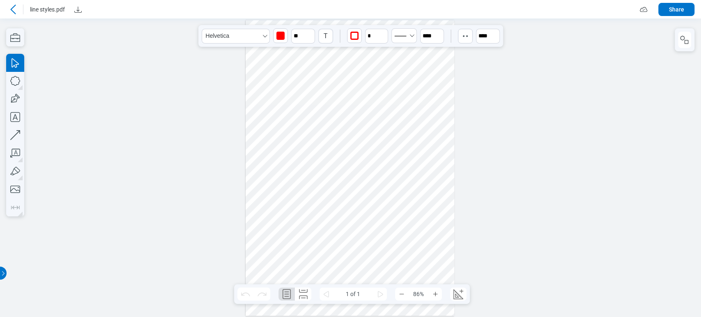
click at [247, 157] on div at bounding box center [349, 167] width 209 height 295
drag, startPoint x: 307, startPoint y: 74, endPoint x: 270, endPoint y: 117, distance: 56.2
click at [270, 117] on div at bounding box center [349, 167] width 209 height 295
click at [302, 78] on div at bounding box center [349, 167] width 209 height 295
click at [304, 76] on div at bounding box center [349, 167] width 209 height 295
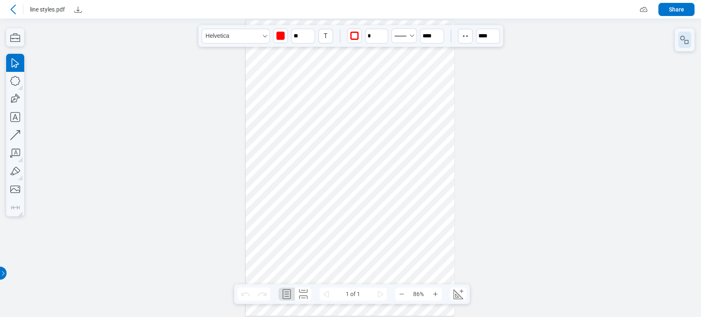
click at [686, 39] on icon "button" at bounding box center [684, 40] width 10 height 10
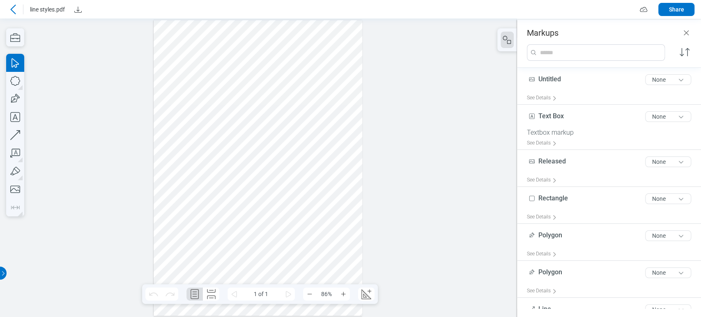
click at [202, 74] on div at bounding box center [257, 167] width 209 height 295
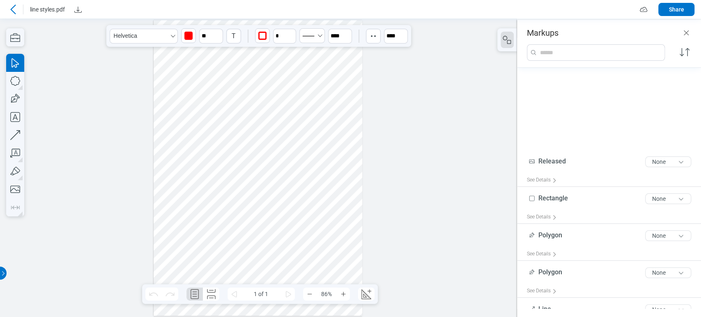
scroll to position [145, 0]
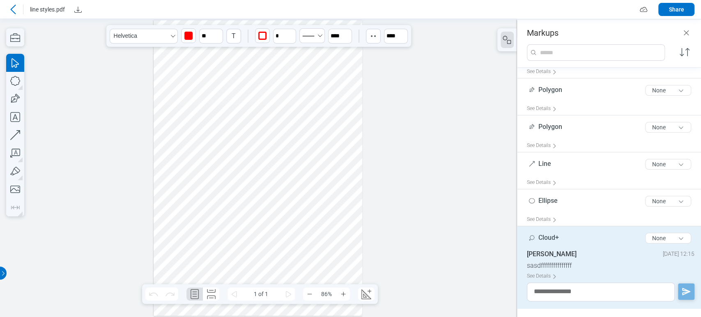
click at [201, 185] on div at bounding box center [257, 167] width 209 height 295
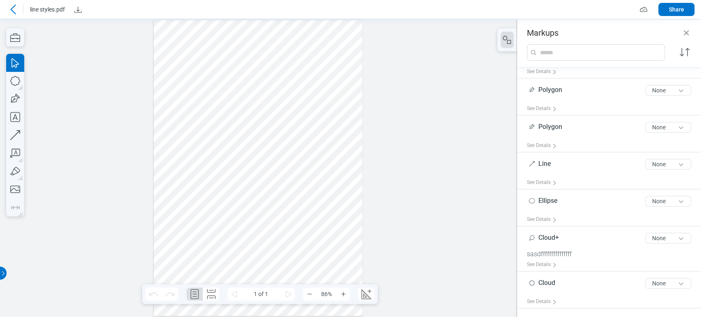
click at [215, 75] on div at bounding box center [257, 167] width 209 height 295
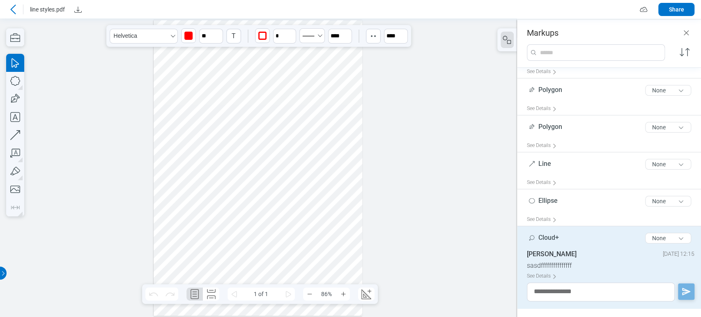
drag, startPoint x: 215, startPoint y: 75, endPoint x: 178, endPoint y: 97, distance: 42.9
click at [178, 97] on div at bounding box center [257, 167] width 209 height 295
drag, startPoint x: 217, startPoint y: 80, endPoint x: 231, endPoint y: 98, distance: 22.8
click at [231, 98] on div at bounding box center [257, 167] width 209 height 295
click at [238, 247] on div at bounding box center [257, 167] width 209 height 295
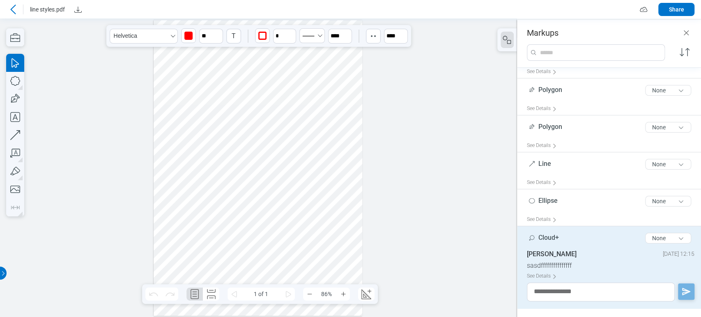
click at [198, 77] on div at bounding box center [257, 167] width 209 height 295
click at [216, 87] on div at bounding box center [257, 167] width 209 height 295
click at [239, 82] on div at bounding box center [257, 167] width 209 height 295
click at [13, 10] on icon at bounding box center [13, 10] width 10 height 10
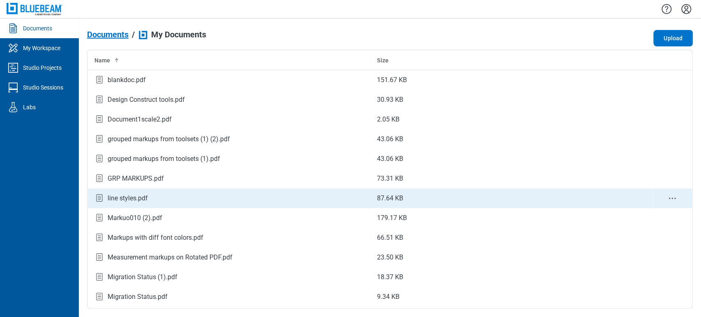
click at [119, 194] on div "line styles.pdf" at bounding box center [128, 198] width 40 height 10
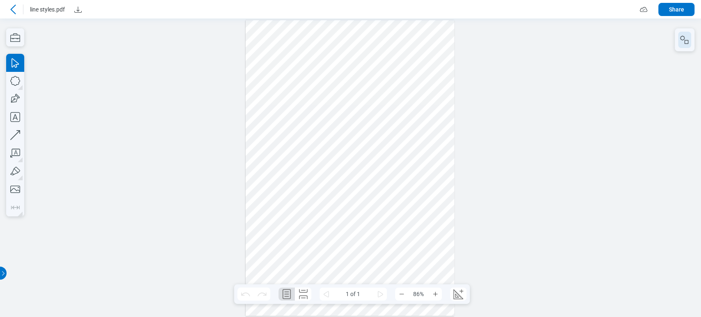
click at [689, 41] on button "button" at bounding box center [684, 40] width 13 height 16
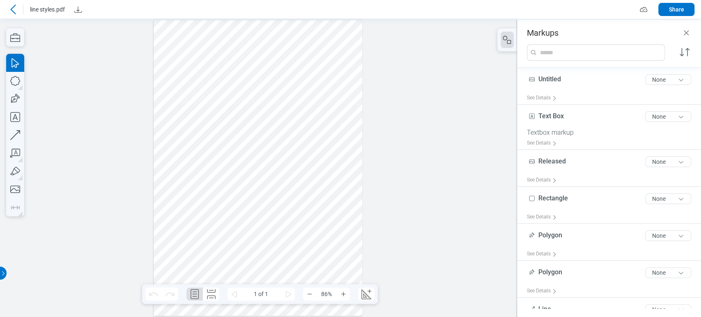
click at [212, 112] on div at bounding box center [257, 167] width 209 height 295
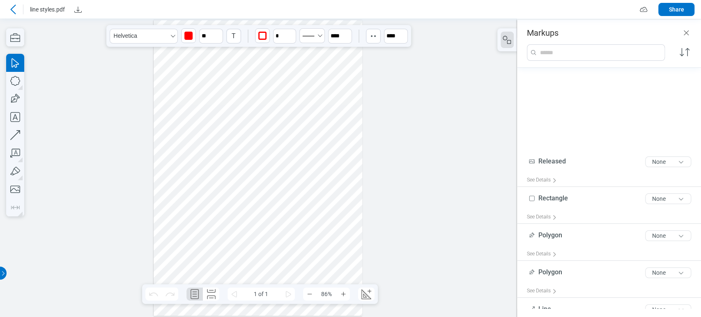
scroll to position [145, 0]
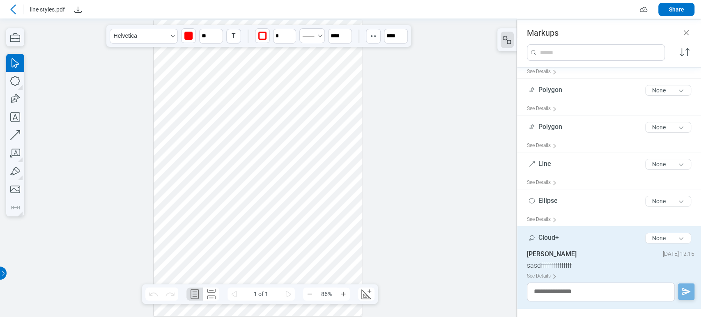
click at [216, 94] on div at bounding box center [257, 167] width 209 height 295
click at [217, 80] on div at bounding box center [257, 167] width 209 height 295
click at [272, 113] on div at bounding box center [257, 167] width 209 height 295
drag, startPoint x: 269, startPoint y: 111, endPoint x: 230, endPoint y: 119, distance: 39.8
click at [230, 119] on div at bounding box center [257, 167] width 209 height 295
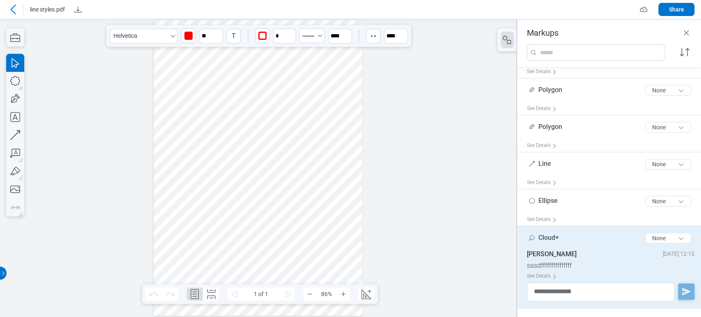
drag, startPoint x: 268, startPoint y: 111, endPoint x: 222, endPoint y: 87, distance: 51.9
click at [222, 87] on div at bounding box center [257, 167] width 209 height 295
click at [227, 94] on div at bounding box center [257, 167] width 209 height 295
click at [233, 182] on div at bounding box center [257, 167] width 209 height 295
click at [214, 103] on div at bounding box center [257, 167] width 209 height 295
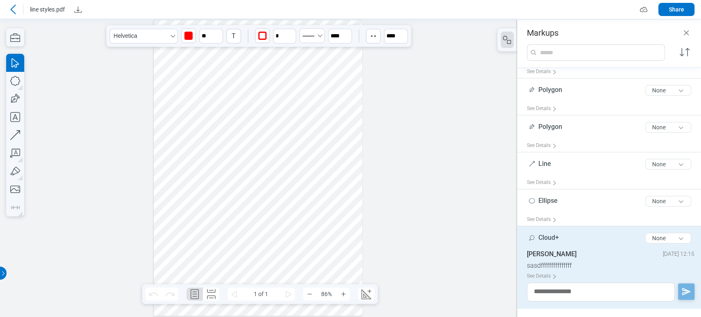
click at [214, 103] on div at bounding box center [257, 167] width 209 height 295
click at [236, 85] on div at bounding box center [257, 167] width 209 height 295
click at [228, 94] on div at bounding box center [257, 167] width 209 height 295
drag, startPoint x: 215, startPoint y: 95, endPoint x: 186, endPoint y: 112, distance: 33.8
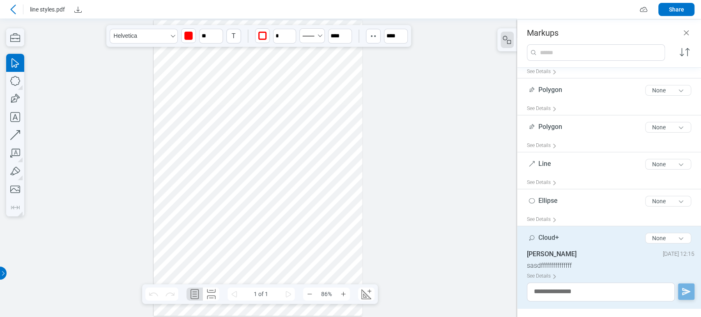
click at [186, 112] on div at bounding box center [257, 167] width 209 height 295
drag, startPoint x: 212, startPoint y: 92, endPoint x: 227, endPoint y: 101, distance: 17.1
click at [227, 101] on div at bounding box center [257, 167] width 209 height 295
click at [280, 168] on div at bounding box center [257, 167] width 209 height 295
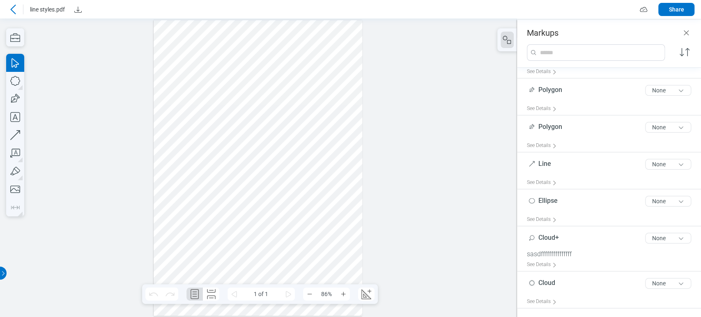
click at [13, 7] on icon at bounding box center [12, 9] width 5 height 9
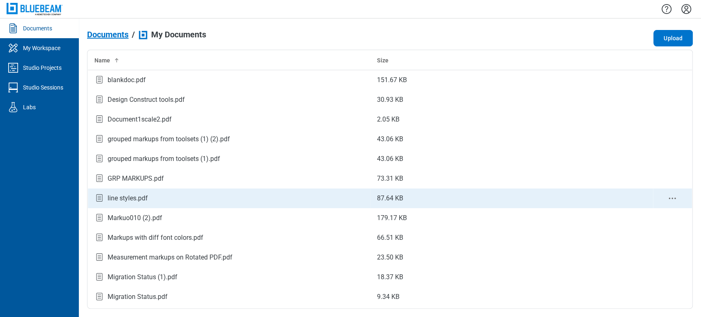
click at [147, 201] on div "line styles.pdf" at bounding box center [128, 198] width 40 height 10
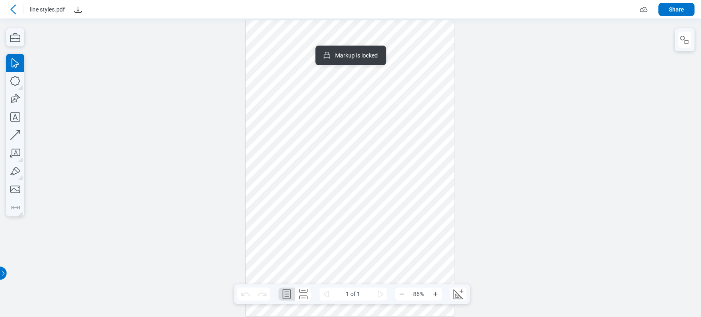
click at [413, 57] on div at bounding box center [349, 167] width 209 height 295
click at [424, 82] on div at bounding box center [349, 167] width 209 height 295
click at [435, 84] on div at bounding box center [349, 167] width 209 height 295
click at [439, 81] on div at bounding box center [349, 167] width 209 height 295
click at [446, 81] on div at bounding box center [349, 167] width 209 height 295
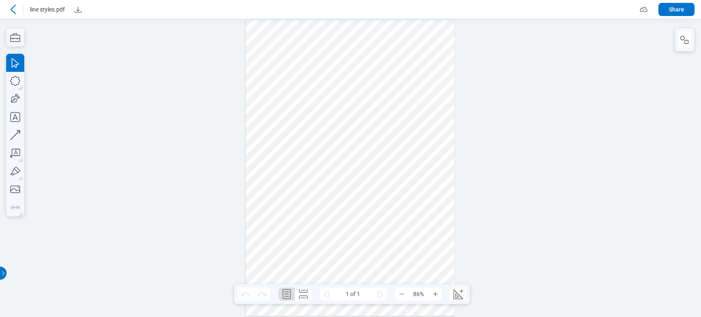
click at [451, 92] on div at bounding box center [349, 167] width 209 height 295
click at [445, 83] on div at bounding box center [349, 167] width 209 height 295
drag, startPoint x: 444, startPoint y: 89, endPoint x: 442, endPoint y: 76, distance: 12.8
click at [442, 76] on div at bounding box center [349, 167] width 209 height 295
drag, startPoint x: 442, startPoint y: 76, endPoint x: 437, endPoint y: 78, distance: 5.9
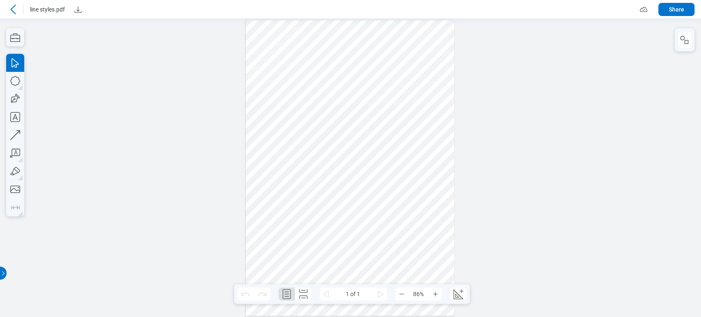
click at [437, 78] on div at bounding box center [349, 167] width 209 height 295
drag, startPoint x: 440, startPoint y: 82, endPoint x: 427, endPoint y: 86, distance: 13.4
click at [427, 86] on div at bounding box center [349, 167] width 209 height 295
drag, startPoint x: 427, startPoint y: 86, endPoint x: 411, endPoint y: 85, distance: 15.6
click at [411, 85] on div at bounding box center [349, 167] width 209 height 295
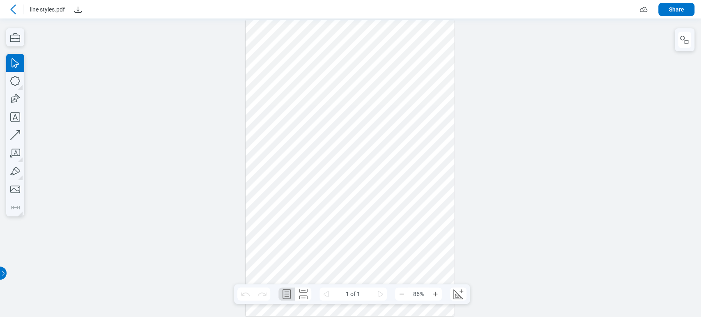
drag, startPoint x: 410, startPoint y: 84, endPoint x: 412, endPoint y: 80, distance: 4.6
click at [412, 80] on div at bounding box center [349, 167] width 209 height 295
drag, startPoint x: 413, startPoint y: 79, endPoint x: 398, endPoint y: 86, distance: 16.3
click at [399, 86] on div at bounding box center [349, 167] width 209 height 295
click at [436, 297] on icon "Zoom In" at bounding box center [435, 294] width 7 height 7
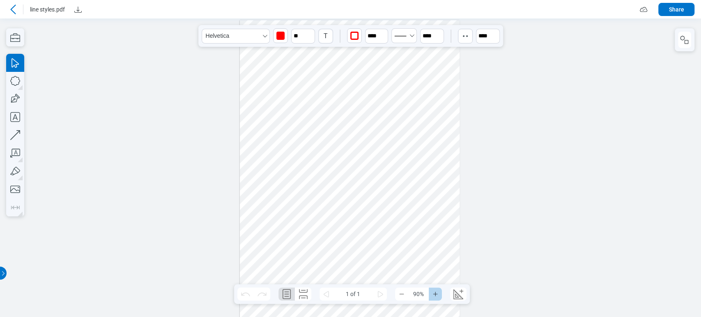
click at [436, 297] on icon "Zoom In" at bounding box center [435, 294] width 7 height 7
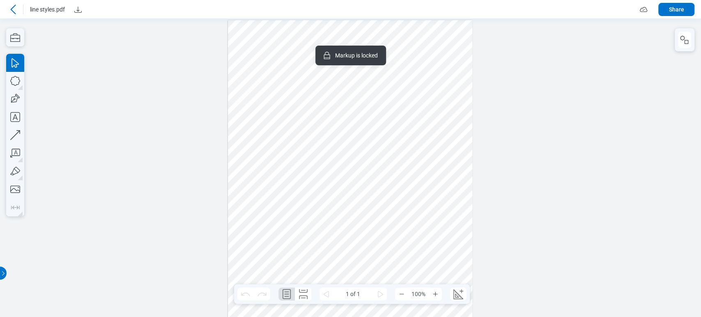
drag, startPoint x: 451, startPoint y: 64, endPoint x: 430, endPoint y: 90, distance: 32.9
click at [430, 90] on div at bounding box center [350, 193] width 244 height 346
click at [438, 91] on div at bounding box center [350, 193] width 244 height 346
click at [440, 96] on div at bounding box center [350, 193] width 244 height 346
click at [452, 96] on div at bounding box center [350, 193] width 244 height 346
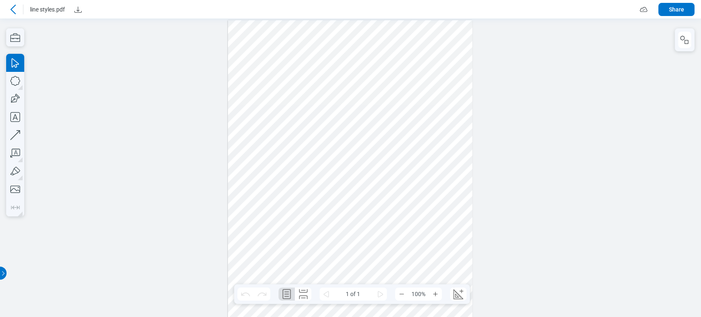
click at [460, 96] on div at bounding box center [350, 193] width 244 height 346
drag, startPoint x: 467, startPoint y: 100, endPoint x: 452, endPoint y: 77, distance: 26.8
click at [452, 78] on div at bounding box center [350, 193] width 244 height 346
drag, startPoint x: 462, startPoint y: 87, endPoint x: 425, endPoint y: 100, distance: 40.0
click at [425, 100] on div at bounding box center [350, 193] width 244 height 346
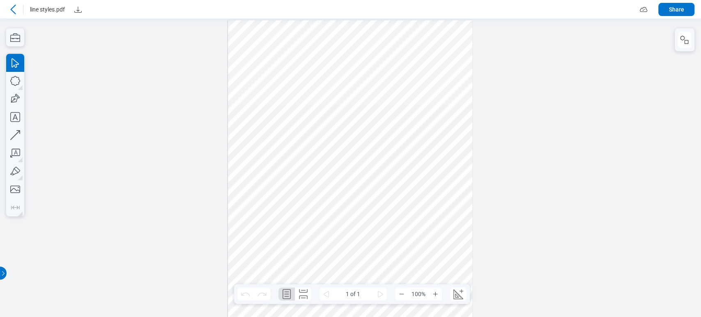
drag, startPoint x: 427, startPoint y: 96, endPoint x: 445, endPoint y: 87, distance: 20.9
click at [445, 87] on div at bounding box center [350, 193] width 244 height 346
drag, startPoint x: 434, startPoint y: 99, endPoint x: 429, endPoint y: 128, distance: 29.1
click at [429, 128] on div at bounding box center [350, 193] width 244 height 346
drag, startPoint x: 429, startPoint y: 128, endPoint x: 429, endPoint y: 121, distance: 6.2
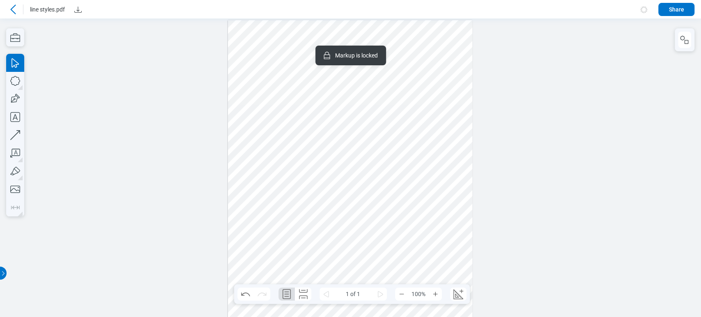
click at [429, 121] on div at bounding box center [350, 193] width 244 height 346
click at [448, 59] on div at bounding box center [350, 193] width 244 height 346
drag, startPoint x: 446, startPoint y: 64, endPoint x: 428, endPoint y: 188, distance: 126.0
click at [428, 188] on div at bounding box center [350, 193] width 244 height 346
click at [438, 295] on button "Zoom In" at bounding box center [434, 293] width 13 height 13
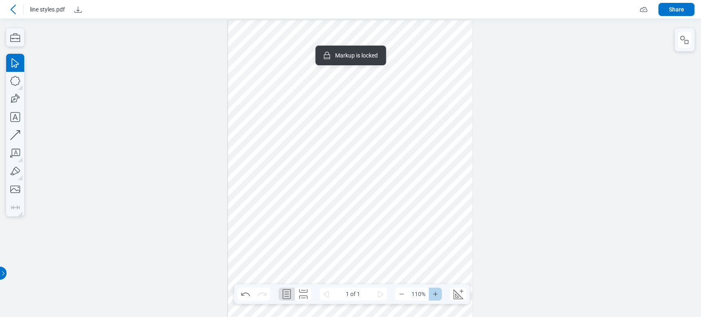
click at [438, 295] on button "Zoom In" at bounding box center [434, 293] width 13 height 13
click at [441, 148] on div at bounding box center [349, 323] width 427 height 605
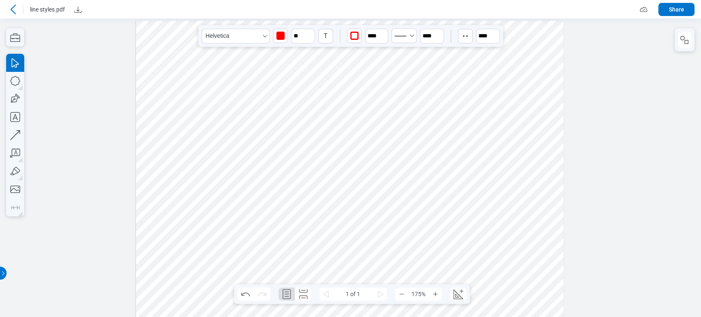
drag, startPoint x: 498, startPoint y: 208, endPoint x: 493, endPoint y: 156, distance: 52.3
click at [493, 156] on div at bounding box center [349, 323] width 427 height 605
drag, startPoint x: 492, startPoint y: 156, endPoint x: 460, endPoint y: 169, distance: 34.8
click at [458, 172] on div at bounding box center [349, 323] width 427 height 605
click at [476, 148] on div at bounding box center [349, 323] width 427 height 605
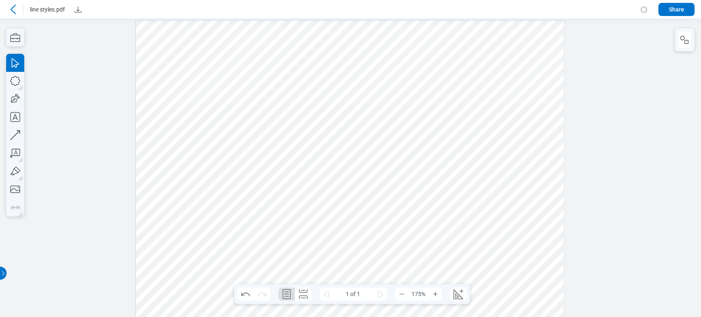
click at [472, 150] on div at bounding box center [349, 323] width 427 height 605
click at [469, 145] on div at bounding box center [349, 323] width 427 height 605
drag, startPoint x: 464, startPoint y: 159, endPoint x: 479, endPoint y: 139, distance: 25.4
click at [479, 139] on div at bounding box center [349, 323] width 427 height 605
drag, startPoint x: 478, startPoint y: 148, endPoint x: 434, endPoint y: 185, distance: 57.9
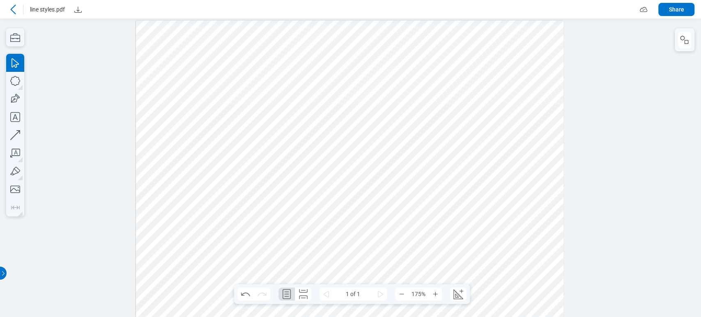
click at [419, 191] on div at bounding box center [349, 323] width 427 height 605
drag, startPoint x: 453, startPoint y: 146, endPoint x: 432, endPoint y: 248, distance: 104.0
click at [420, 264] on div at bounding box center [349, 323] width 427 height 605
click at [461, 133] on div at bounding box center [349, 323] width 427 height 605
click at [457, 124] on div at bounding box center [349, 323] width 427 height 605
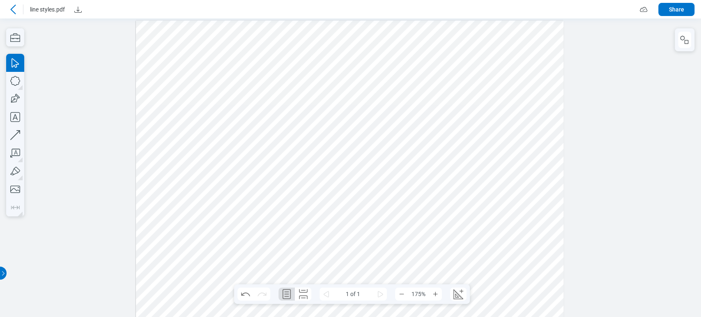
click at [457, 124] on div at bounding box center [349, 323] width 427 height 605
click at [458, 126] on div at bounding box center [349, 323] width 427 height 605
drag, startPoint x: 446, startPoint y: 117, endPoint x: 465, endPoint y: 135, distance: 26.1
click at [465, 135] on div at bounding box center [349, 323] width 427 height 605
drag, startPoint x: 466, startPoint y: 135, endPoint x: 462, endPoint y: 133, distance: 4.8
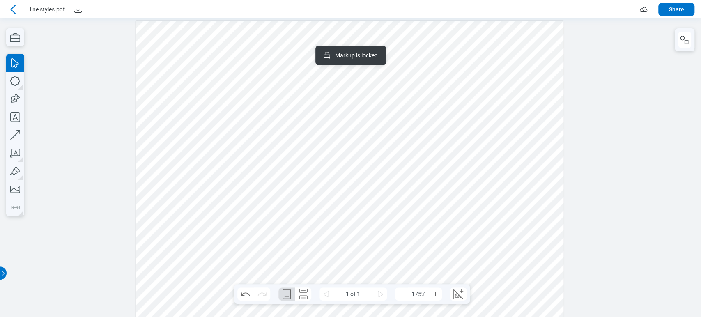
click at [465, 135] on div at bounding box center [349, 323] width 427 height 605
drag, startPoint x: 446, startPoint y: 140, endPoint x: 414, endPoint y: 165, distance: 41.0
click at [404, 170] on div at bounding box center [349, 323] width 427 height 605
click at [453, 147] on div at bounding box center [349, 323] width 427 height 605
drag, startPoint x: 454, startPoint y: 147, endPoint x: 465, endPoint y: 153, distance: 12.7
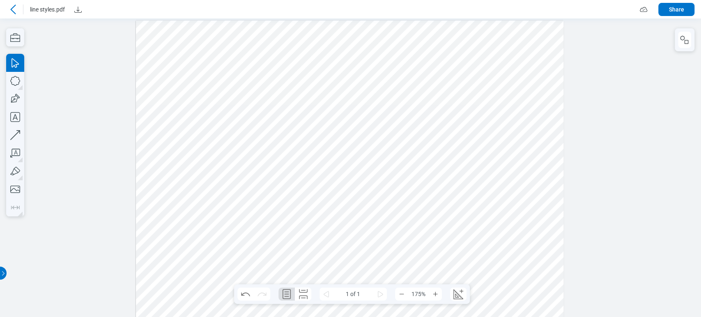
click at [465, 153] on div at bounding box center [349, 323] width 427 height 605
drag, startPoint x: 468, startPoint y: 150, endPoint x: 456, endPoint y: 165, distance: 18.7
click at [458, 168] on div at bounding box center [349, 323] width 427 height 605
drag, startPoint x: 459, startPoint y: 148, endPoint x: 451, endPoint y: 158, distance: 12.2
click at [449, 166] on div at bounding box center [349, 323] width 427 height 605
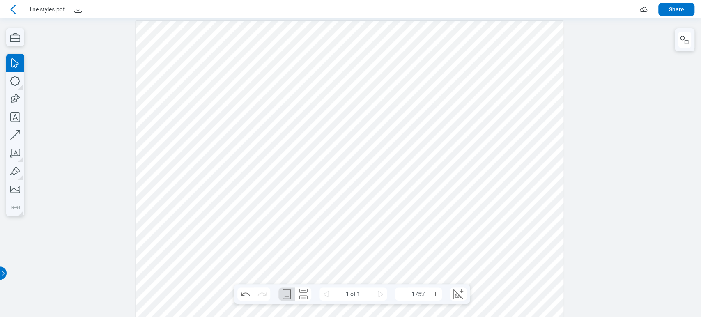
drag, startPoint x: 453, startPoint y: 149, endPoint x: 463, endPoint y: 143, distance: 11.8
click at [463, 143] on div at bounding box center [349, 323] width 427 height 605
drag, startPoint x: 464, startPoint y: 143, endPoint x: 491, endPoint y: 144, distance: 27.1
click at [492, 145] on div at bounding box center [349, 323] width 427 height 605
drag, startPoint x: 495, startPoint y: 150, endPoint x: 450, endPoint y: 134, distance: 48.3
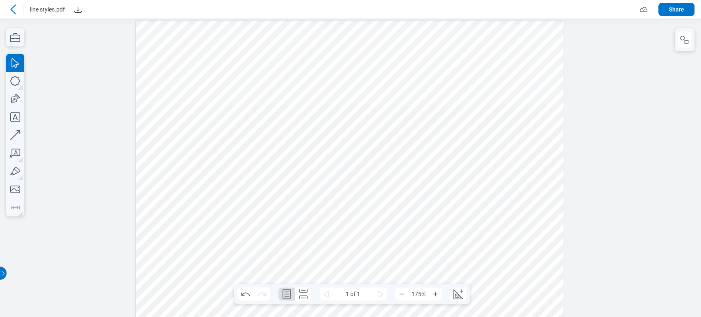
click at [502, 137] on div at bounding box center [349, 323] width 427 height 605
click at [302, 64] on div at bounding box center [349, 323] width 427 height 605
drag, startPoint x: 302, startPoint y: 64, endPoint x: 291, endPoint y: 70, distance: 12.9
click at [291, 70] on div at bounding box center [349, 323] width 427 height 605
click at [378, 92] on div at bounding box center [349, 323] width 427 height 605
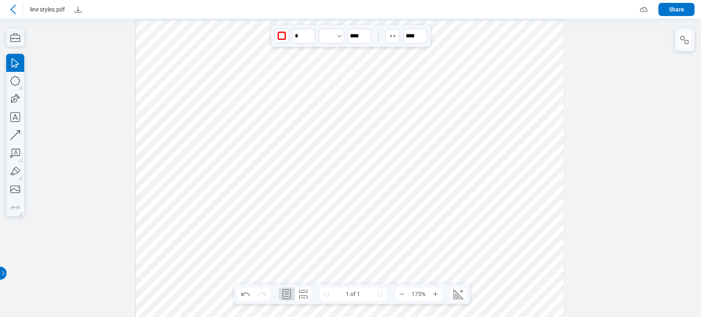
drag, startPoint x: 378, startPoint y: 92, endPoint x: 369, endPoint y: 104, distance: 14.5
click at [369, 104] on div at bounding box center [349, 323] width 427 height 605
drag, startPoint x: 386, startPoint y: 96, endPoint x: 346, endPoint y: 179, distance: 91.2
click at [346, 179] on div at bounding box center [349, 323] width 427 height 605
click at [178, 144] on div at bounding box center [349, 323] width 427 height 605
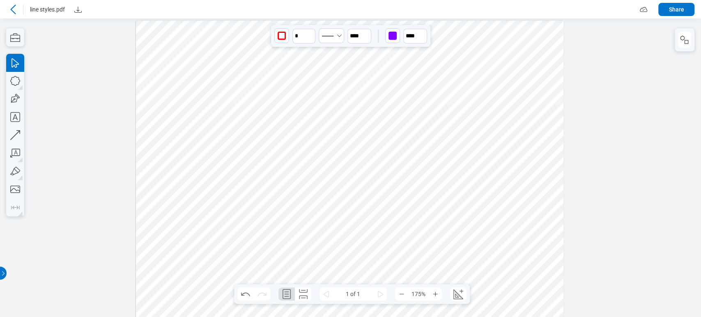
click at [174, 147] on div at bounding box center [349, 323] width 427 height 605
click at [343, 206] on div at bounding box center [349, 323] width 427 height 605
click at [342, 203] on div at bounding box center [349, 323] width 427 height 605
drag, startPoint x: 343, startPoint y: 202, endPoint x: 366, endPoint y: 216, distance: 26.2
click at [366, 216] on div at bounding box center [349, 323] width 427 height 605
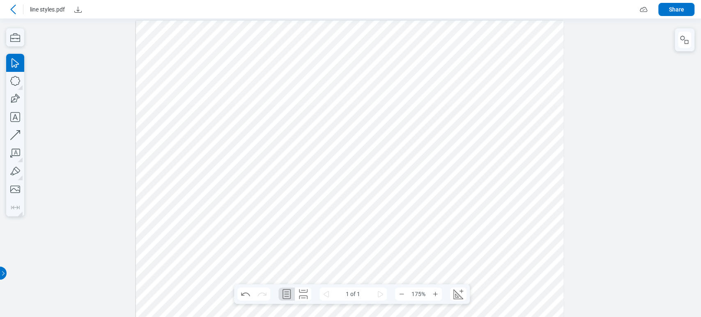
drag, startPoint x: 347, startPoint y: 197, endPoint x: 345, endPoint y: 169, distance: 28.8
click at [345, 169] on div at bounding box center [349, 323] width 427 height 605
click at [383, 197] on div at bounding box center [349, 323] width 427 height 605
click at [383, 196] on div at bounding box center [349, 323] width 427 height 605
drag, startPoint x: 384, startPoint y: 226, endPoint x: 382, endPoint y: 256, distance: 29.6
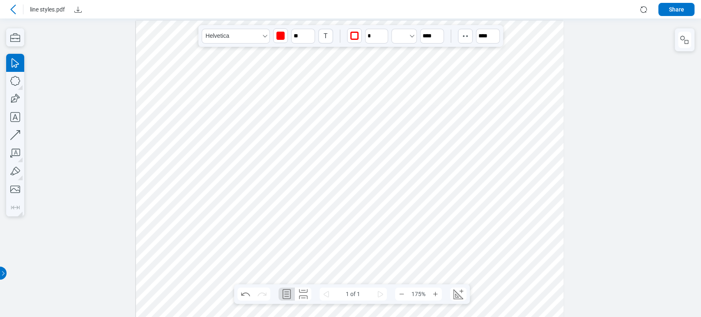
click at [382, 256] on div at bounding box center [349, 323] width 427 height 605
click at [300, 147] on div at bounding box center [349, 323] width 427 height 605
click at [383, 167] on div at bounding box center [349, 285] width 427 height 605
drag, startPoint x: 384, startPoint y: 219, endPoint x: 388, endPoint y: 218, distance: 4.2
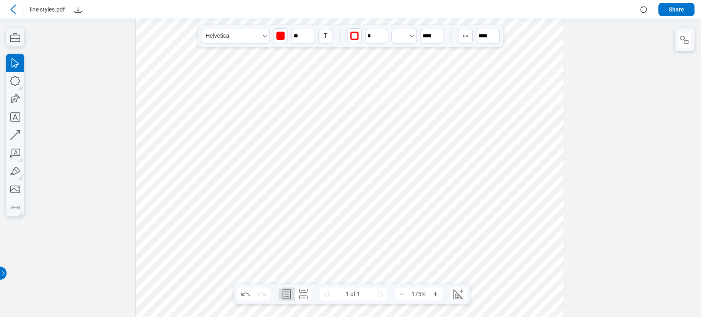
click at [388, 218] on div at bounding box center [349, 285] width 427 height 605
click at [265, 167] on div at bounding box center [349, 285] width 427 height 605
click at [263, 168] on div at bounding box center [349, 285] width 427 height 605
click at [257, 168] on div at bounding box center [349, 285] width 427 height 605
click at [259, 167] on div at bounding box center [349, 285] width 427 height 605
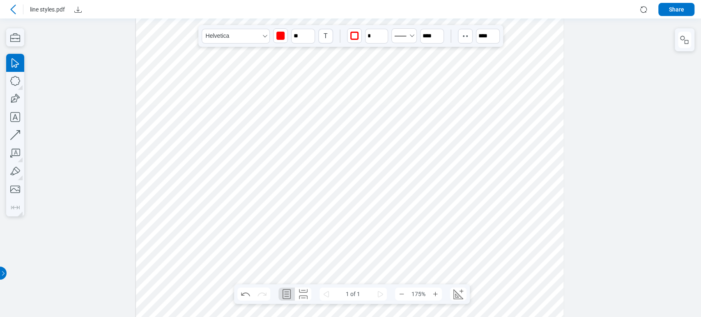
click at [262, 167] on div at bounding box center [349, 285] width 427 height 605
click at [286, 166] on div at bounding box center [349, 285] width 427 height 605
click at [285, 169] on div at bounding box center [349, 285] width 427 height 605
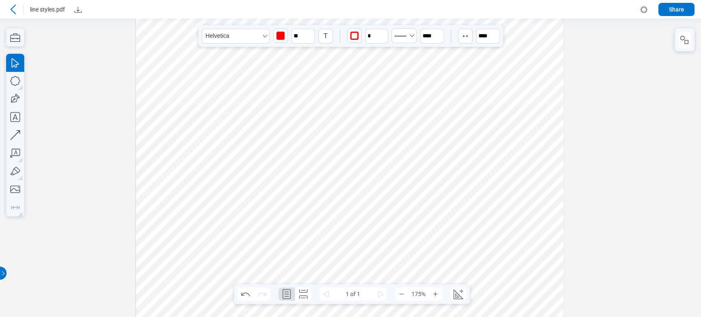
drag, startPoint x: 263, startPoint y: 105, endPoint x: 270, endPoint y: 111, distance: 9.4
click at [270, 111] on div at bounding box center [349, 285] width 427 height 605
click at [263, 103] on div at bounding box center [349, 285] width 427 height 605
click at [264, 103] on div at bounding box center [349, 285] width 427 height 605
drag, startPoint x: 264, startPoint y: 103, endPoint x: 283, endPoint y: 131, distance: 33.7
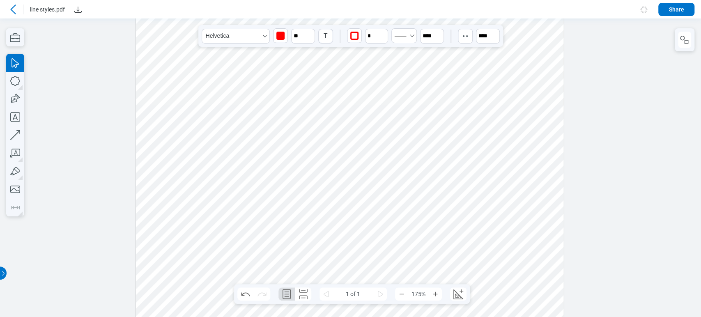
click at [283, 131] on div at bounding box center [349, 285] width 427 height 605
click at [311, 107] on div at bounding box center [349, 285] width 427 height 605
click at [208, 228] on div at bounding box center [349, 285] width 427 height 605
click at [275, 140] on div at bounding box center [349, 285] width 427 height 605
click at [332, 163] on div at bounding box center [349, 285] width 427 height 605
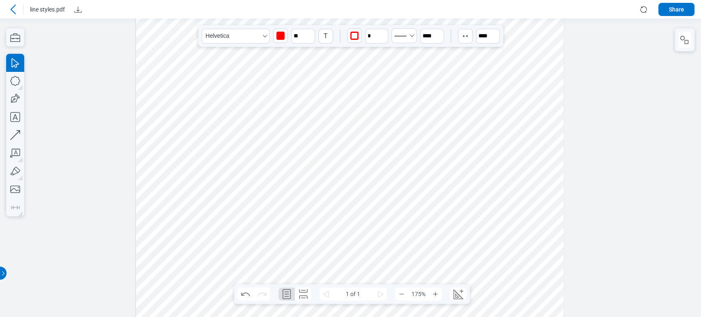
click at [332, 164] on div at bounding box center [349, 285] width 427 height 605
click at [363, 195] on div at bounding box center [349, 285] width 427 height 605
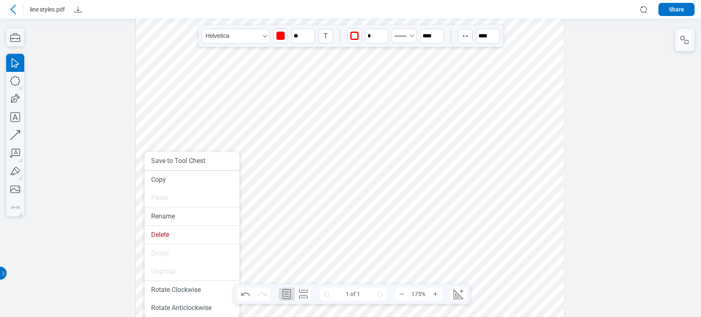
click at [163, 141] on div at bounding box center [349, 285] width 427 height 605
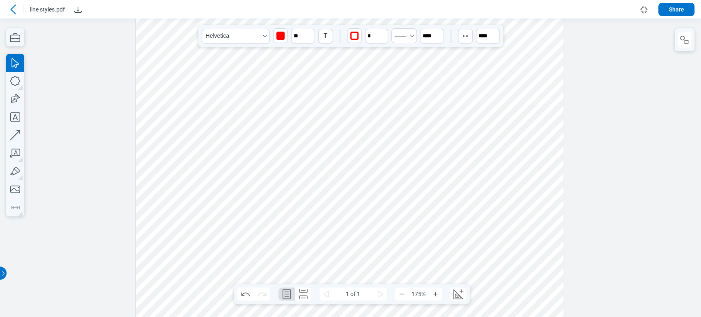
click at [279, 183] on div at bounding box center [349, 285] width 427 height 605
click at [305, 236] on div at bounding box center [349, 285] width 427 height 605
drag, startPoint x: 305, startPoint y: 236, endPoint x: 344, endPoint y: 222, distance: 41.7
click at [344, 222] on div at bounding box center [349, 285] width 427 height 605
drag, startPoint x: 404, startPoint y: 257, endPoint x: 410, endPoint y: 227, distance: 30.7
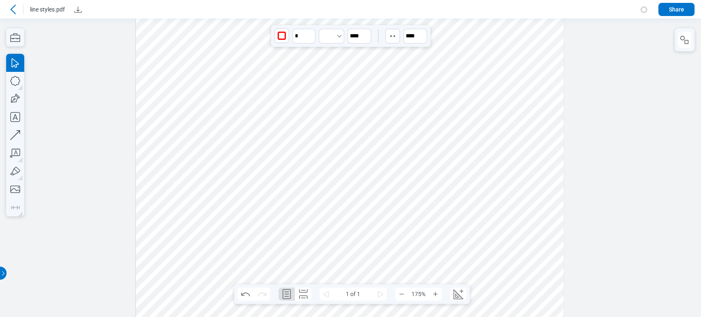
click at [410, 227] on div at bounding box center [349, 285] width 427 height 605
drag, startPoint x: 200, startPoint y: 225, endPoint x: 166, endPoint y: 259, distance: 48.2
click at [166, 259] on div at bounding box center [349, 285] width 427 height 605
click at [451, 211] on div at bounding box center [349, 285] width 427 height 605
click at [17, 12] on icon at bounding box center [13, 10] width 10 height 10
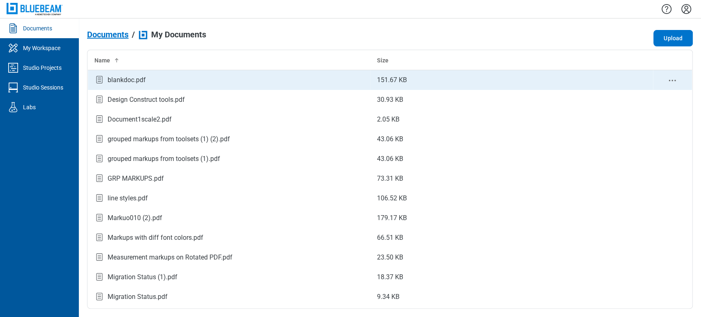
click at [121, 84] on div "blankdoc.pdf" at bounding box center [127, 80] width 38 height 10
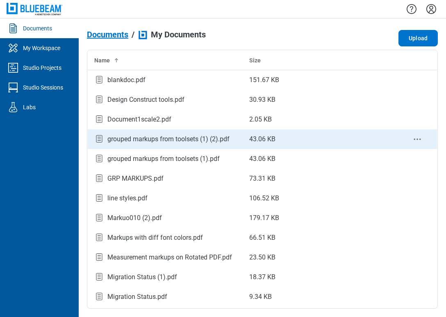
click at [143, 136] on div "grouped markups from toolsets (1) (2).pdf" at bounding box center [169, 139] width 122 height 10
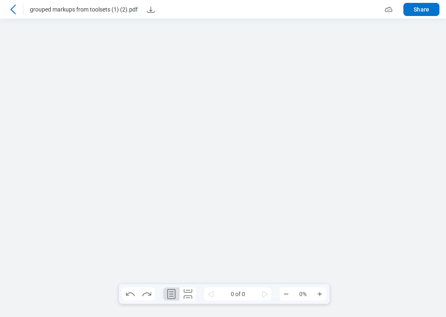
click at [13, 9] on icon at bounding box center [13, 10] width 10 height 10
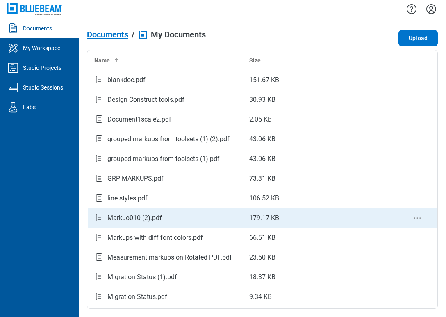
click at [186, 216] on div "Markuo010 (2).pdf" at bounding box center [165, 217] width 142 height 11
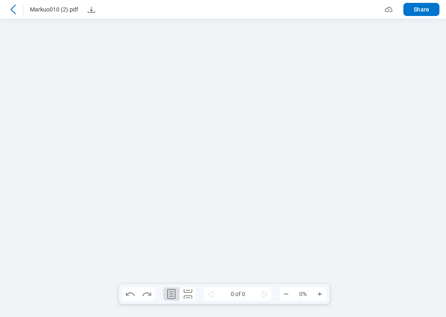
click at [12, 5] on icon at bounding box center [13, 10] width 10 height 10
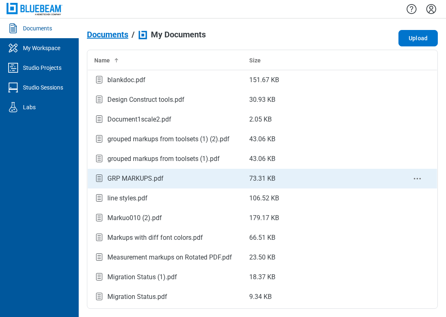
click at [141, 180] on div "GRP MARKUPS.pdf" at bounding box center [136, 179] width 56 height 10
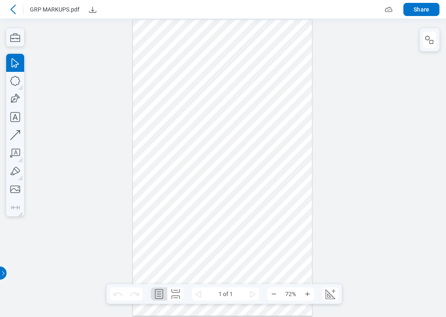
click at [15, 5] on icon at bounding box center [12, 9] width 5 height 9
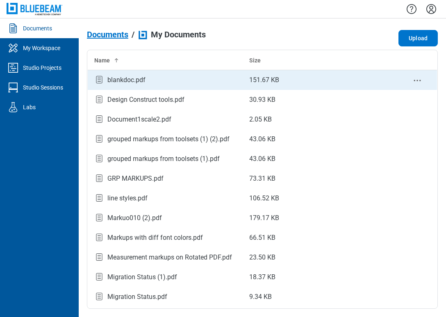
click at [127, 77] on div "blankdoc.pdf" at bounding box center [127, 80] width 38 height 10
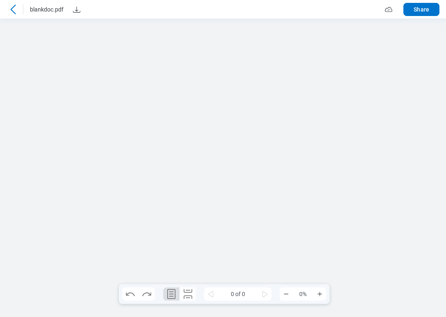
click at [7, 10] on div at bounding box center [13, 9] width 13 height 13
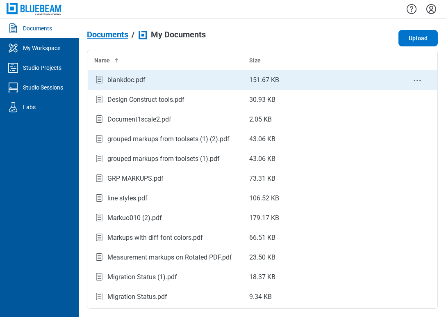
click at [147, 87] on td "blankdoc.pdf" at bounding box center [166, 80] width 156 height 20
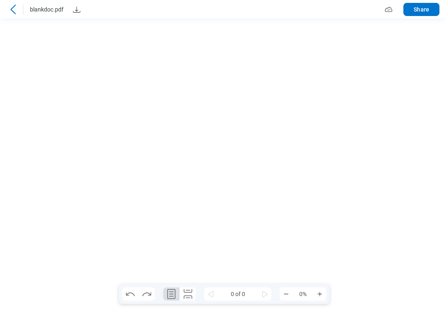
click at [12, 5] on icon at bounding box center [13, 10] width 10 height 10
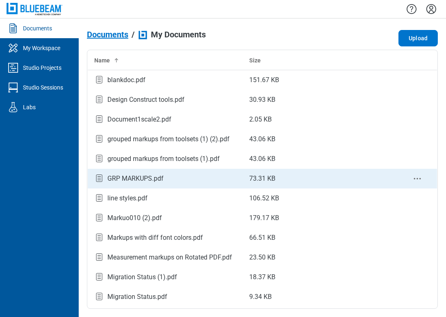
click at [105, 178] on div "GRP MARKUPS.pdf" at bounding box center [165, 178] width 142 height 11
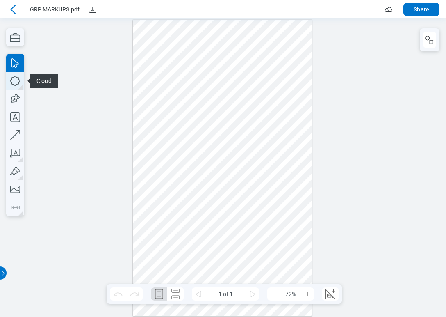
click at [12, 86] on icon "button" at bounding box center [15, 81] width 18 height 18
drag, startPoint x: 151, startPoint y: 82, endPoint x: 188, endPoint y: 118, distance: 51.9
click at [188, 118] on div at bounding box center [223, 168] width 180 height 296
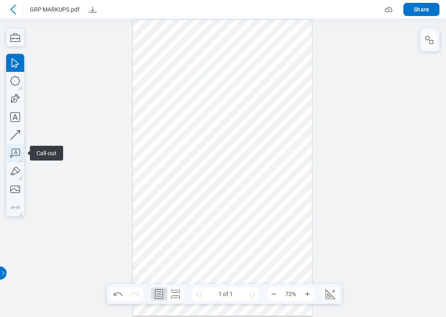
click at [20, 153] on icon "button" at bounding box center [15, 153] width 18 height 18
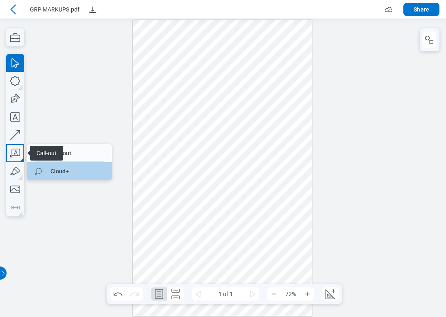
drag, startPoint x: 55, startPoint y: 167, endPoint x: 254, endPoint y: 181, distance: 199.9
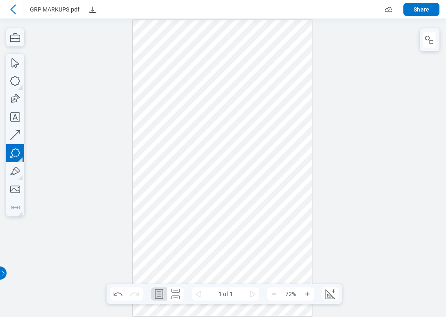
drag, startPoint x: 211, startPoint y: 147, endPoint x: 240, endPoint y: 169, distance: 35.5
click at [240, 169] on div at bounding box center [223, 168] width 180 height 296
click at [223, 193] on div at bounding box center [223, 168] width 180 height 296
click at [240, 179] on div at bounding box center [223, 168] width 180 height 296
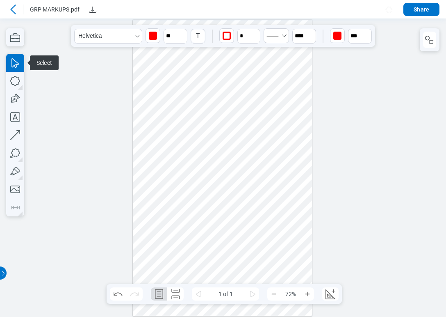
drag, startPoint x: 217, startPoint y: 192, endPoint x: 232, endPoint y: 194, distance: 15.7
click at [232, 194] on div at bounding box center [223, 168] width 180 height 296
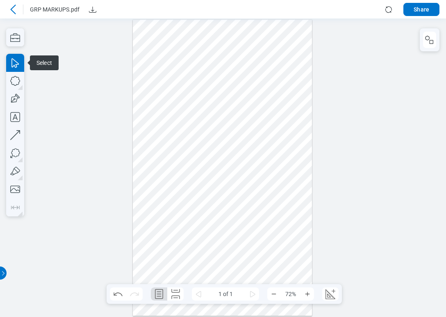
click at [270, 182] on div at bounding box center [223, 168] width 180 height 296
click at [246, 166] on div at bounding box center [223, 168] width 180 height 296
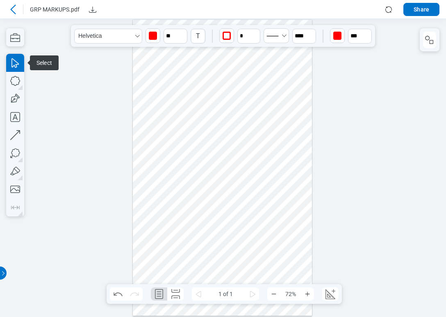
click at [246, 166] on div at bounding box center [223, 168] width 180 height 296
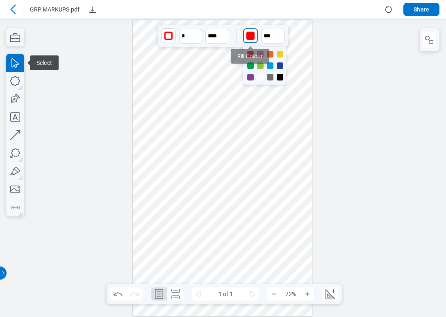
click at [247, 33] on div "button" at bounding box center [251, 36] width 8 height 8
click at [279, 78] on div at bounding box center [280, 77] width 7 height 7
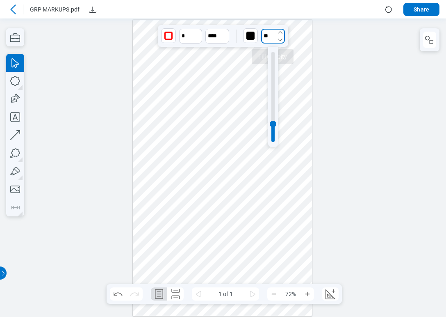
click at [262, 35] on input "**" at bounding box center [273, 36] width 24 height 15
type input "**"
click at [273, 78] on div at bounding box center [273, 97] width 3 height 90
drag, startPoint x: 274, startPoint y: 177, endPoint x: 252, endPoint y: 155, distance: 31.6
click at [274, 178] on div at bounding box center [223, 168] width 180 height 296
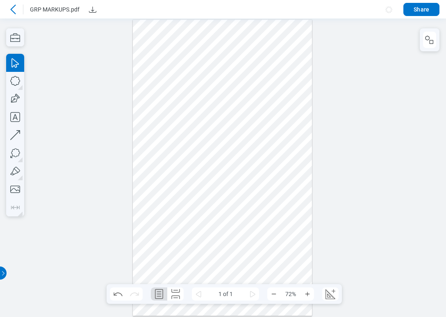
click at [227, 191] on div at bounding box center [223, 168] width 180 height 296
click at [227, 194] on div at bounding box center [223, 168] width 180 height 296
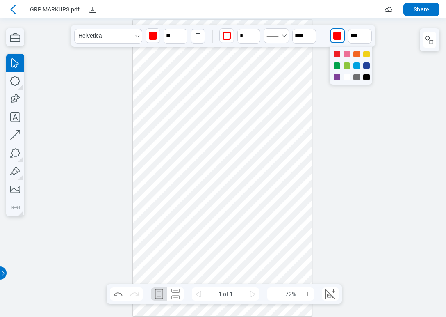
click at [335, 35] on div "button" at bounding box center [338, 36] width 8 height 8
click at [366, 53] on div at bounding box center [367, 54] width 7 height 7
click at [353, 35] on input "**" at bounding box center [360, 36] width 24 height 15
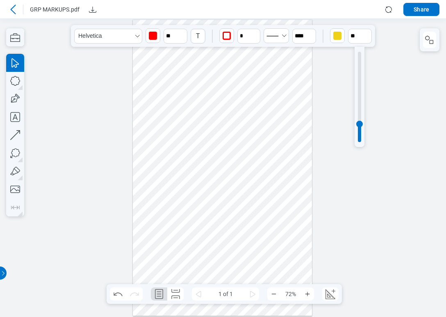
click at [360, 75] on div at bounding box center [359, 97] width 3 height 90
type input "***"
click at [258, 32] on icon "undefined_increment" at bounding box center [256, 32] width 7 height 7
type input "*"
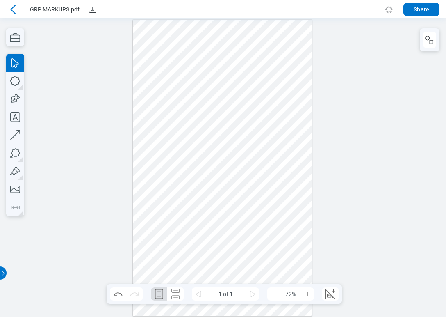
drag, startPoint x: 247, startPoint y: 197, endPoint x: 232, endPoint y: 195, distance: 14.9
click at [249, 197] on div at bounding box center [223, 168] width 180 height 296
drag, startPoint x: 224, startPoint y: 197, endPoint x: 224, endPoint y: 205, distance: 7.8
click at [224, 205] on div at bounding box center [223, 168] width 180 height 296
drag, startPoint x: 286, startPoint y: 176, endPoint x: 276, endPoint y: 175, distance: 10.0
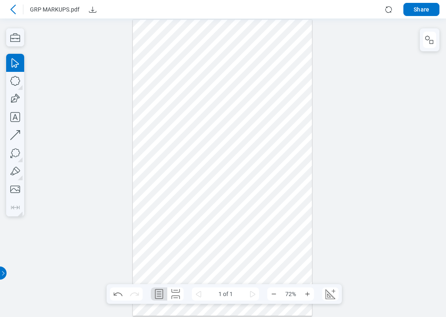
click at [286, 176] on div at bounding box center [223, 168] width 180 height 296
click at [235, 199] on div at bounding box center [223, 168] width 180 height 296
click at [246, 183] on div at bounding box center [223, 168] width 180 height 296
click at [224, 200] on div at bounding box center [223, 168] width 180 height 296
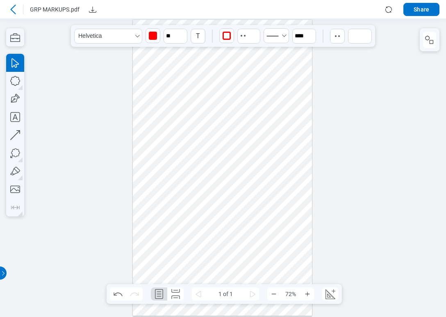
click at [224, 200] on div at bounding box center [223, 168] width 180 height 296
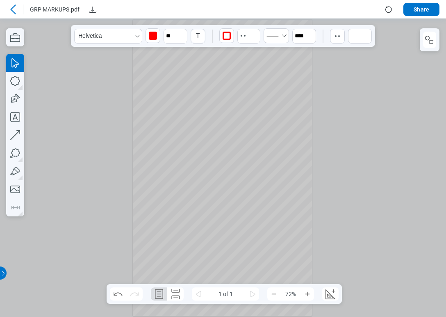
click at [224, 200] on div at bounding box center [223, 168] width 180 height 296
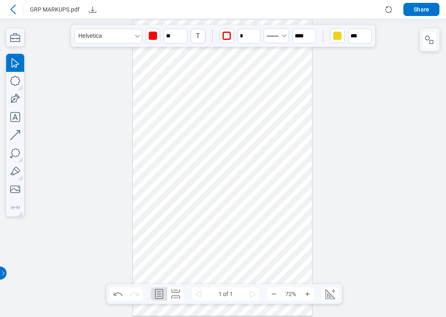
click at [223, 200] on div at bounding box center [223, 168] width 180 height 296
click at [223, 190] on div at bounding box center [223, 168] width 180 height 296
click at [220, 191] on div at bounding box center [223, 168] width 180 height 296
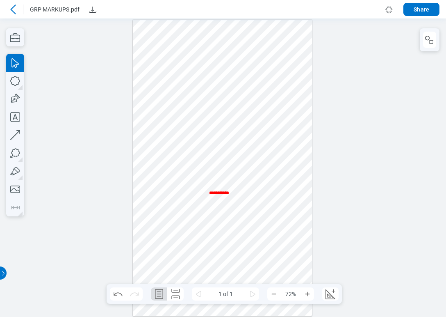
click at [220, 191] on div at bounding box center [223, 168] width 180 height 296
click at [220, 191] on span "**********" at bounding box center [219, 193] width 20 height 5
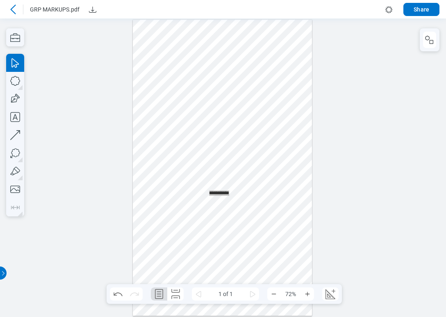
click at [220, 206] on div at bounding box center [223, 168] width 180 height 296
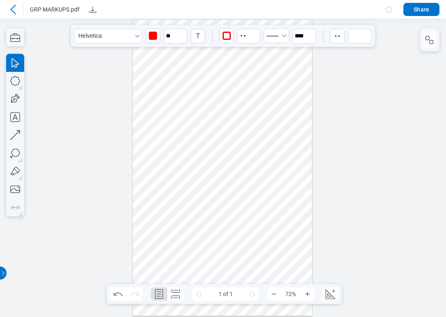
click at [220, 205] on div at bounding box center [223, 168] width 180 height 296
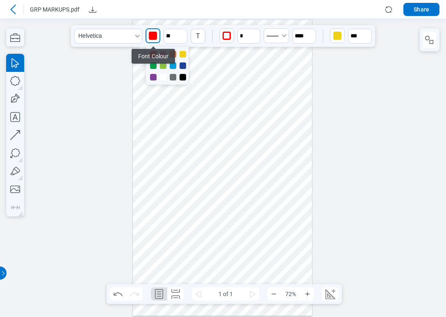
click at [158, 35] on div "button" at bounding box center [153, 35] width 13 height 13
click at [161, 68] on div at bounding box center [163, 65] width 7 height 7
click at [227, 34] on div "button" at bounding box center [227, 36] width 8 height 8
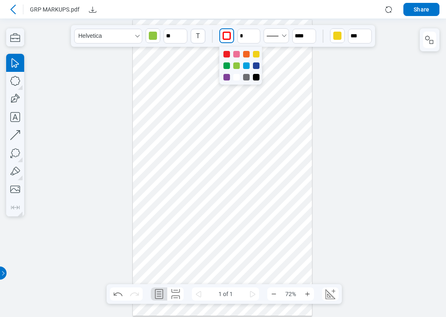
click at [243, 64] on div at bounding box center [241, 66] width 43 height 38
click at [245, 64] on div at bounding box center [246, 65] width 7 height 7
click at [256, 32] on icon "undefined_increment" at bounding box center [256, 32] width 7 height 7
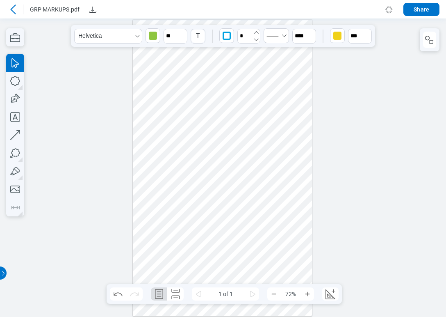
click at [257, 32] on icon "undefined_increment" at bounding box center [256, 32] width 7 height 7
type input "*"
click at [286, 181] on div at bounding box center [223, 168] width 180 height 296
drag, startPoint x: 221, startPoint y: 196, endPoint x: 236, endPoint y: 199, distance: 15.8
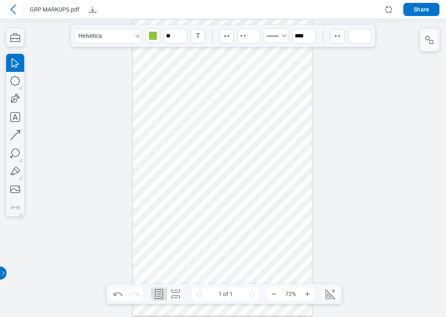
click at [236, 199] on div at bounding box center [223, 168] width 180 height 296
click at [286, 176] on div at bounding box center [223, 168] width 180 height 296
click at [429, 39] on icon "button" at bounding box center [430, 40] width 10 height 10
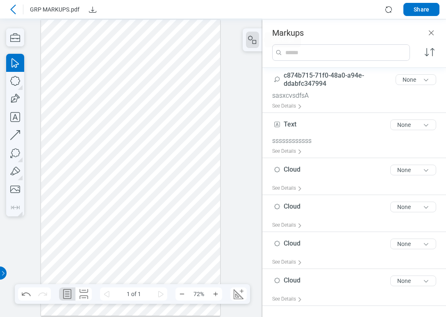
click at [156, 160] on div at bounding box center [131, 168] width 180 height 296
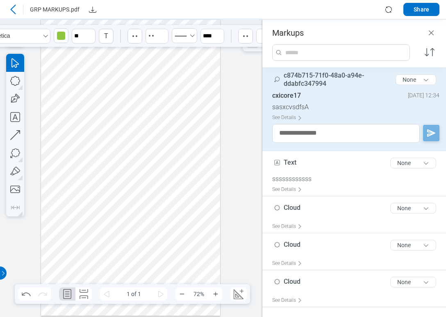
click at [204, 166] on div at bounding box center [131, 168] width 180 height 296
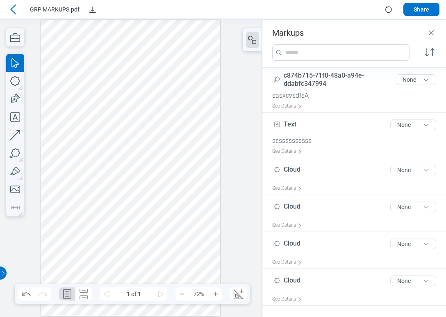
click at [160, 162] on div at bounding box center [131, 168] width 180 height 296
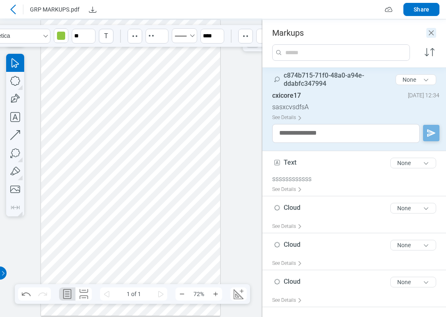
click at [432, 34] on icon "Close" at bounding box center [432, 33] width 10 height 10
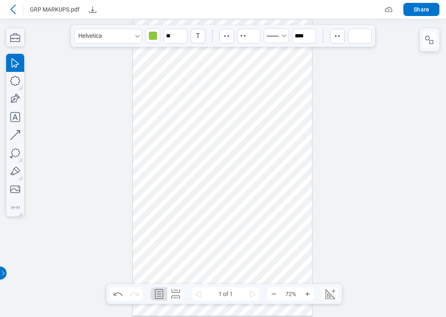
click at [241, 167] on div at bounding box center [223, 168] width 180 height 296
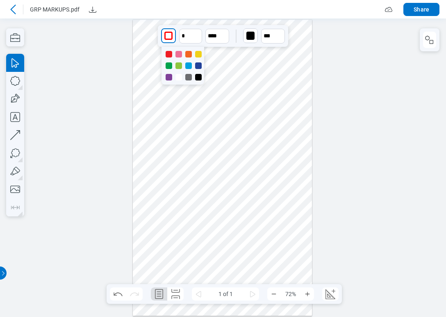
click at [171, 34] on div "button" at bounding box center [169, 36] width 8 height 8
click at [188, 64] on div at bounding box center [188, 65] width 7 height 7
click at [197, 32] on icon "undefined_increment" at bounding box center [198, 32] width 5 height 2
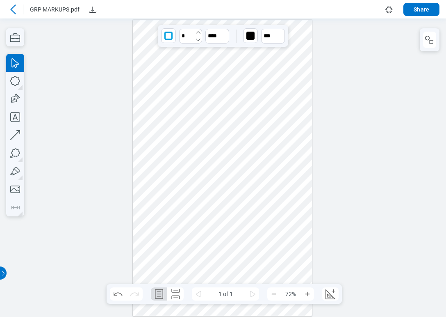
click at [197, 32] on icon "undefined_increment" at bounding box center [198, 32] width 7 height 7
type input "*"
click at [282, 164] on div at bounding box center [223, 168] width 180 height 296
click at [249, 161] on div at bounding box center [223, 168] width 180 height 296
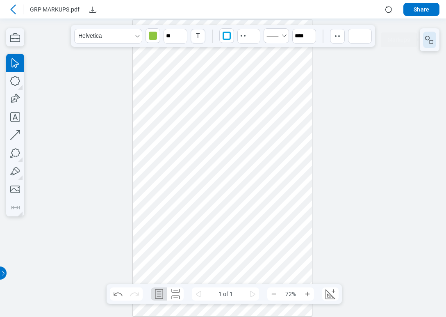
click at [427, 36] on icon "button" at bounding box center [428, 38] width 5 height 5
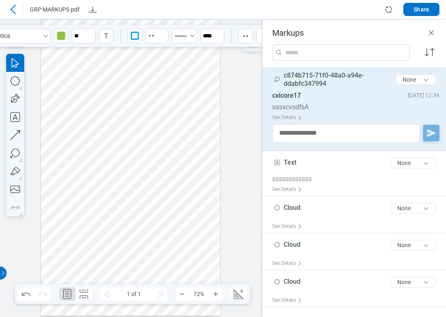
click at [185, 176] on div at bounding box center [131, 168] width 180 height 296
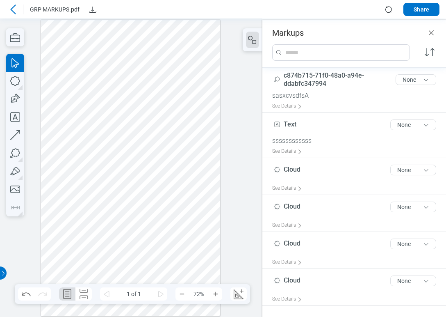
click at [160, 172] on div at bounding box center [131, 168] width 180 height 296
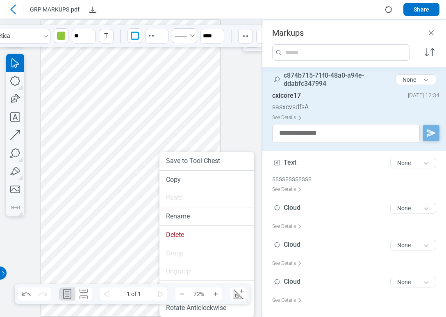
click at [199, 142] on div at bounding box center [131, 168] width 180 height 296
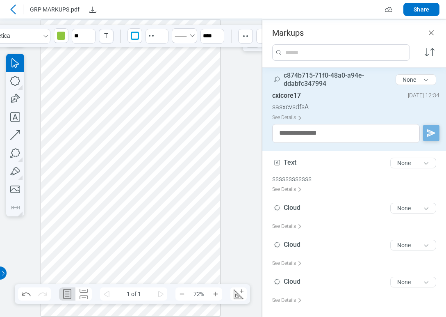
drag, startPoint x: 143, startPoint y: 200, endPoint x: 172, endPoint y: 204, distance: 29.3
click at [172, 204] on div at bounding box center [131, 168] width 180 height 296
click at [415, 76] on button "None" at bounding box center [416, 79] width 41 height 11
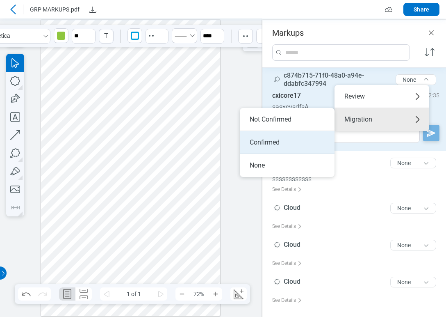
click at [285, 134] on li "Confirmed" at bounding box center [287, 142] width 95 height 23
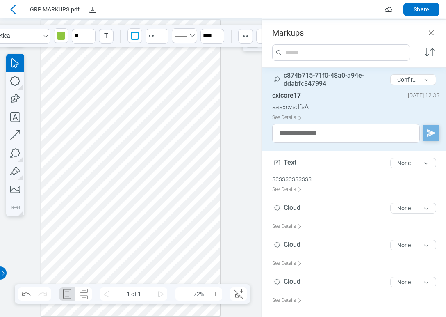
click at [180, 87] on div at bounding box center [131, 168] width 180 height 296
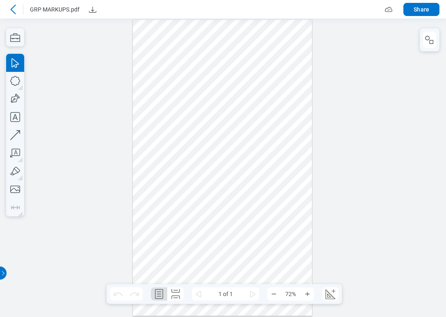
click at [231, 158] on div at bounding box center [223, 168] width 180 height 296
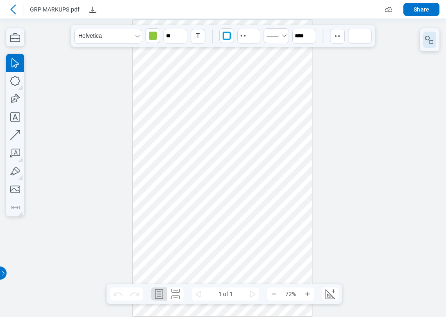
click at [429, 40] on icon "button" at bounding box center [430, 40] width 10 height 10
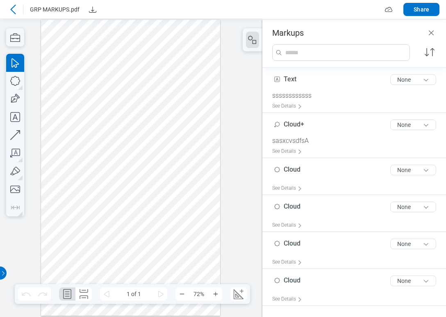
click at [151, 161] on div at bounding box center [131, 168] width 180 height 296
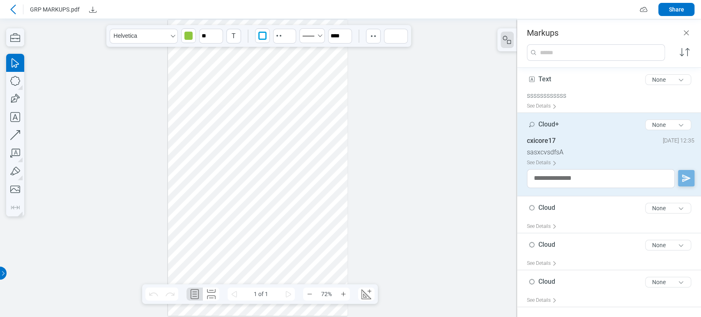
click at [364, 88] on div at bounding box center [258, 167] width 517 height 298
click at [341, 141] on div at bounding box center [258, 168] width 180 height 296
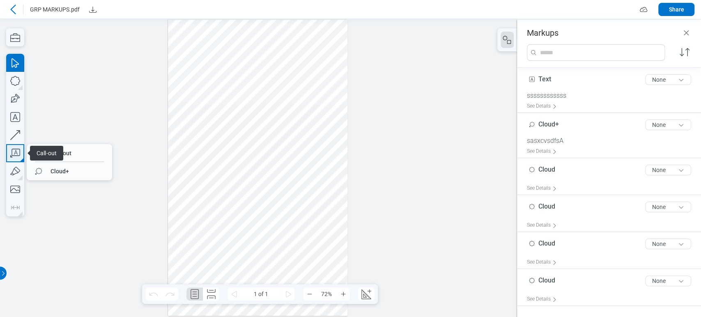
click at [14, 158] on icon "button" at bounding box center [15, 153] width 18 height 18
click at [35, 169] on span "Highlighter" at bounding box center [51, 171] width 42 height 15
drag, startPoint x: 194, startPoint y: 198, endPoint x: 216, endPoint y: 210, distance: 25.0
click at [216, 210] on div at bounding box center [258, 168] width 180 height 296
click at [20, 147] on icon "button" at bounding box center [15, 153] width 18 height 18
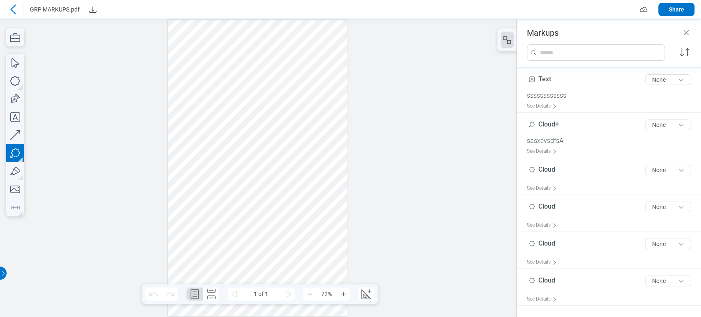
drag, startPoint x: 188, startPoint y: 199, endPoint x: 217, endPoint y: 211, distance: 31.8
click at [217, 211] on div at bounding box center [258, 168] width 180 height 296
click at [216, 245] on div at bounding box center [258, 168] width 180 height 296
drag, startPoint x: 259, startPoint y: 244, endPoint x: 260, endPoint y: 240, distance: 4.8
click at [259, 242] on div at bounding box center [258, 168] width 180 height 296
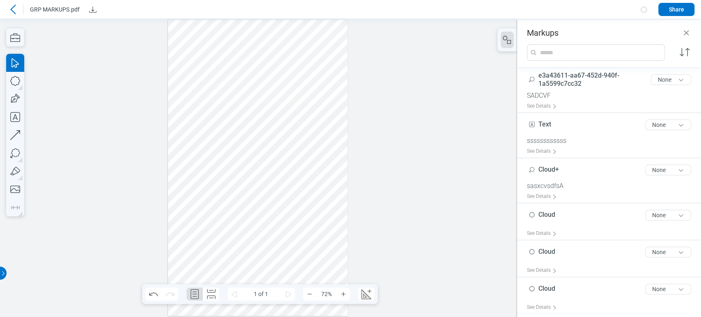
click at [305, 236] on div at bounding box center [258, 168] width 180 height 296
click at [317, 247] on div at bounding box center [258, 168] width 180 height 296
click at [215, 200] on div at bounding box center [258, 168] width 180 height 296
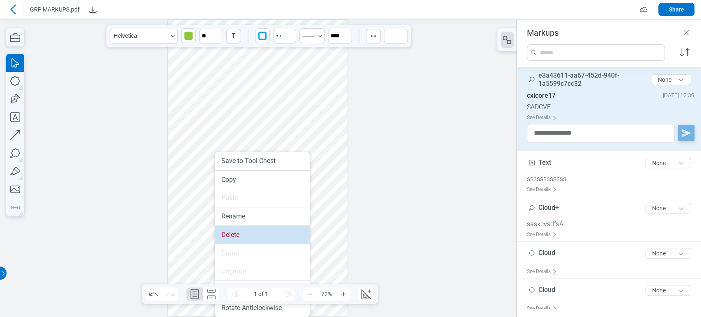
drag, startPoint x: 234, startPoint y: 238, endPoint x: 214, endPoint y: 202, distance: 40.9
click at [234, 238] on li "Delete" at bounding box center [262, 235] width 95 height 18
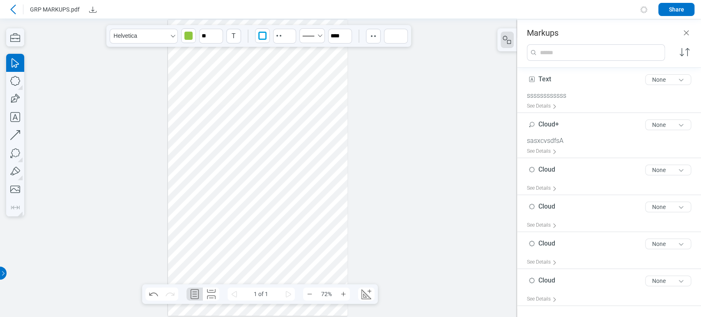
click at [14, 10] on icon at bounding box center [13, 10] width 10 height 10
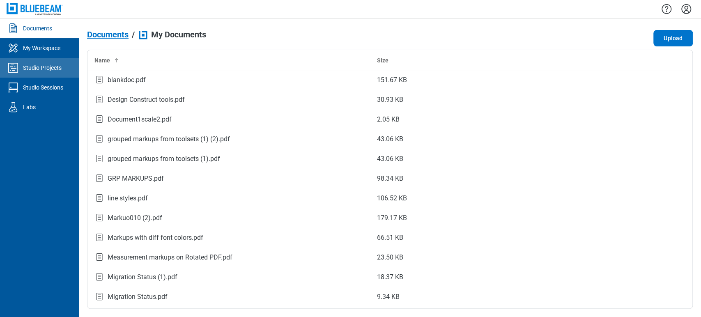
click at [62, 72] on link "Studio Projects" at bounding box center [39, 68] width 79 height 20
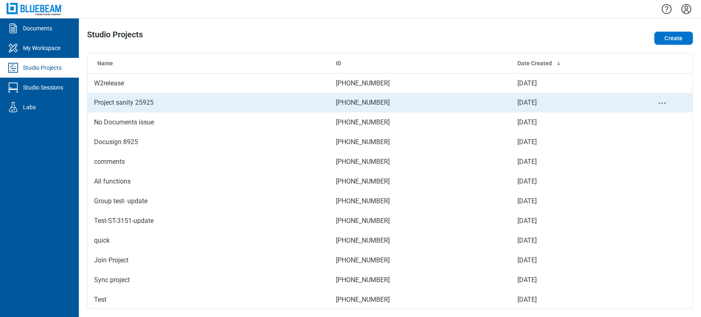
click at [366, 101] on td "[PHONE_NUMBER]" at bounding box center [419, 103] width 181 height 20
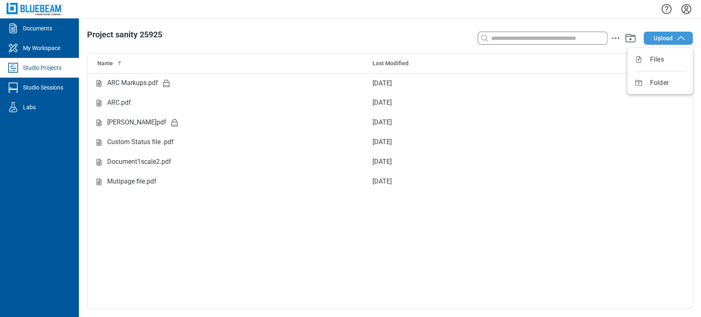
click at [446, 37] on icon "button" at bounding box center [680, 38] width 10 height 10
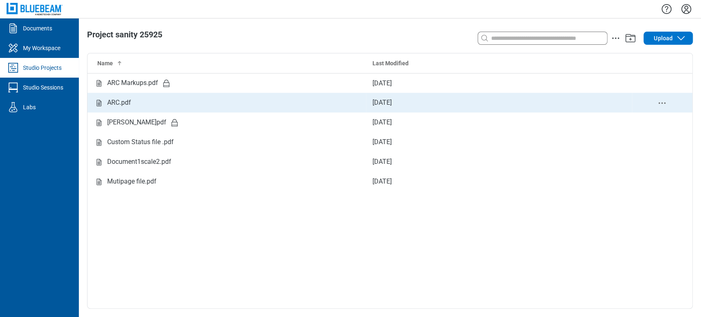
click at [181, 102] on div "ARC.pdf" at bounding box center [226, 103] width 265 height 10
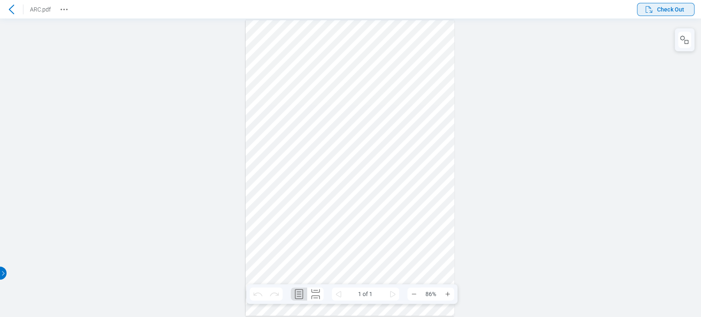
click at [446, 5] on span "Check Out" at bounding box center [670, 9] width 27 height 8
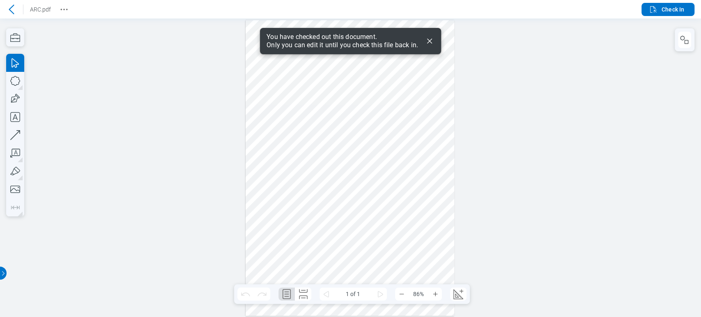
click at [430, 39] on icon "Dismiss" at bounding box center [429, 41] width 10 height 10
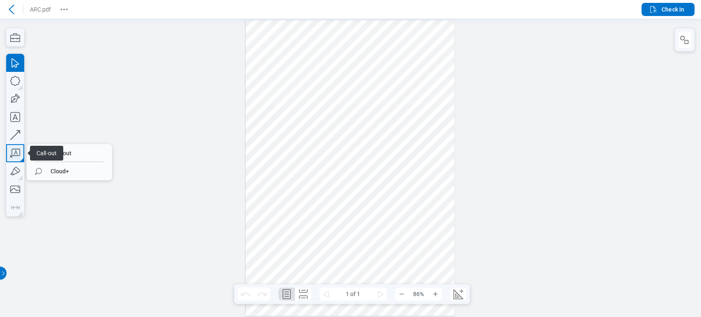
click at [19, 150] on icon "button" at bounding box center [15, 153] width 18 height 18
drag, startPoint x: 400, startPoint y: 119, endPoint x: 433, endPoint y: 142, distance: 40.6
click at [433, 142] on div at bounding box center [349, 167] width 209 height 295
click at [394, 181] on div at bounding box center [349, 167] width 209 height 295
click at [418, 161] on div at bounding box center [349, 167] width 209 height 295
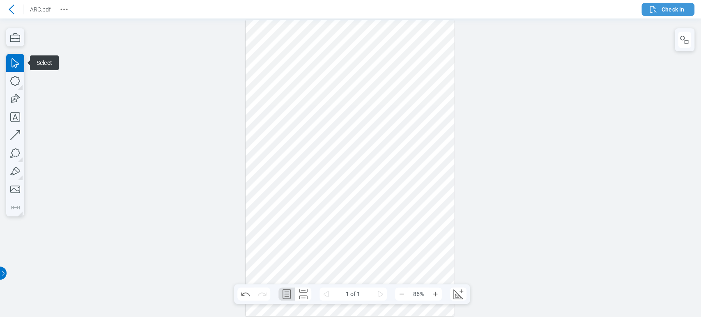
click at [446, 9] on span "Check In" at bounding box center [672, 9] width 23 height 8
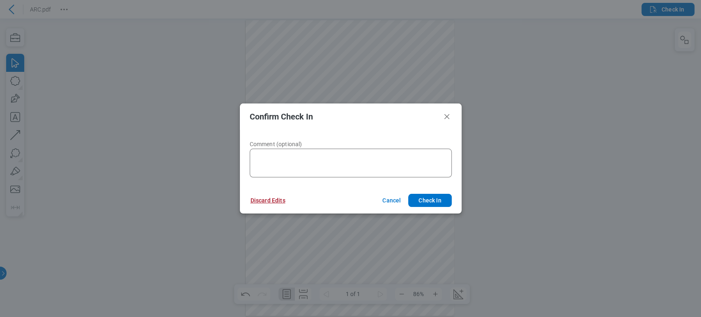
click at [253, 203] on button "Discard Edits" at bounding box center [267, 200] width 55 height 13
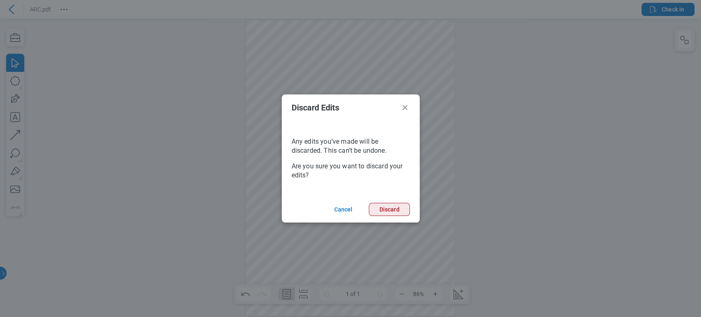
click at [382, 209] on button "Discard" at bounding box center [389, 209] width 41 height 13
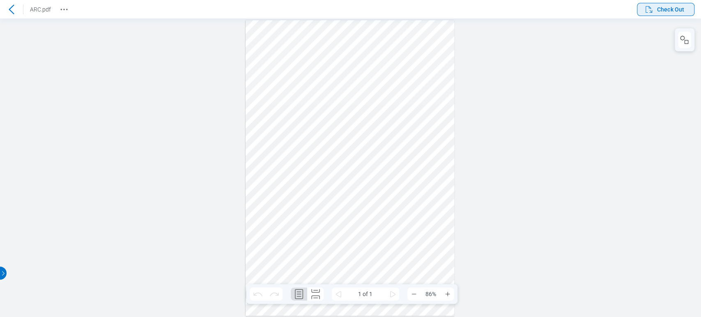
click at [446, 6] on icon "button" at bounding box center [648, 9] width 7 height 7
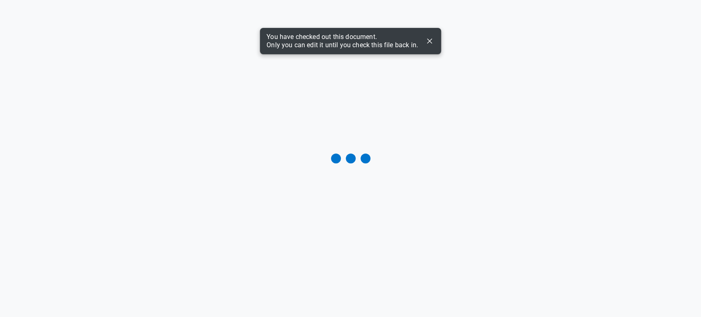
click at [426, 41] on icon "Dismiss" at bounding box center [429, 41] width 10 height 10
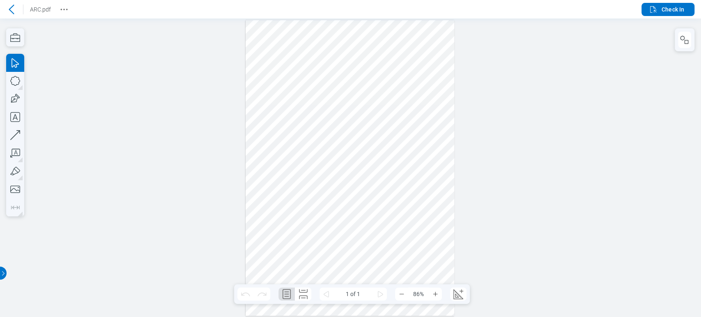
click at [352, 248] on div at bounding box center [349, 167] width 209 height 295
drag, startPoint x: 272, startPoint y: 49, endPoint x: 278, endPoint y: 80, distance: 32.1
click at [446, 9] on span "Check In" at bounding box center [672, 9] width 23 height 8
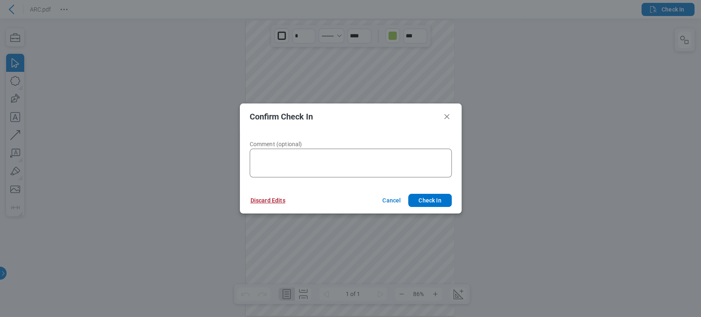
click at [268, 199] on button "Discard Edits" at bounding box center [267, 200] width 55 height 13
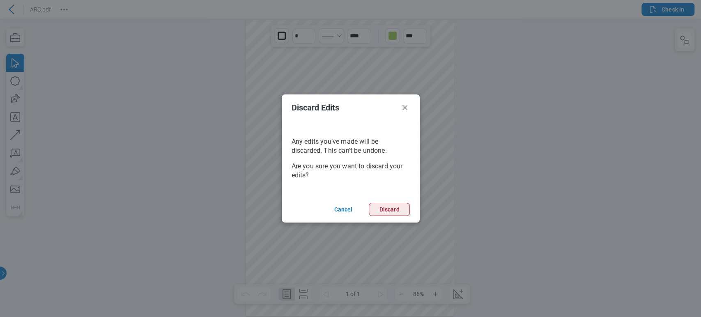
click at [385, 206] on button "Discard" at bounding box center [389, 209] width 41 height 13
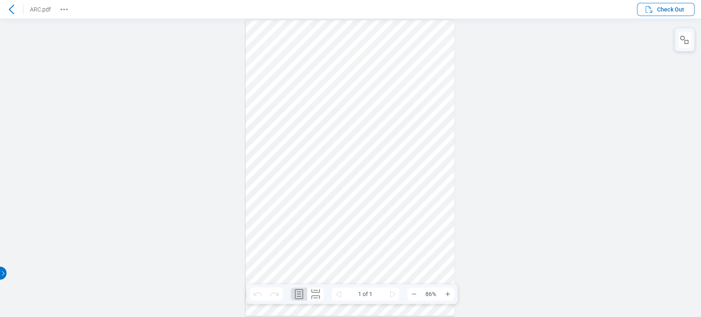
click at [11, 3] on div at bounding box center [11, 9] width 13 height 13
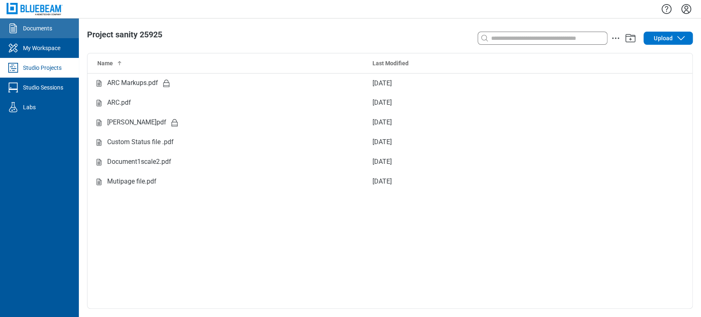
click at [36, 30] on div "Documents" at bounding box center [37, 28] width 29 height 8
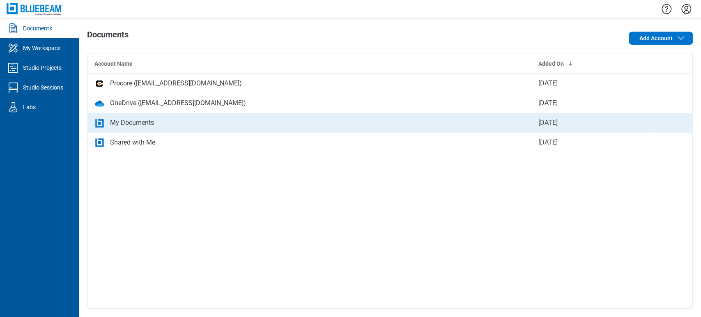
click at [162, 125] on div "My Documents" at bounding box center [309, 123] width 430 height 10
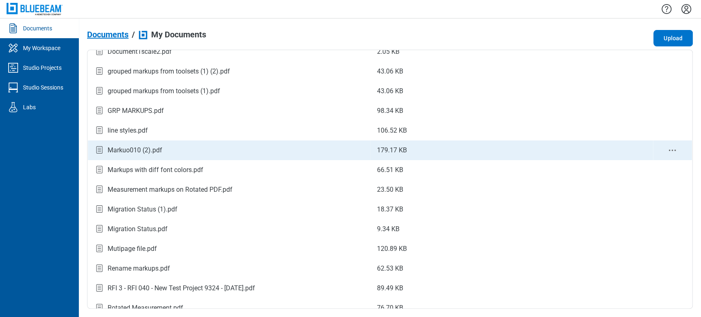
scroll to position [64, 0]
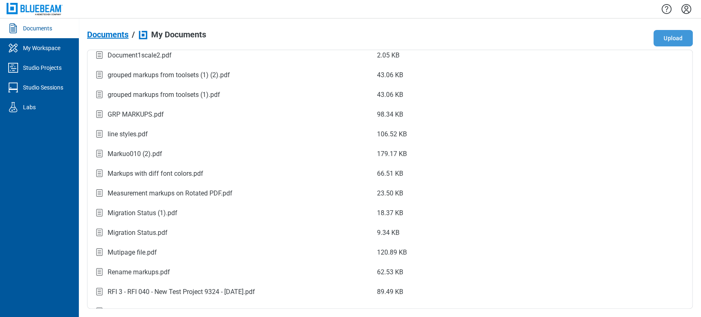
click at [446, 40] on button "Upload" at bounding box center [672, 38] width 39 height 16
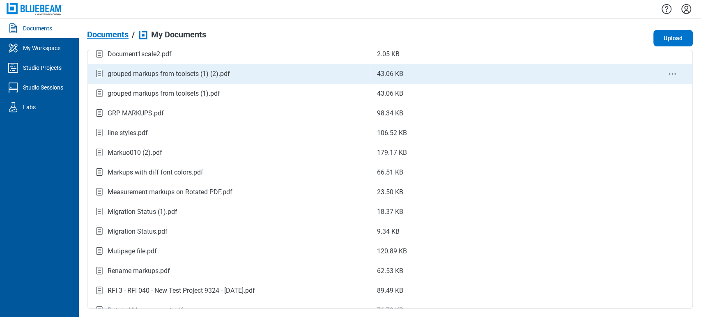
scroll to position [0, 0]
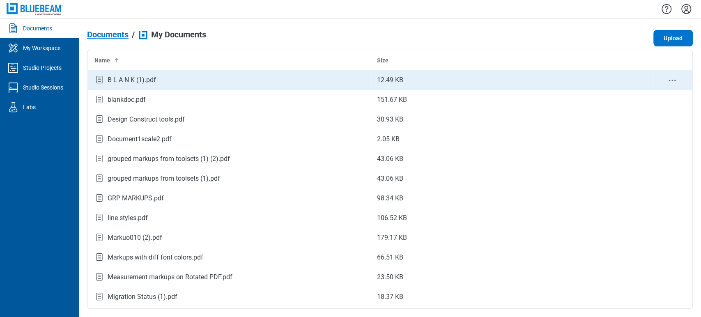
click at [397, 75] on td "12.49 KB" at bounding box center [511, 80] width 282 height 20
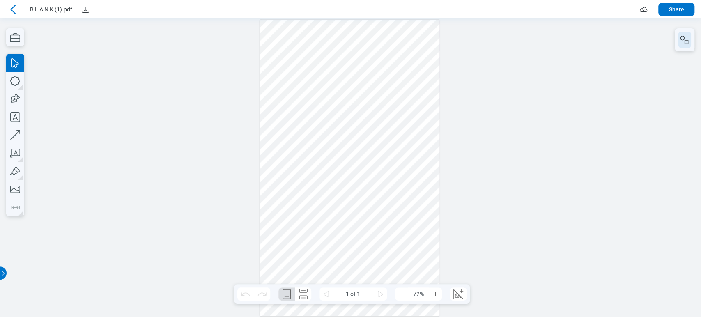
click at [446, 36] on icon "button" at bounding box center [684, 40] width 10 height 10
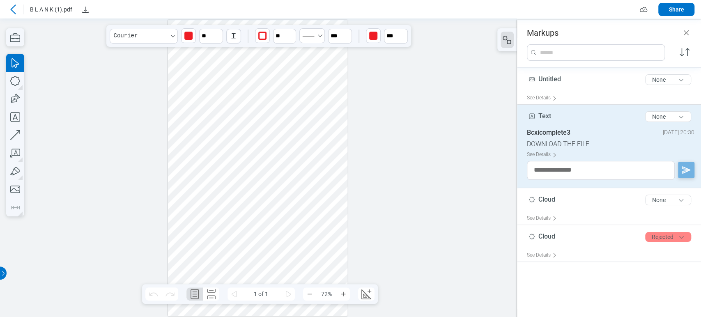
click at [277, 107] on div at bounding box center [258, 168] width 180 height 296
drag, startPoint x: 277, startPoint y: 107, endPoint x: 204, endPoint y: 145, distance: 83.3
click at [204, 145] on div at bounding box center [258, 168] width 180 height 296
click at [240, 126] on div at bounding box center [258, 168] width 180 height 296
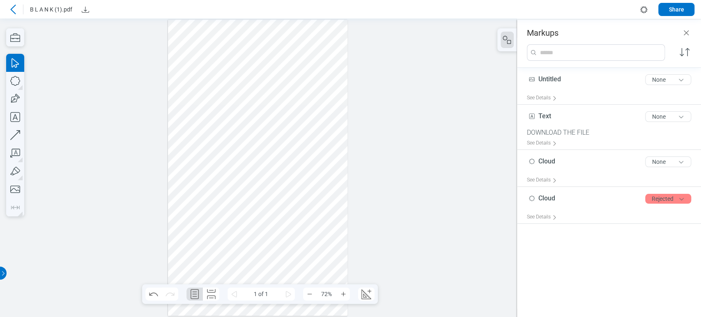
click at [219, 167] on div at bounding box center [258, 168] width 180 height 296
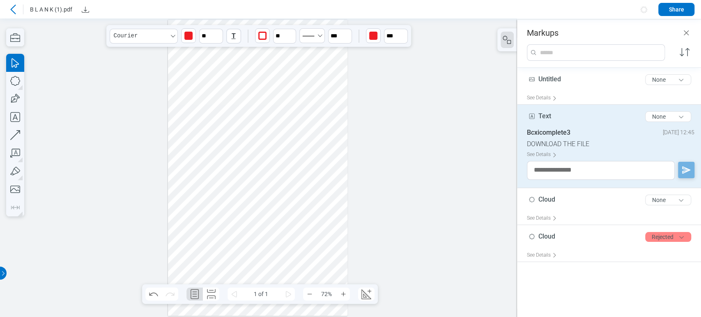
click at [219, 167] on div at bounding box center [258, 168] width 180 height 296
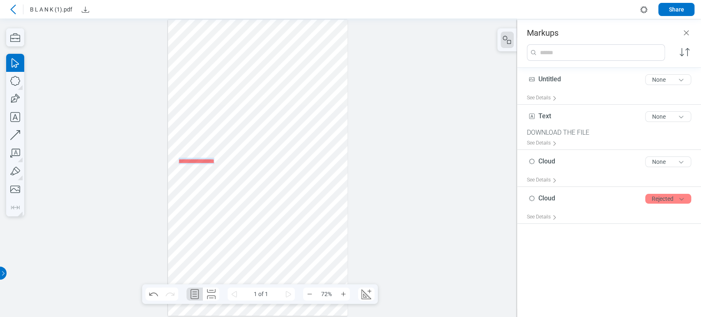
click at [219, 164] on div "**********" at bounding box center [207, 161] width 56 height 7
click at [272, 159] on div at bounding box center [258, 168] width 180 height 296
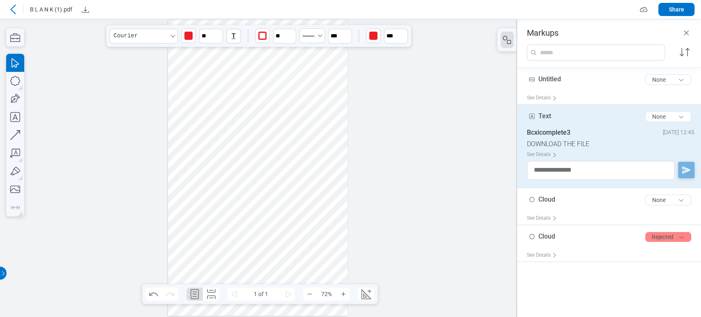
click at [322, 120] on div at bounding box center [258, 168] width 180 height 296
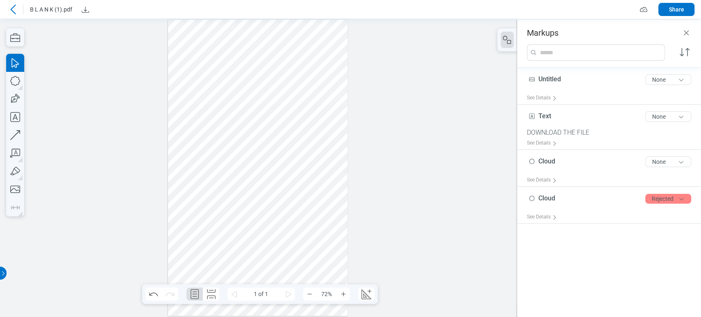
click at [391, 111] on div at bounding box center [258, 167] width 517 height 298
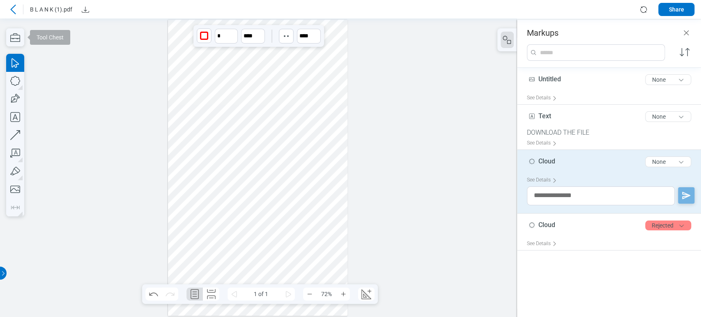
click at [229, 65] on div at bounding box center [258, 168] width 180 height 296
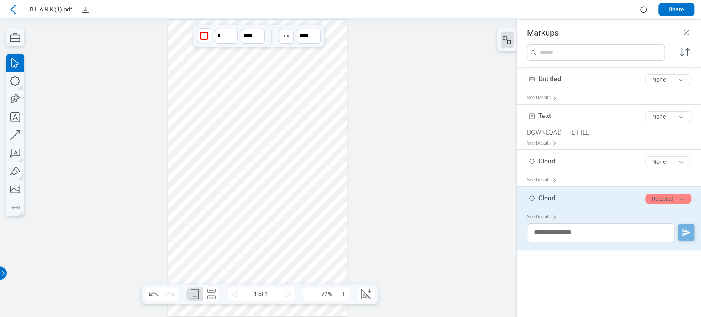
click at [187, 98] on div at bounding box center [258, 168] width 180 height 296
click at [18, 85] on icon "button" at bounding box center [15, 81] width 18 height 18
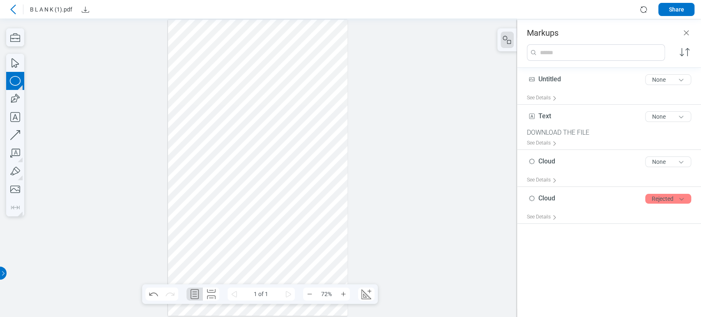
drag, startPoint x: 254, startPoint y: 94, endPoint x: 282, endPoint y: 131, distance: 46.9
click at [282, 131] on div at bounding box center [258, 168] width 180 height 296
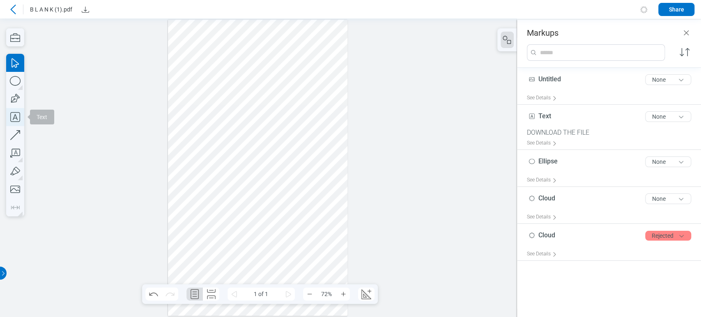
click at [16, 113] on icon "button" at bounding box center [15, 117] width 18 height 18
click at [18, 135] on icon "button" at bounding box center [15, 135] width 18 height 18
drag, startPoint x: 240, startPoint y: 147, endPoint x: 253, endPoint y: 198, distance: 52.8
click at [253, 198] on div at bounding box center [258, 168] width 180 height 296
click at [252, 192] on div at bounding box center [258, 168] width 180 height 296
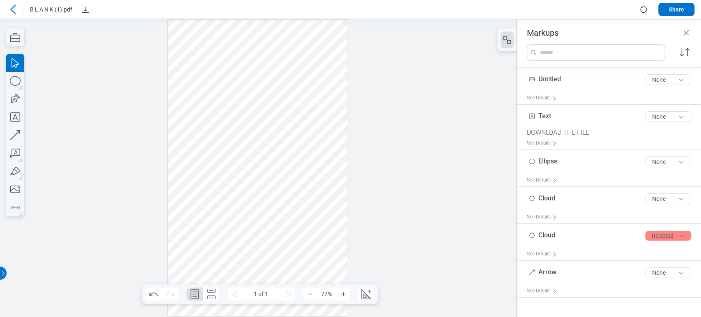
click at [172, 259] on div at bounding box center [258, 168] width 180 height 296
click at [15, 156] on icon "button" at bounding box center [15, 153] width 18 height 18
drag, startPoint x: 270, startPoint y: 153, endPoint x: 288, endPoint y: 179, distance: 32.1
click at [288, 179] on div at bounding box center [258, 168] width 180 height 296
click at [314, 145] on div at bounding box center [258, 168] width 180 height 296
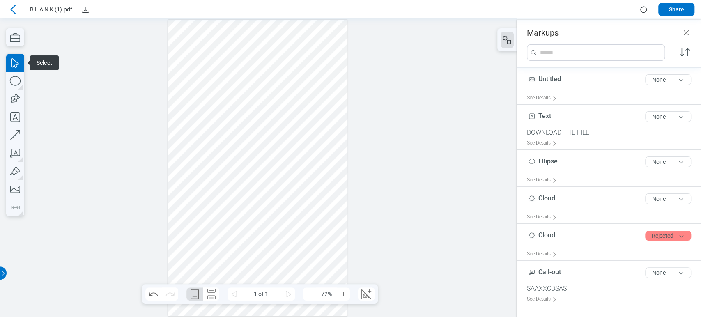
click at [288, 197] on div at bounding box center [258, 168] width 180 height 296
click at [296, 177] on div at bounding box center [258, 168] width 180 height 296
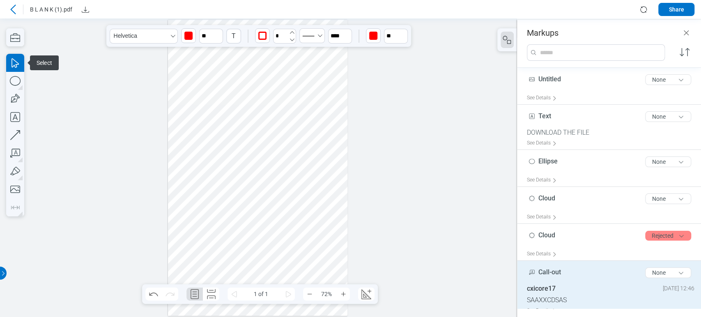
click at [292, 33] on icon "undefined_increment" at bounding box center [291, 32] width 7 height 7
type input "*"
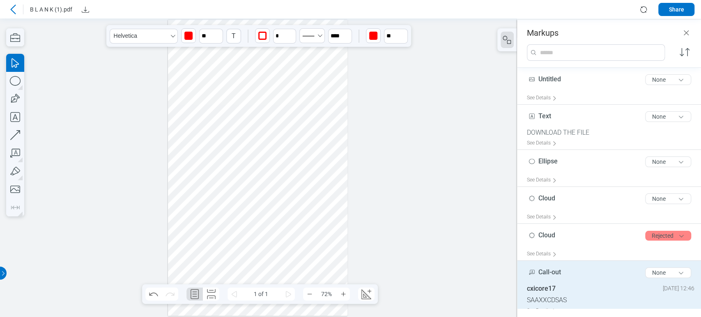
click at [304, 190] on div at bounding box center [258, 168] width 180 height 296
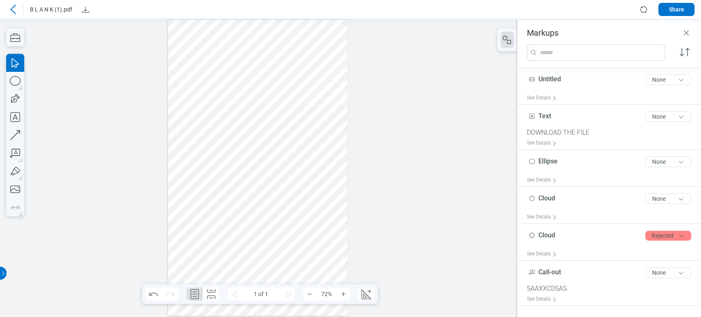
click at [300, 219] on div at bounding box center [258, 168] width 180 height 296
click at [306, 184] on div at bounding box center [258, 168] width 180 height 296
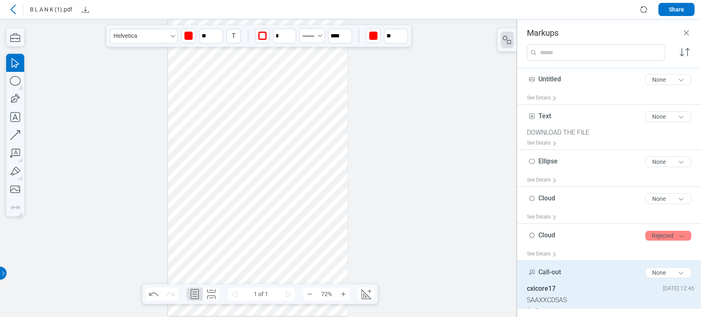
click at [365, 304] on div at bounding box center [258, 167] width 517 height 298
click at [362, 291] on icon "Create Scale" at bounding box center [366, 294] width 10 height 10
select select "**"
select select "***"
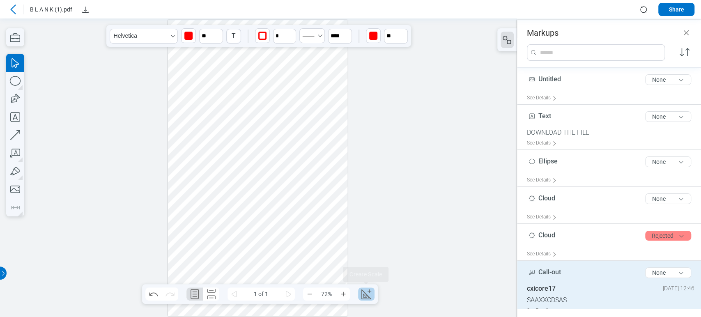
select select "**********"
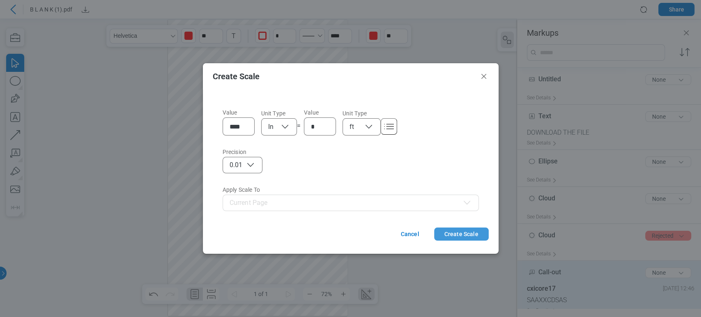
click at [446, 233] on button "Create Scale" at bounding box center [461, 233] width 55 height 13
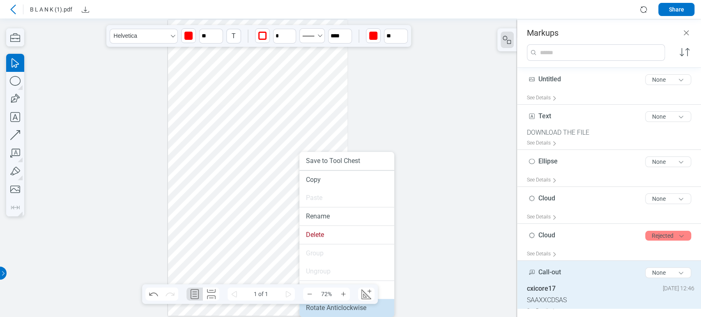
click at [334, 315] on li "Rotate Anticlockwise" at bounding box center [346, 308] width 95 height 18
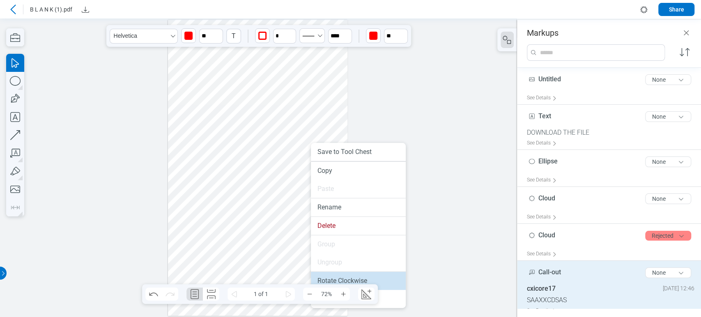
click at [359, 283] on li "Rotate Clockwise" at bounding box center [358, 281] width 95 height 18
click at [365, 274] on li "Rotate Clockwise" at bounding box center [358, 281] width 95 height 18
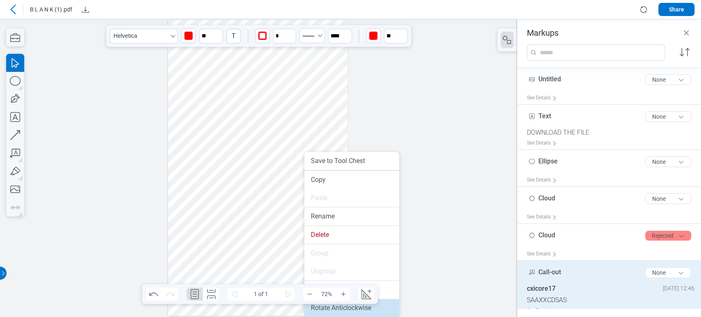
click at [366, 304] on li "Rotate Anticlockwise" at bounding box center [351, 308] width 95 height 18
click at [382, 302] on li "Rotate Anticlockwise" at bounding box center [354, 308] width 95 height 18
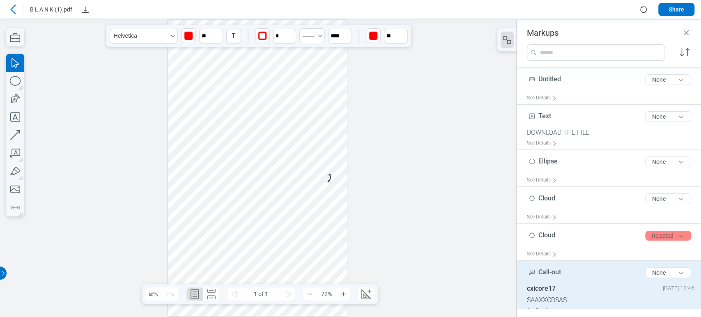
click at [293, 169] on div at bounding box center [258, 168] width 180 height 296
click at [293, 161] on div at bounding box center [258, 168] width 180 height 296
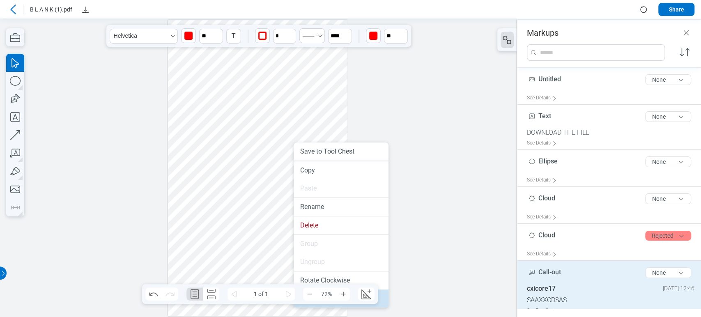
click at [380, 303] on li "Rotate Anticlockwise" at bounding box center [340, 298] width 95 height 18
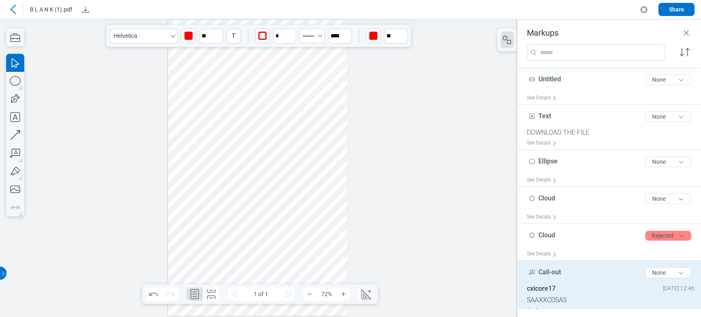
drag, startPoint x: 285, startPoint y: 183, endPoint x: 302, endPoint y: 198, distance: 22.7
click at [302, 198] on div at bounding box center [258, 168] width 180 height 296
drag, startPoint x: 328, startPoint y: 146, endPoint x: 278, endPoint y: 152, distance: 50.4
click at [278, 152] on div at bounding box center [258, 168] width 180 height 296
drag, startPoint x: 295, startPoint y: 234, endPoint x: 287, endPoint y: 217, distance: 18.9
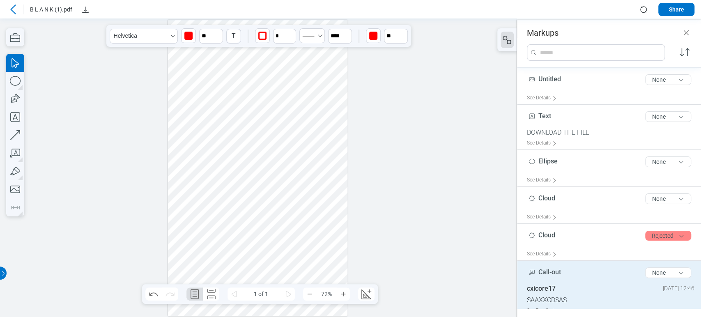
click at [287, 217] on div at bounding box center [258, 168] width 180 height 296
drag, startPoint x: 294, startPoint y: 218, endPoint x: 318, endPoint y: 202, distance: 28.8
click at [318, 202] on div at bounding box center [258, 168] width 180 height 296
drag, startPoint x: 309, startPoint y: 188, endPoint x: 286, endPoint y: 181, distance: 24.1
click at [243, 177] on div at bounding box center [258, 168] width 180 height 296
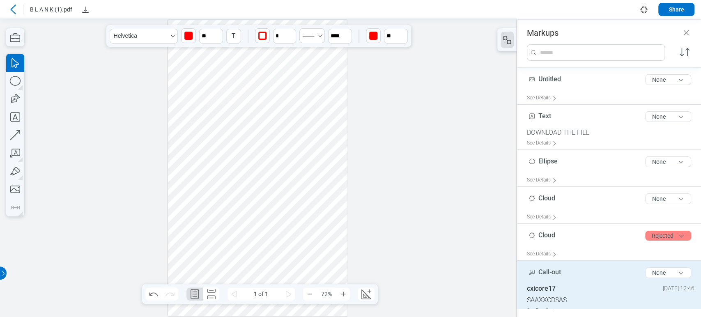
drag, startPoint x: 311, startPoint y: 176, endPoint x: 253, endPoint y: 169, distance: 58.7
click at [253, 172] on div at bounding box center [258, 168] width 180 height 296
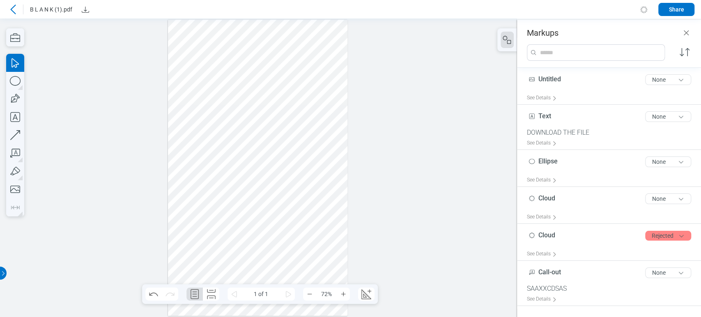
drag, startPoint x: 286, startPoint y: 123, endPoint x: 311, endPoint y: 121, distance: 25.1
click at [311, 121] on div at bounding box center [258, 168] width 180 height 296
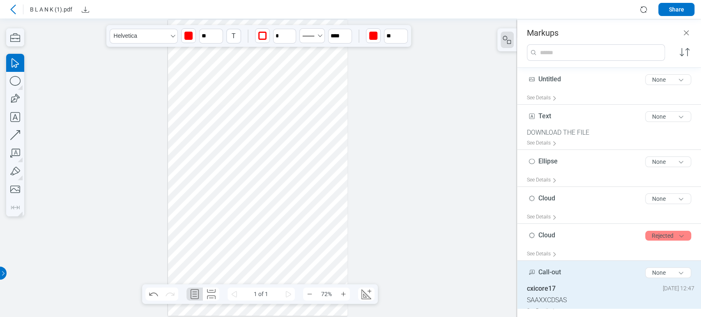
drag, startPoint x: 310, startPoint y: 211, endPoint x: 318, endPoint y: 195, distance: 18.0
click at [318, 195] on div at bounding box center [258, 168] width 180 height 296
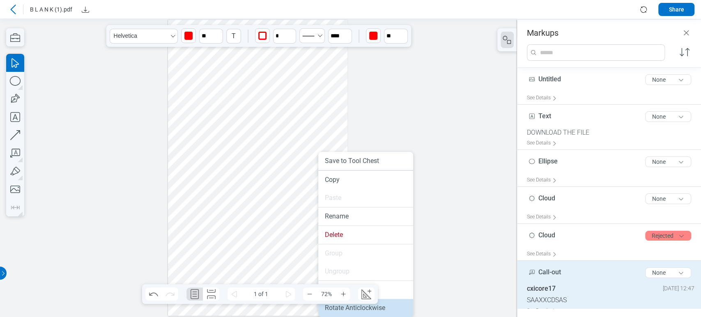
click at [401, 307] on li "Rotate Anticlockwise" at bounding box center [365, 308] width 95 height 18
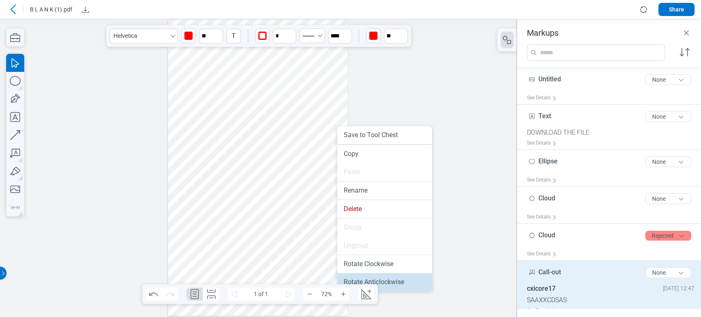
click at [404, 284] on li "Rotate Anticlockwise" at bounding box center [384, 282] width 95 height 18
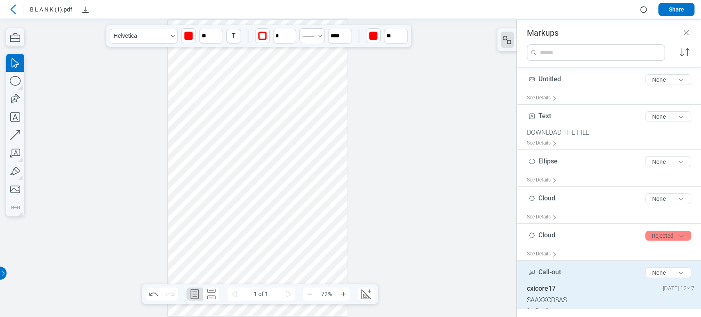
click at [294, 137] on div at bounding box center [258, 168] width 180 height 296
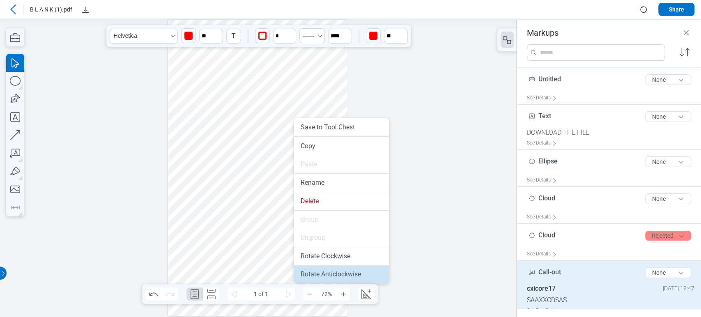
click at [350, 275] on li "Rotate Anticlockwise" at bounding box center [341, 274] width 95 height 18
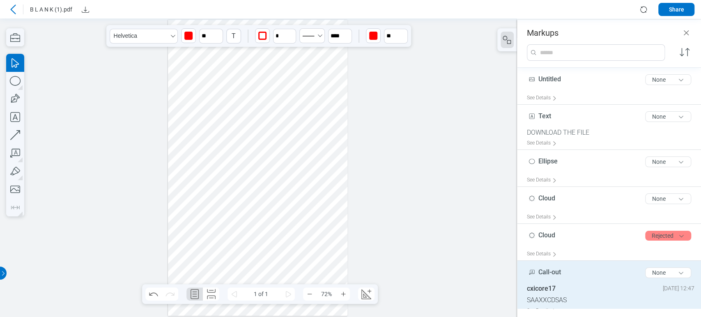
drag, startPoint x: 282, startPoint y: 179, endPoint x: 197, endPoint y: 180, distance: 84.5
click at [197, 180] on div at bounding box center [258, 168] width 180 height 296
drag, startPoint x: 266, startPoint y: 188, endPoint x: 285, endPoint y: 174, distance: 23.8
click at [285, 174] on div at bounding box center [258, 168] width 180 height 296
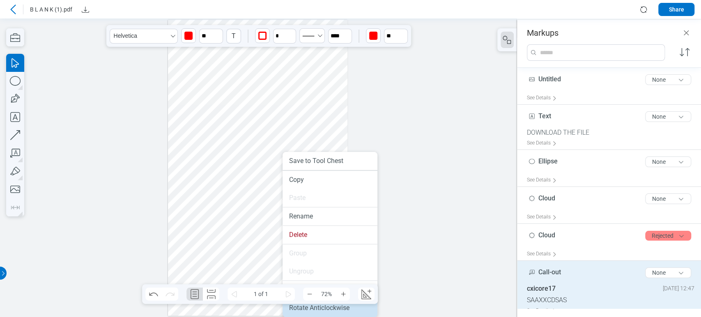
click at [327, 311] on li "Rotate Anticlockwise" at bounding box center [329, 308] width 95 height 18
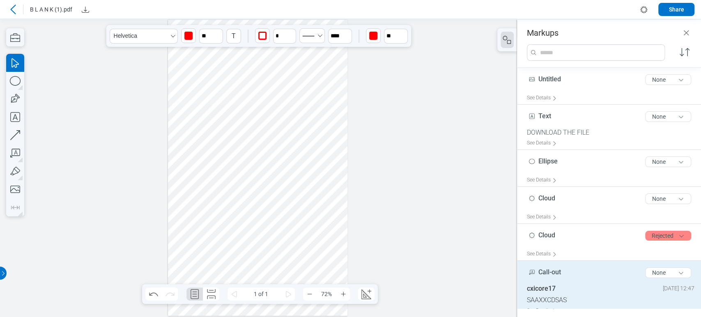
drag, startPoint x: 293, startPoint y: 179, endPoint x: 305, endPoint y: 190, distance: 15.7
click at [305, 190] on div at bounding box center [258, 168] width 180 height 296
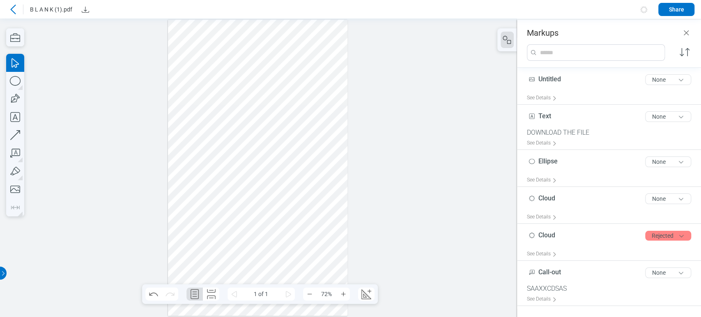
click at [320, 175] on div at bounding box center [258, 168] width 180 height 296
click at [280, 145] on div at bounding box center [258, 168] width 180 height 296
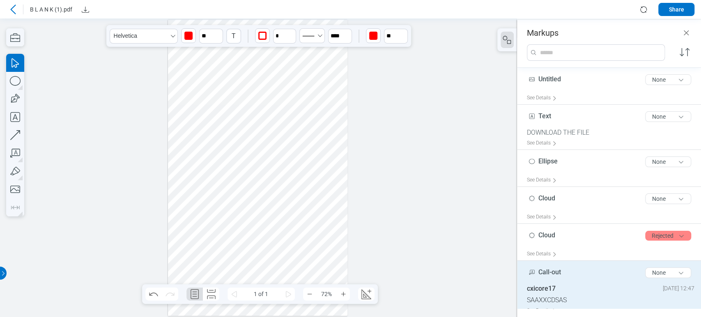
drag, startPoint x: 291, startPoint y: 142, endPoint x: 256, endPoint y: 230, distance: 94.1
click at [256, 230] on div at bounding box center [258, 168] width 180 height 296
click at [284, 173] on div at bounding box center [258, 168] width 180 height 296
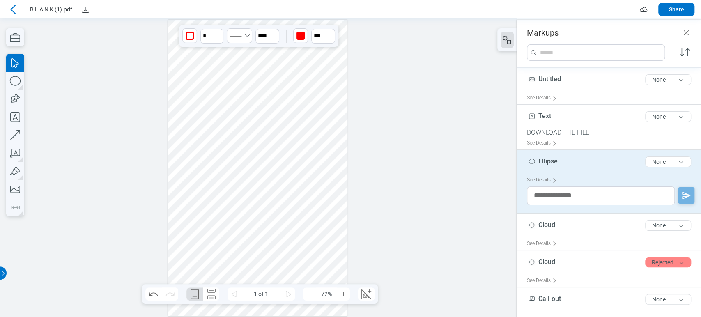
click at [276, 112] on div at bounding box center [258, 168] width 180 height 296
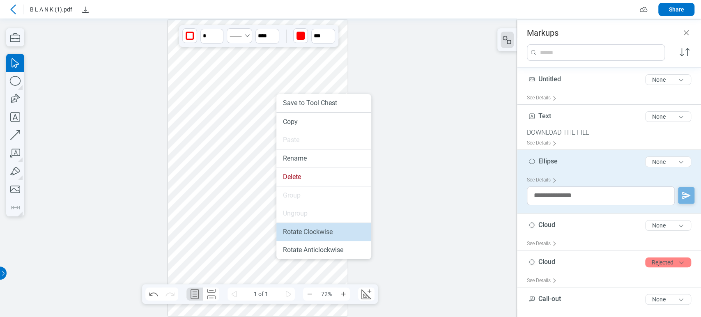
click at [322, 226] on li "Rotate Clockwise" at bounding box center [323, 232] width 95 height 18
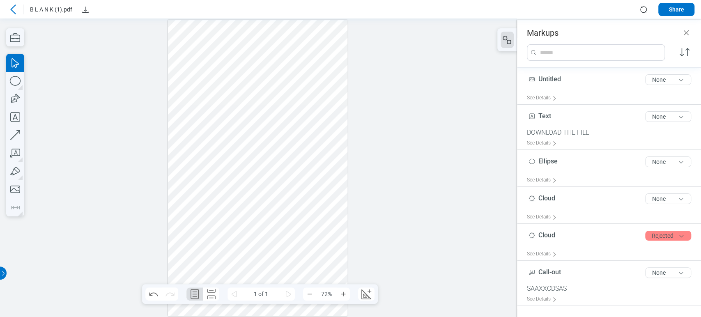
click at [316, 176] on div at bounding box center [258, 168] width 180 height 296
click at [206, 104] on div at bounding box center [258, 168] width 180 height 296
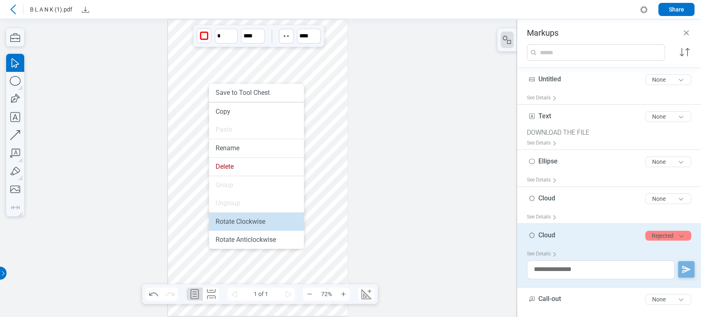
click at [230, 222] on li "Rotate Clockwise" at bounding box center [256, 222] width 95 height 18
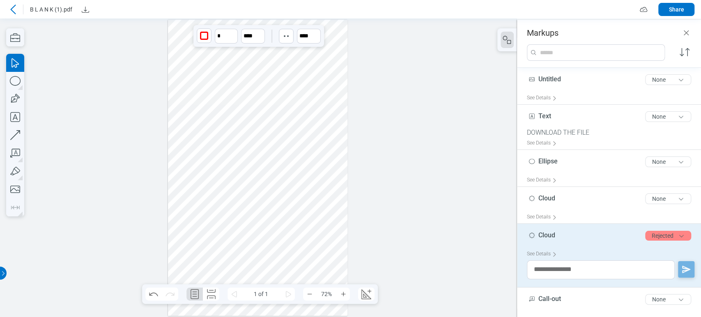
click at [263, 105] on div at bounding box center [258, 168] width 180 height 296
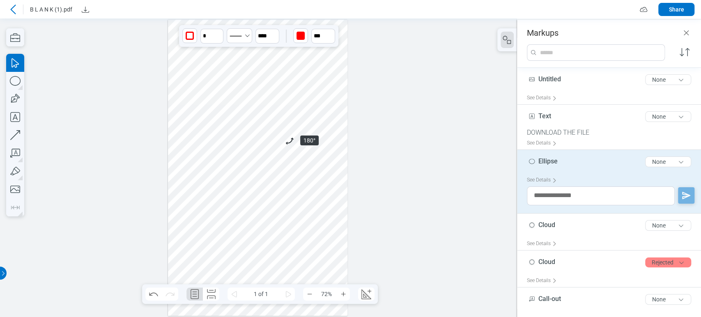
drag, startPoint x: 297, startPoint y: 90, endPoint x: 285, endPoint y: 144, distance: 55.5
click at [285, 144] on div at bounding box center [258, 168] width 180 height 296
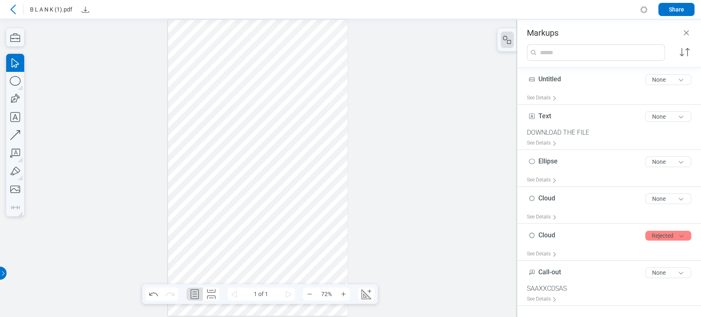
click at [284, 93] on div at bounding box center [258, 168] width 180 height 296
click at [266, 113] on div at bounding box center [258, 168] width 180 height 296
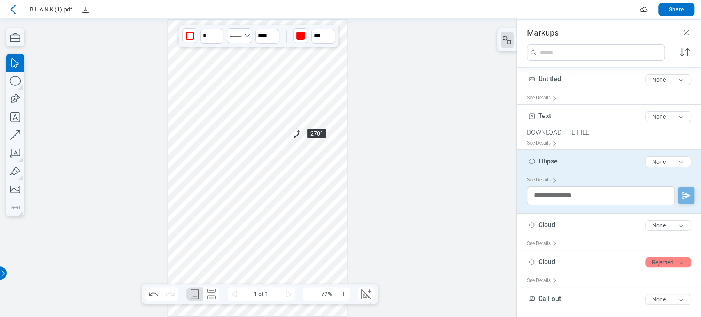
drag, startPoint x: 289, startPoint y: 80, endPoint x: 291, endPoint y: 136, distance: 56.3
click at [291, 136] on div at bounding box center [258, 168] width 180 height 296
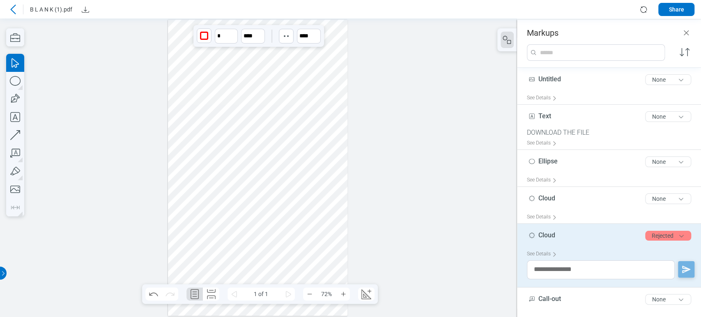
click at [196, 102] on div at bounding box center [258, 168] width 180 height 296
drag, startPoint x: 221, startPoint y: 80, endPoint x: 217, endPoint y: 120, distance: 40.4
click at [217, 120] on div at bounding box center [258, 168] width 180 height 296
click at [287, 37] on circle "button" at bounding box center [287, 36] width 2 height 2
click at [286, 55] on div at bounding box center [285, 54] width 7 height 7
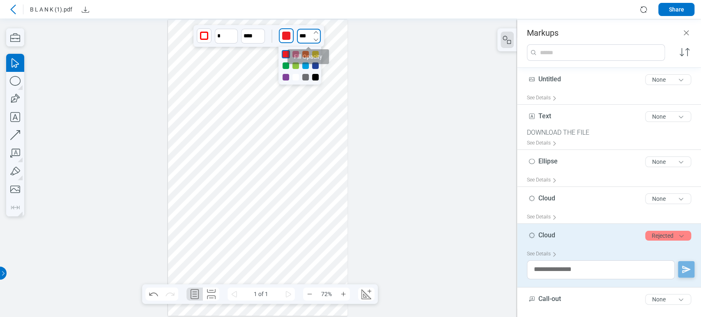
click at [304, 38] on input "***" at bounding box center [309, 36] width 24 height 15
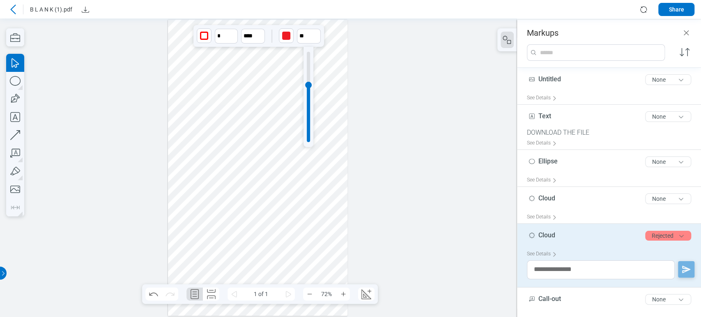
drag, startPoint x: 305, startPoint y: 70, endPoint x: 301, endPoint y: 113, distance: 42.9
type input "**"
click at [305, 124] on div at bounding box center [308, 124] width 7 height 7
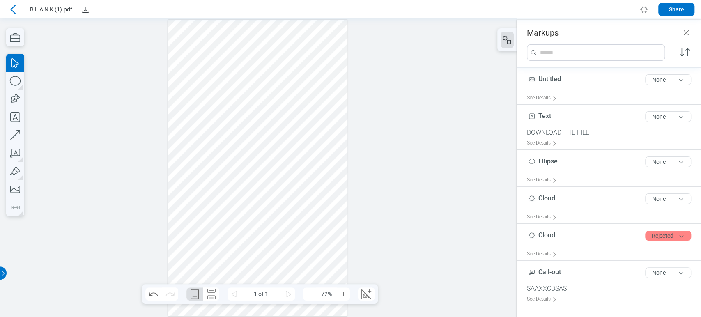
click at [331, 117] on div at bounding box center [258, 168] width 180 height 296
click at [183, 103] on div at bounding box center [258, 168] width 180 height 296
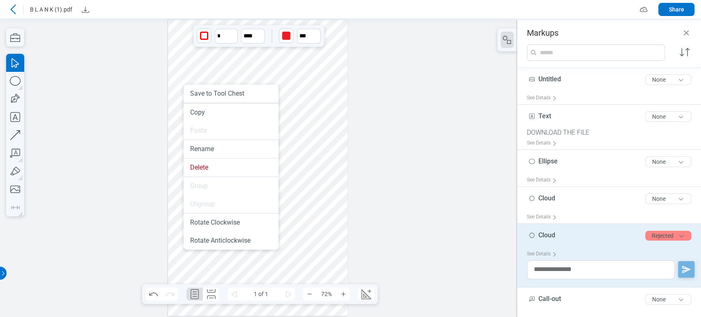
click at [188, 76] on div at bounding box center [258, 168] width 180 height 296
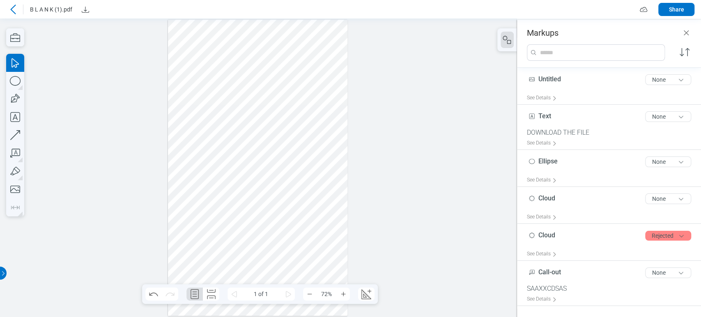
click at [202, 114] on div at bounding box center [258, 168] width 180 height 296
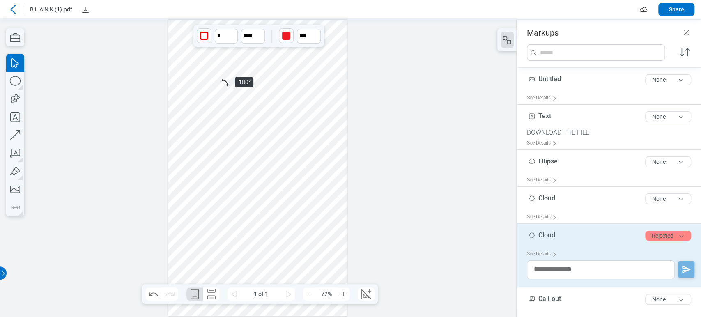
drag, startPoint x: 227, startPoint y: 83, endPoint x: 220, endPoint y: 96, distance: 14.0
click at [220, 95] on div at bounding box center [258, 168] width 180 height 296
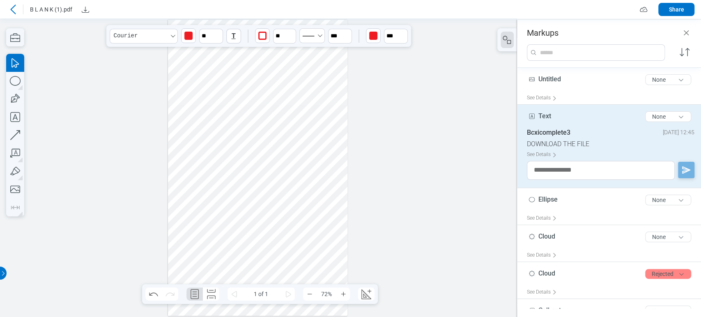
click at [231, 156] on div at bounding box center [258, 168] width 180 height 296
drag, startPoint x: 246, startPoint y: 133, endPoint x: 226, endPoint y: 152, distance: 27.6
click at [226, 152] on div at bounding box center [258, 168] width 180 height 296
click at [217, 218] on div at bounding box center [258, 168] width 180 height 296
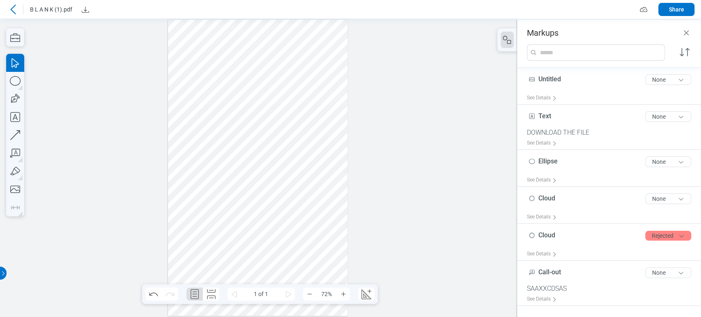
click at [227, 216] on div at bounding box center [258, 168] width 180 height 296
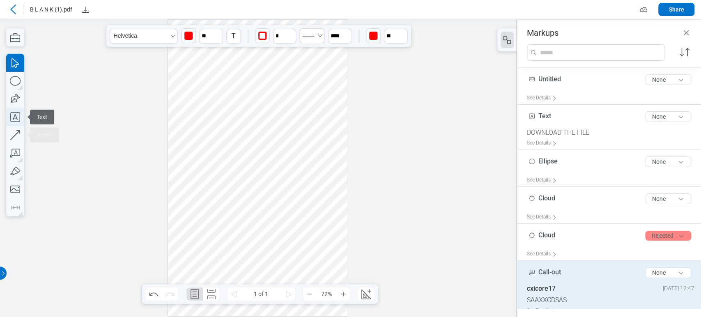
click at [11, 144] on div "Text Arrow" at bounding box center [15, 135] width 18 height 163
click at [11, 172] on icon "button" at bounding box center [15, 171] width 18 height 18
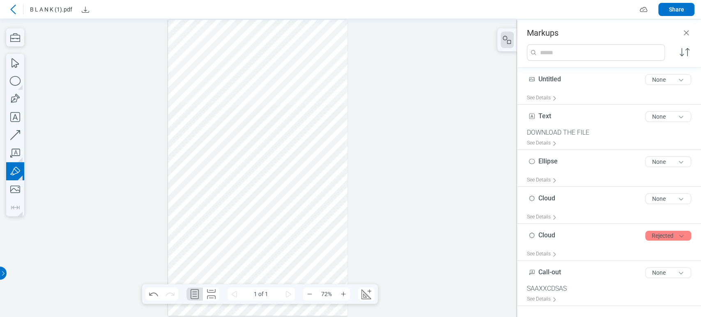
drag, startPoint x: 269, startPoint y: 144, endPoint x: 266, endPoint y: 150, distance: 6.8
click at [266, 150] on div at bounding box center [258, 168] width 180 height 296
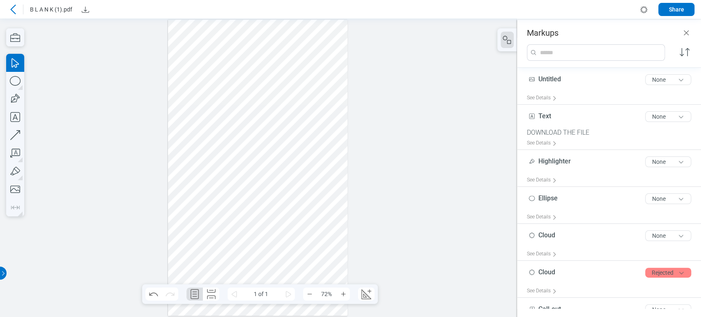
click at [286, 143] on div at bounding box center [258, 168] width 180 height 296
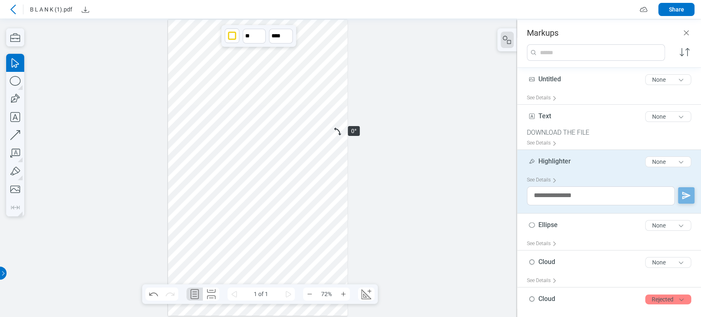
drag, startPoint x: 337, startPoint y: 130, endPoint x: 316, endPoint y: 151, distance: 30.2
click at [316, 151] on div at bounding box center [258, 168] width 180 height 296
click at [11, 96] on icon "button" at bounding box center [15, 99] width 18 height 18
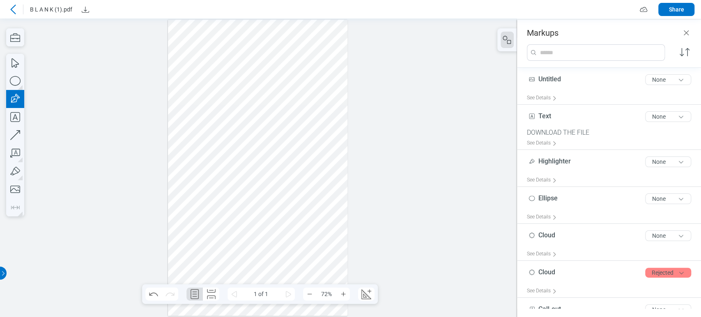
drag, startPoint x: 255, startPoint y: 229, endPoint x: 307, endPoint y: 265, distance: 62.3
click at [307, 265] on div at bounding box center [258, 168] width 180 height 296
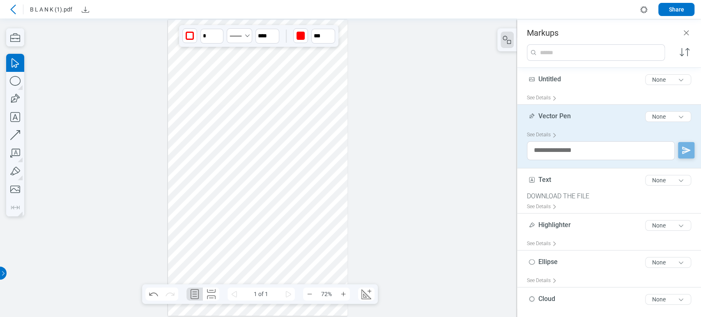
drag, startPoint x: 298, startPoint y: 248, endPoint x: 304, endPoint y: 251, distance: 6.4
click at [304, 251] on div at bounding box center [258, 168] width 180 height 296
click at [320, 32] on input "**" at bounding box center [323, 36] width 24 height 15
click at [323, 55] on div at bounding box center [322, 97] width 3 height 90
click at [317, 37] on input "**" at bounding box center [323, 36] width 24 height 15
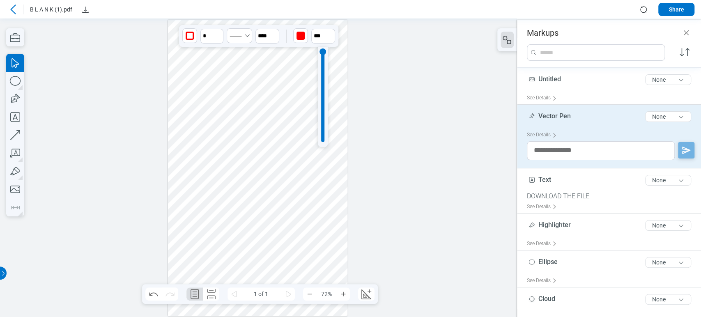
drag, startPoint x: 323, startPoint y: 52, endPoint x: 322, endPoint y: 47, distance: 5.0
click at [322, 47] on div at bounding box center [323, 97] width 10 height 100
type input "****"
click at [187, 35] on div "button" at bounding box center [189, 36] width 8 height 8
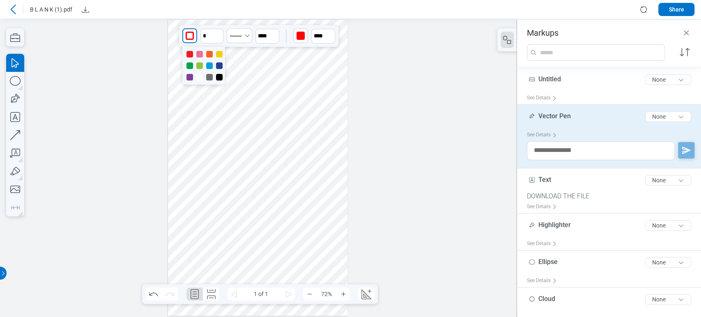
click at [219, 77] on div at bounding box center [219, 77] width 7 height 7
click at [330, 225] on div at bounding box center [258, 168] width 180 height 296
click at [307, 246] on div at bounding box center [258, 168] width 180 height 296
drag, startPoint x: 321, startPoint y: 226, endPoint x: 302, endPoint y: 231, distance: 20.0
click at [302, 231] on div at bounding box center [258, 168] width 180 height 296
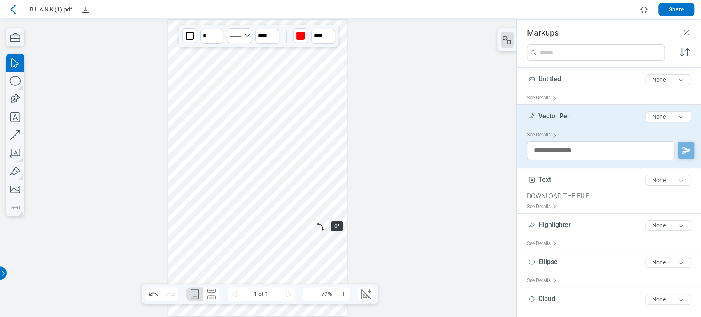
drag, startPoint x: 321, startPoint y: 226, endPoint x: 309, endPoint y: 235, distance: 14.7
click at [306, 234] on div at bounding box center [258, 168] width 180 height 296
drag, startPoint x: 321, startPoint y: 225, endPoint x: 304, endPoint y: 238, distance: 21.0
click at [304, 238] on div at bounding box center [258, 168] width 180 height 296
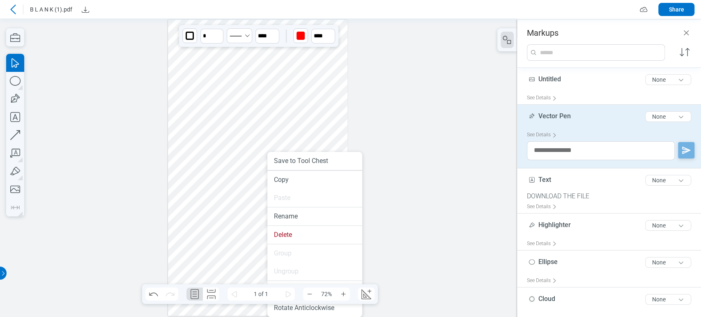
click at [210, 242] on div at bounding box center [258, 168] width 180 height 296
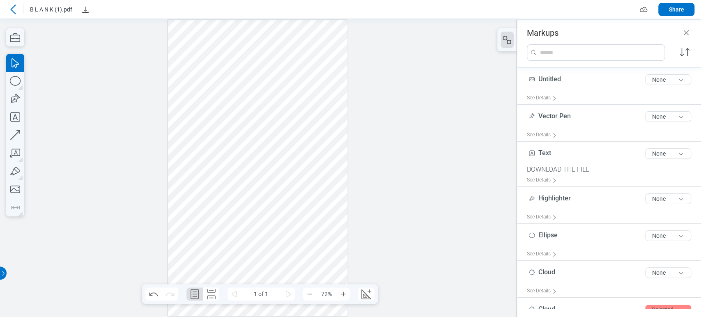
click at [271, 250] on div at bounding box center [258, 168] width 180 height 296
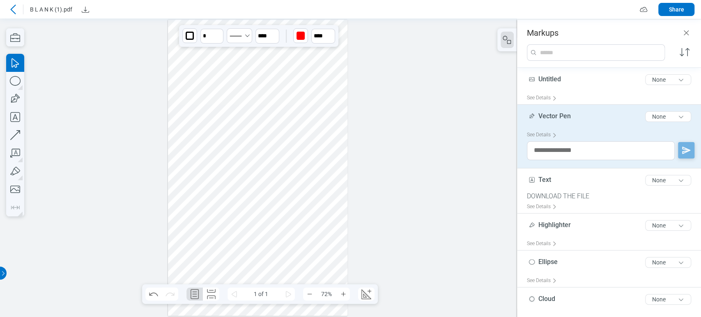
click at [201, 109] on div at bounding box center [258, 168] width 180 height 296
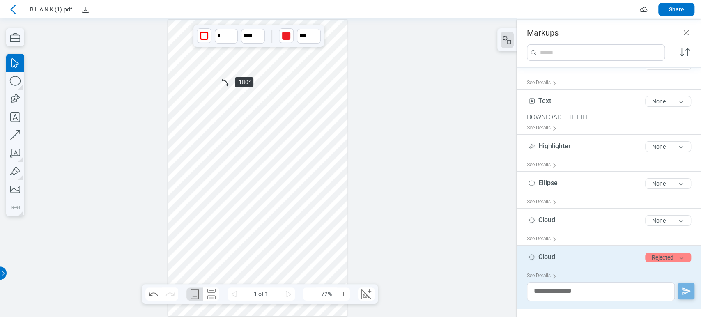
drag, startPoint x: 226, startPoint y: 80, endPoint x: 213, endPoint y: 84, distance: 13.4
click at [213, 84] on div at bounding box center [258, 168] width 180 height 296
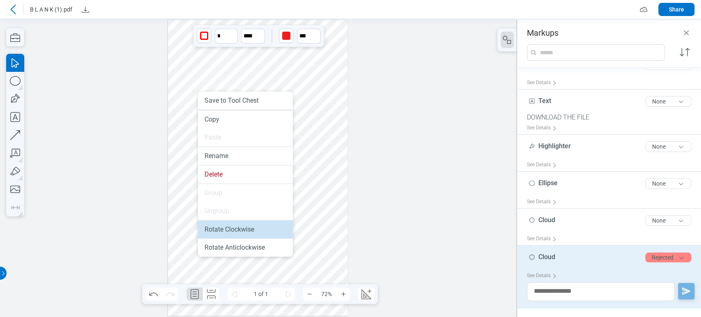
click at [238, 236] on li "Rotate Clockwise" at bounding box center [245, 229] width 95 height 18
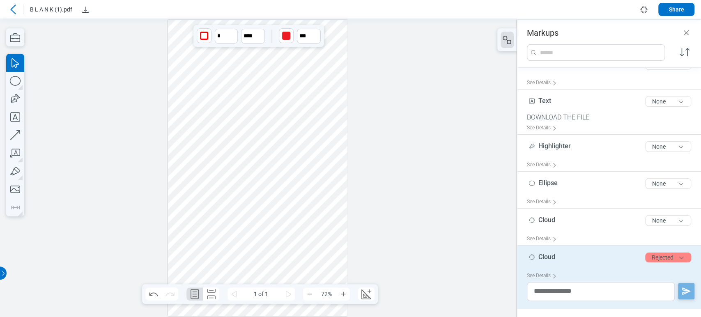
click at [268, 113] on div at bounding box center [258, 168] width 180 height 296
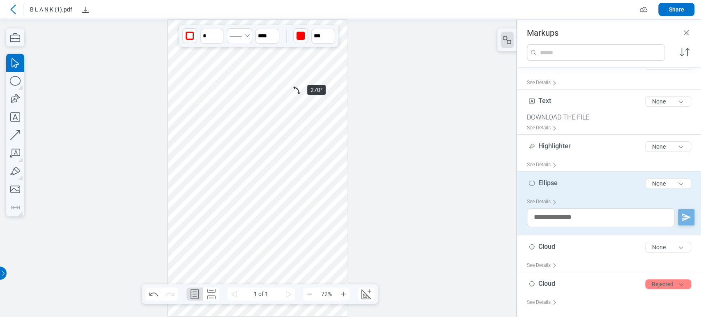
drag, startPoint x: 298, startPoint y: 90, endPoint x: 284, endPoint y: 100, distance: 17.0
click at [284, 100] on div at bounding box center [258, 168] width 180 height 296
click at [282, 250] on div at bounding box center [258, 168] width 180 height 296
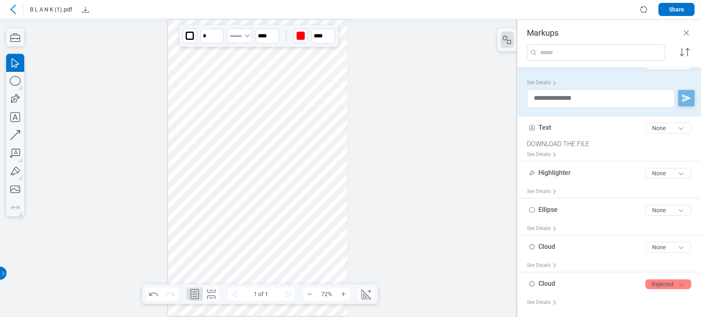
scroll to position [37, 0]
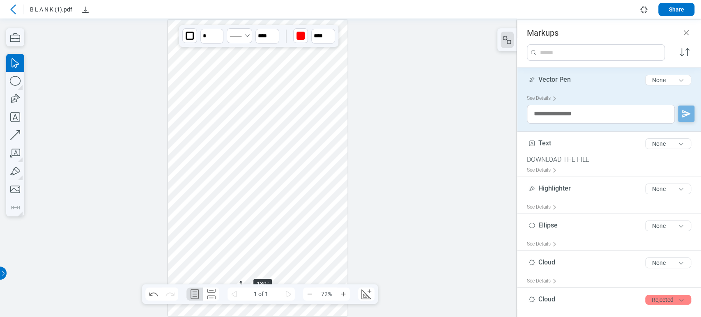
drag, startPoint x: 323, startPoint y: 231, endPoint x: 269, endPoint y: 264, distance: 63.1
click at [269, 264] on div at bounding box center [258, 168] width 180 height 296
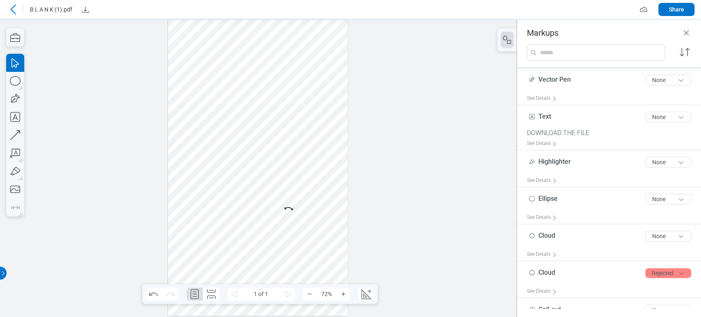
click at [293, 228] on div at bounding box center [258, 168] width 180 height 296
click at [307, 218] on div at bounding box center [258, 168] width 180 height 296
click at [179, 233] on div at bounding box center [258, 168] width 180 height 296
click at [201, 238] on div at bounding box center [258, 168] width 180 height 296
click at [288, 209] on div at bounding box center [258, 168] width 180 height 296
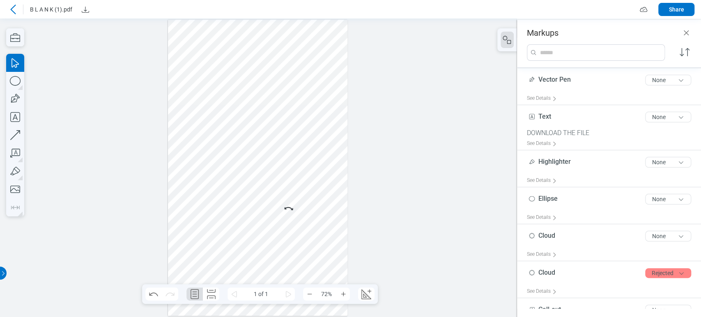
drag, startPoint x: 289, startPoint y: 208, endPoint x: 304, endPoint y: 227, distance: 24.0
click at [304, 227] on div at bounding box center [258, 168] width 180 height 296
click at [322, 227] on div at bounding box center [258, 168] width 180 height 296
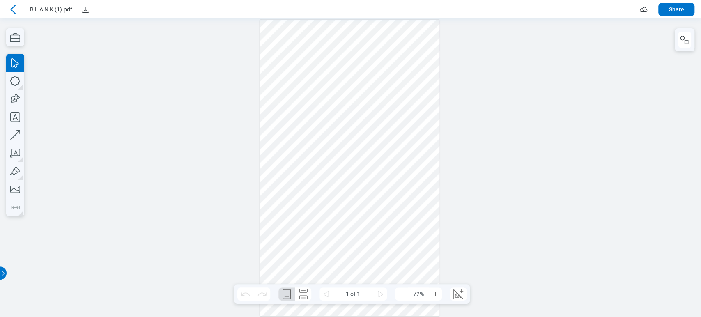
click at [368, 262] on div at bounding box center [350, 168] width 180 height 296
drag, startPoint x: 412, startPoint y: 226, endPoint x: 353, endPoint y: 259, distance: 68.4
click at [353, 259] on div at bounding box center [350, 168] width 180 height 296
drag, startPoint x: 325, startPoint y: 249, endPoint x: 314, endPoint y: 261, distance: 16.3
click at [325, 272] on div at bounding box center [350, 168] width 180 height 296
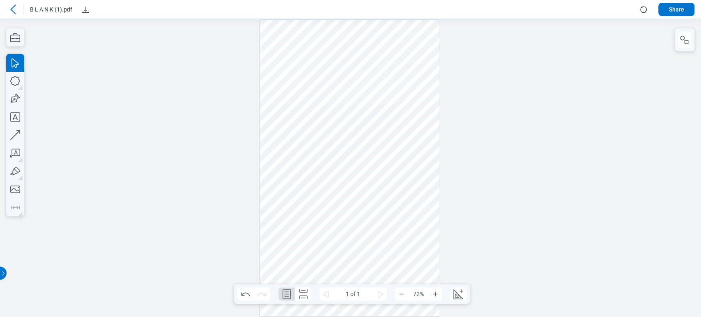
click at [302, 251] on div at bounding box center [350, 168] width 180 height 296
click at [287, 251] on div at bounding box center [350, 168] width 180 height 296
click at [304, 165] on div at bounding box center [350, 168] width 180 height 296
click at [333, 138] on div at bounding box center [350, 168] width 180 height 296
click at [288, 117] on div at bounding box center [350, 168] width 180 height 296
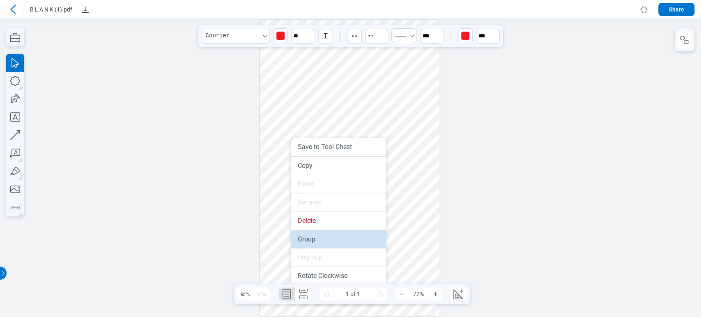
click at [302, 232] on li "Group" at bounding box center [338, 239] width 95 height 18
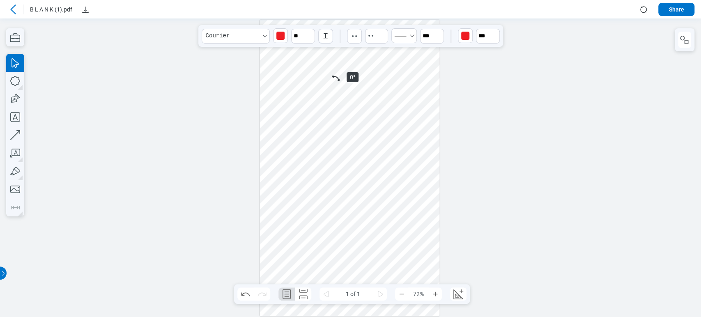
drag, startPoint x: 338, startPoint y: 76, endPoint x: 343, endPoint y: 98, distance: 23.7
click at [345, 99] on div at bounding box center [350, 168] width 180 height 296
drag, startPoint x: 335, startPoint y: 76, endPoint x: 343, endPoint y: 150, distance: 74.3
click at [343, 150] on div at bounding box center [350, 168] width 180 height 296
drag, startPoint x: 332, startPoint y: 130, endPoint x: 350, endPoint y: 172, distance: 45.4
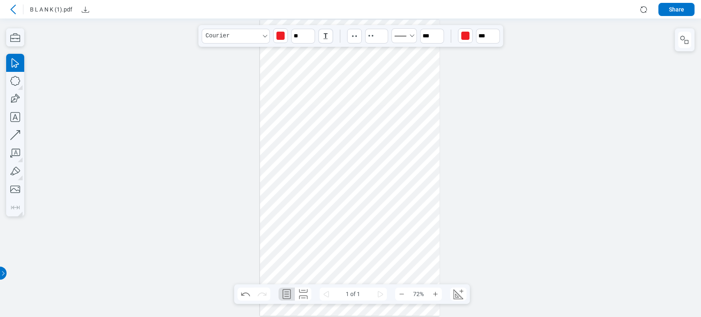
click at [350, 172] on div at bounding box center [350, 168] width 180 height 296
click at [363, 143] on div at bounding box center [350, 168] width 180 height 296
click at [337, 159] on div at bounding box center [350, 168] width 180 height 296
click at [281, 167] on div at bounding box center [350, 168] width 180 height 296
drag, startPoint x: 374, startPoint y: 139, endPoint x: 340, endPoint y: 197, distance: 68.1
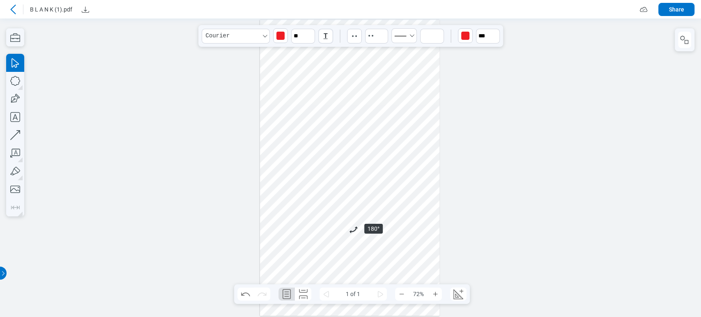
click at [340, 197] on div at bounding box center [350, 168] width 180 height 296
click at [310, 83] on div at bounding box center [350, 168] width 180 height 296
